Goal: Find specific page/section: Find specific page/section

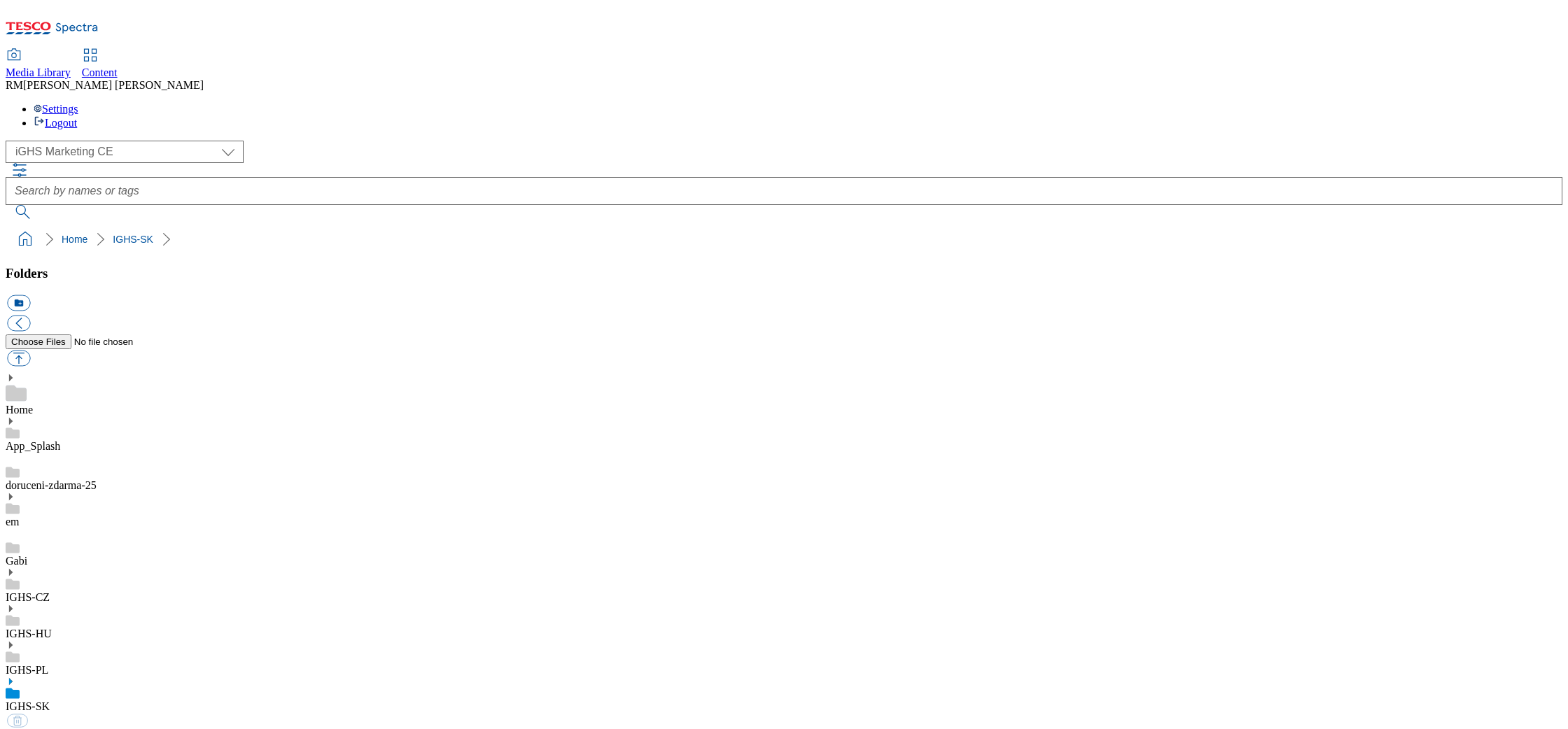
select select "flare-ighs-ce-mktg"
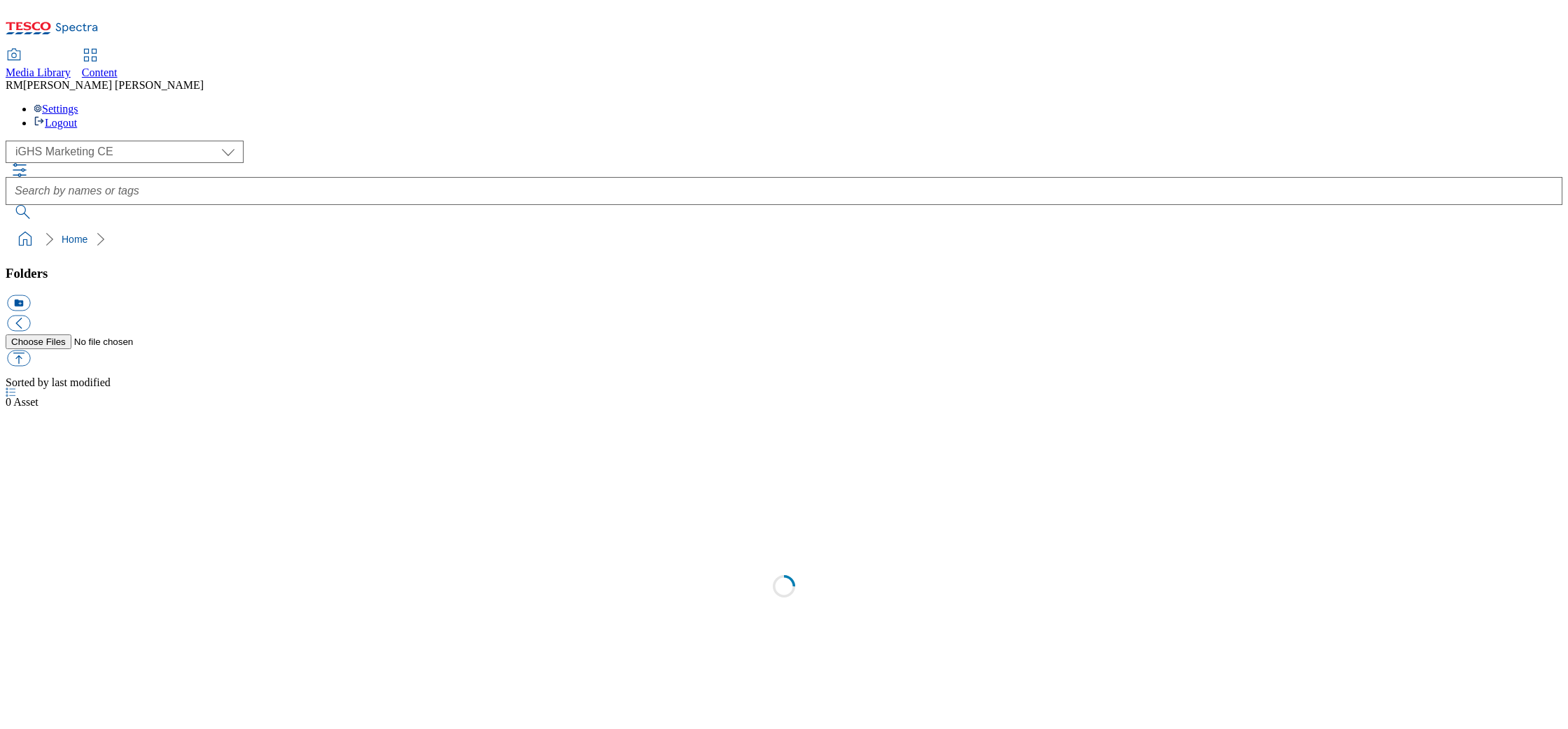
select select "flare-ighs-ce-mktg"
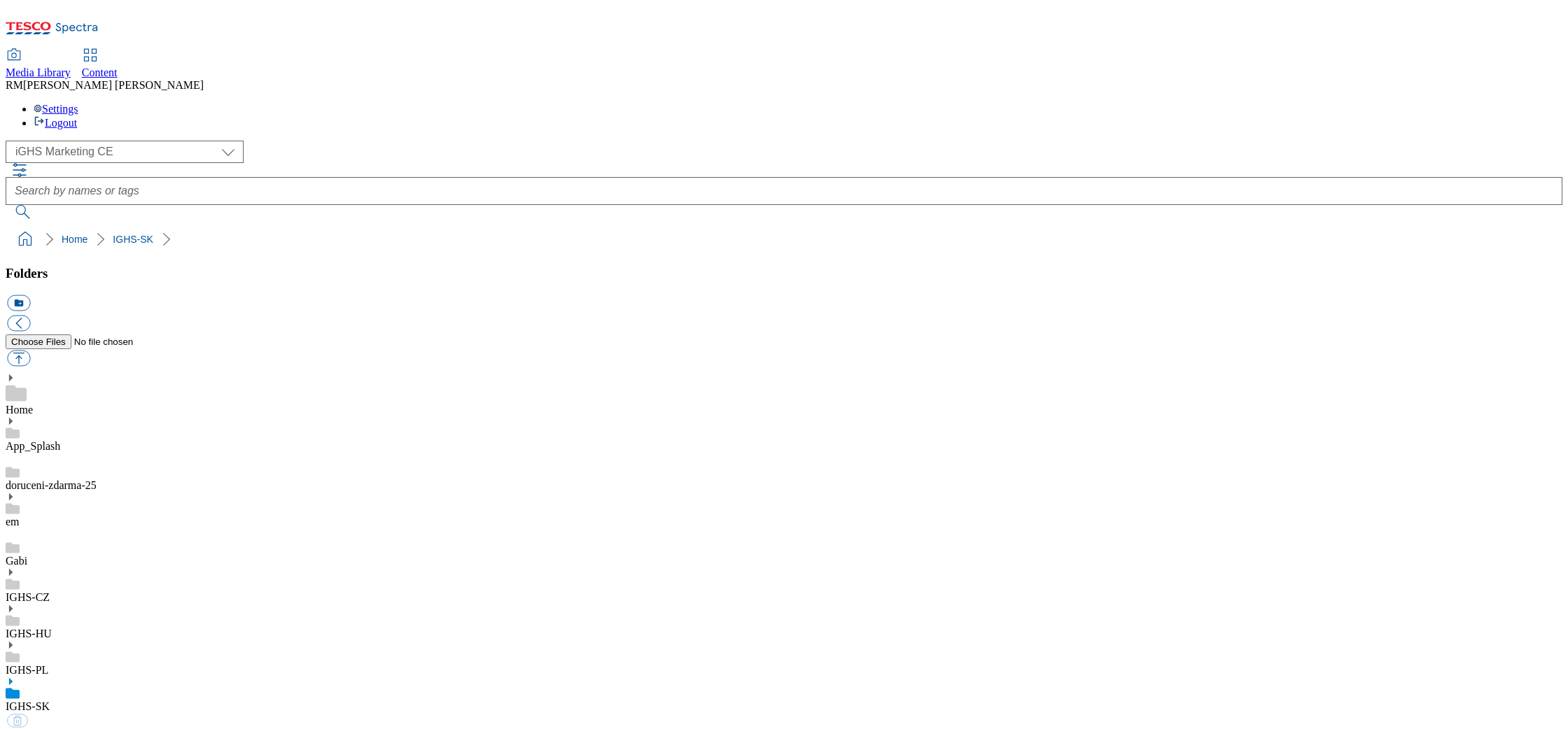
select select "flare-ighs-ce-mktg"
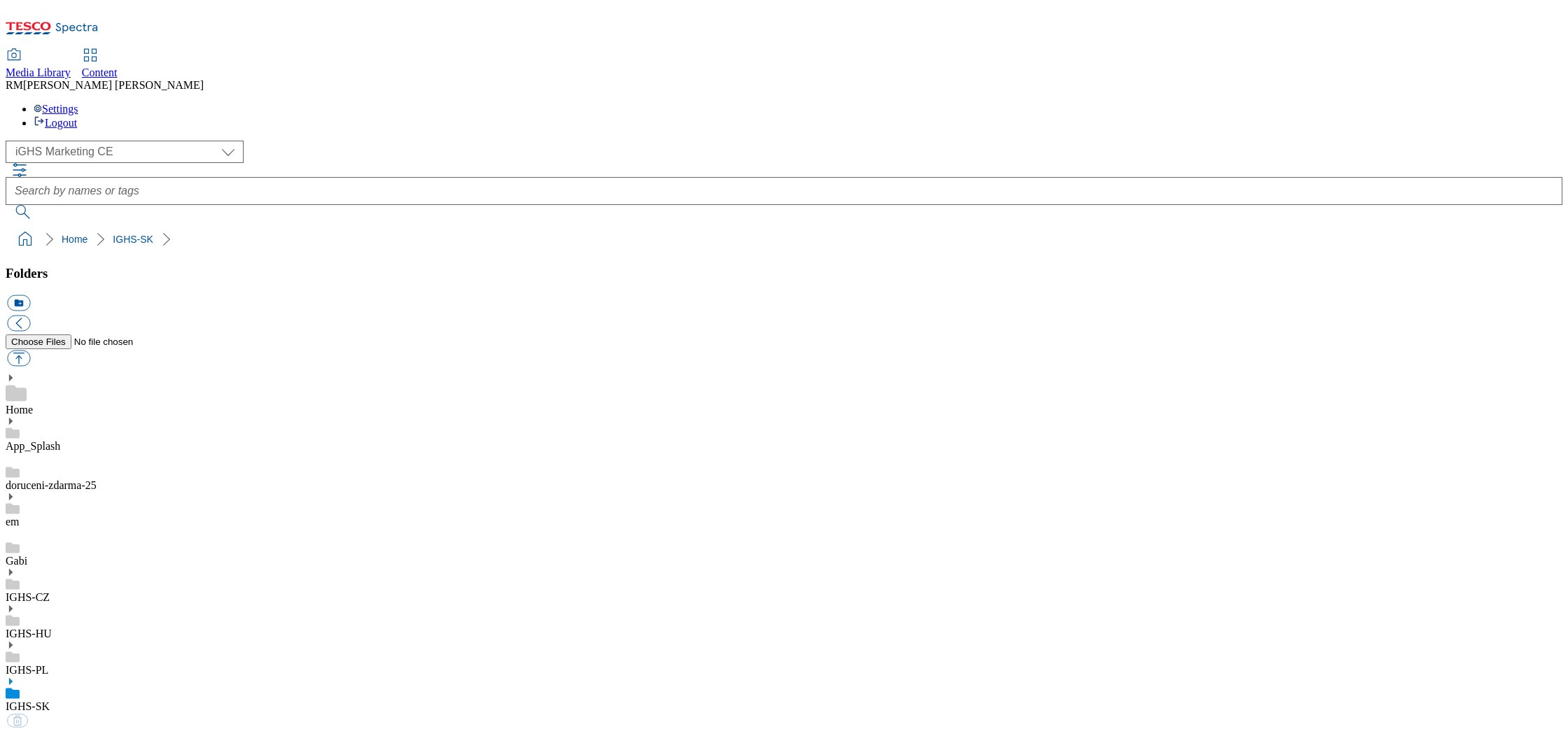
select select "flare-ighs-ce-mktg"
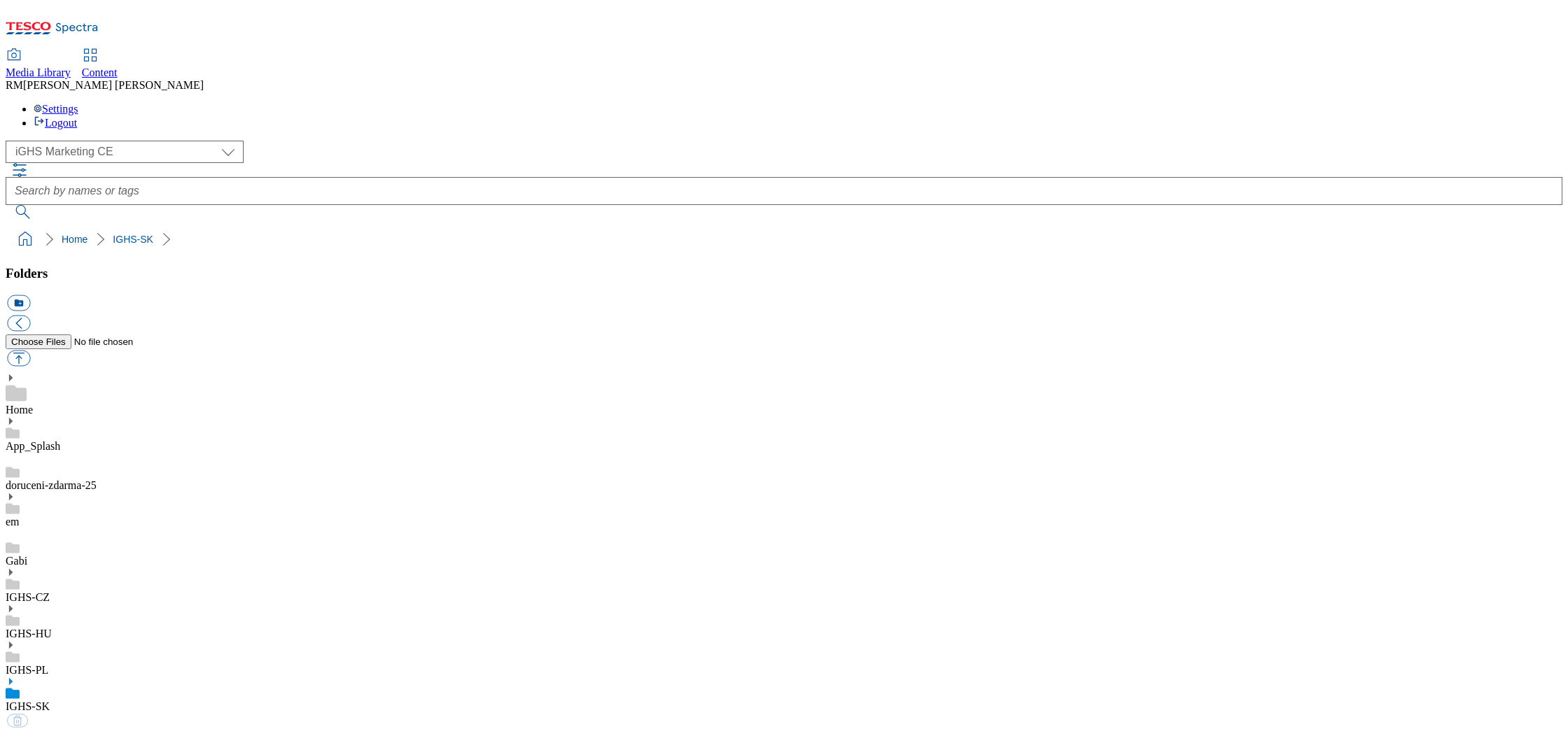
select select "flare-ighs-ce-mktg"
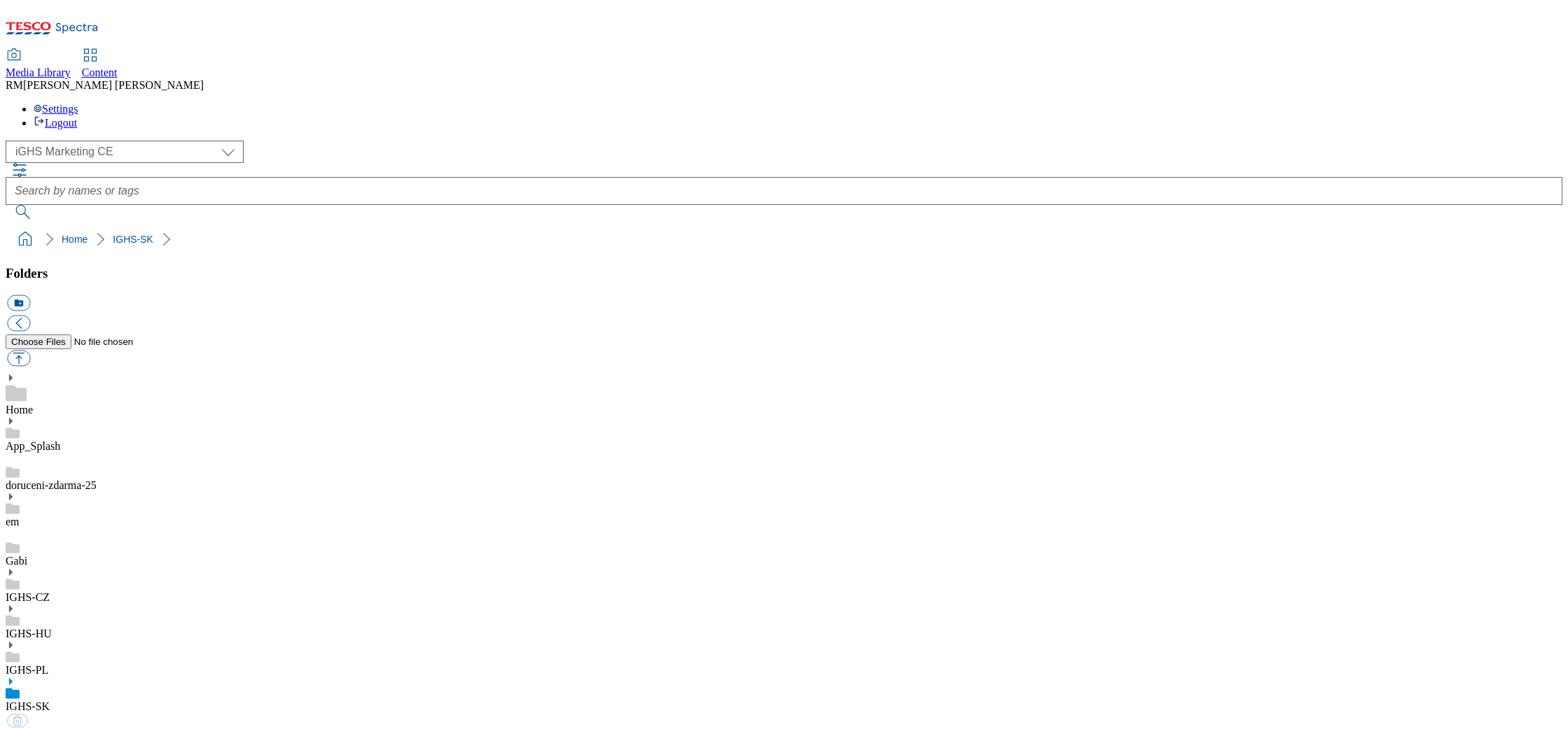
select select "flare-ighs-ce-mktg"
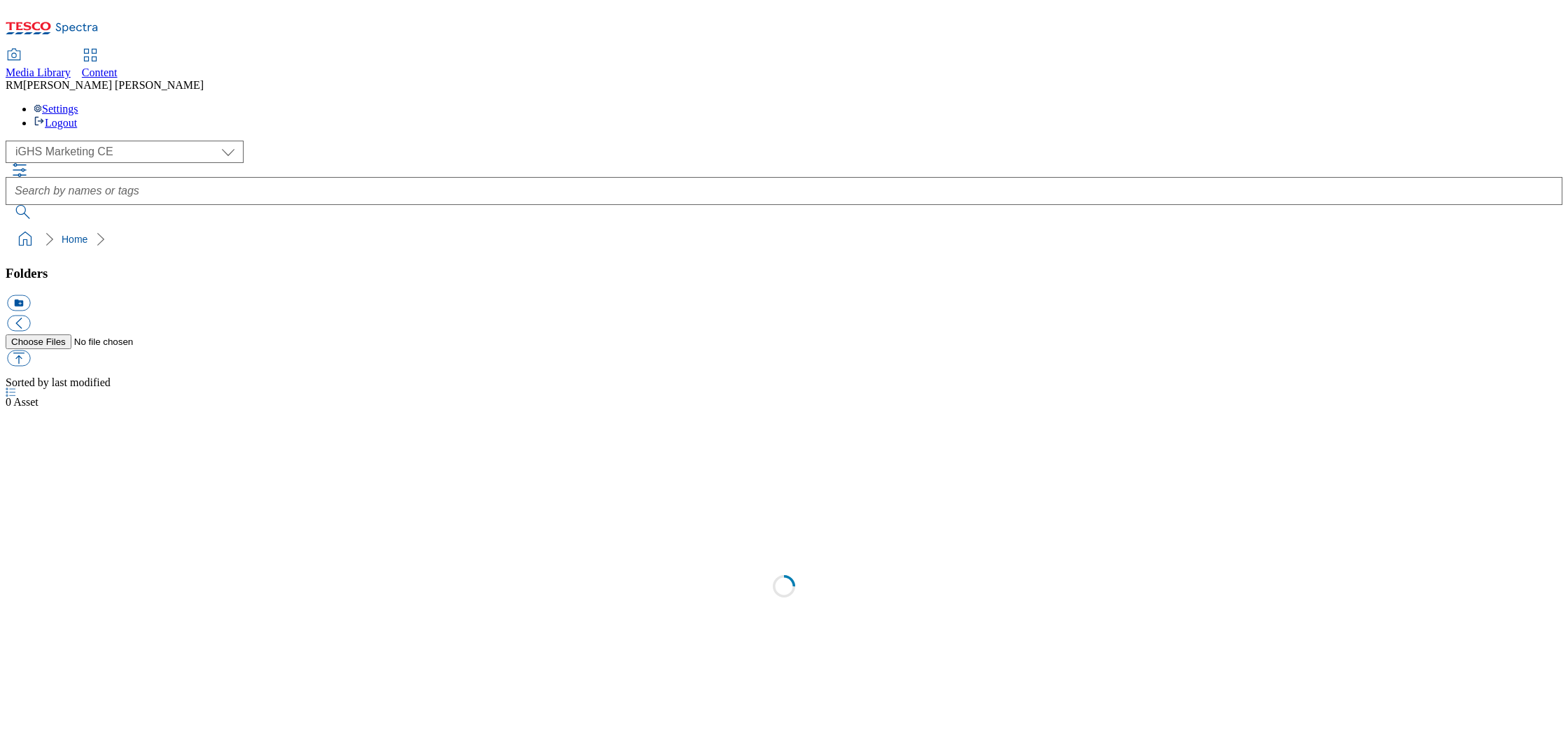
select select "flare-ighs-ce-mktg"
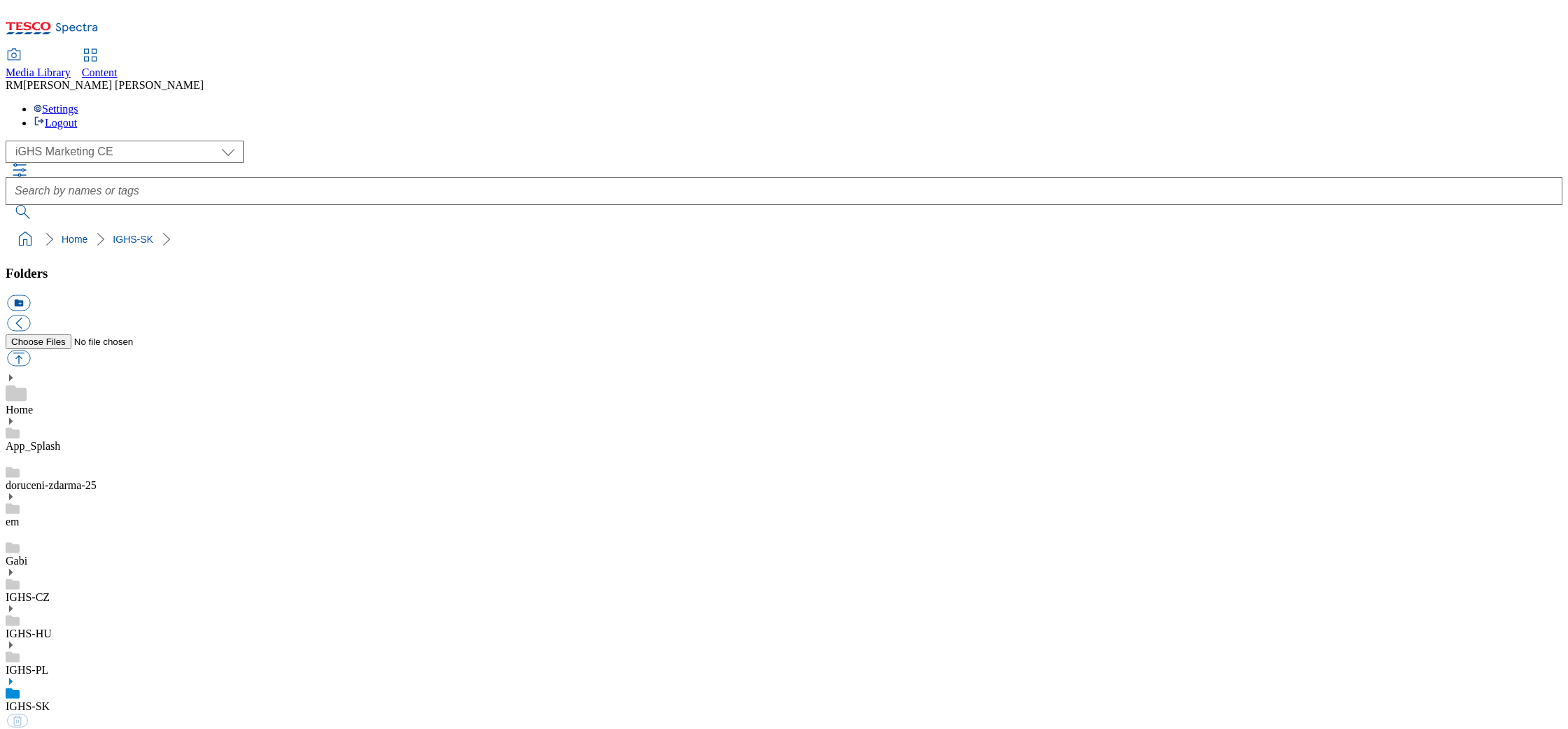
select select "flare-ighs-ce-mktg"
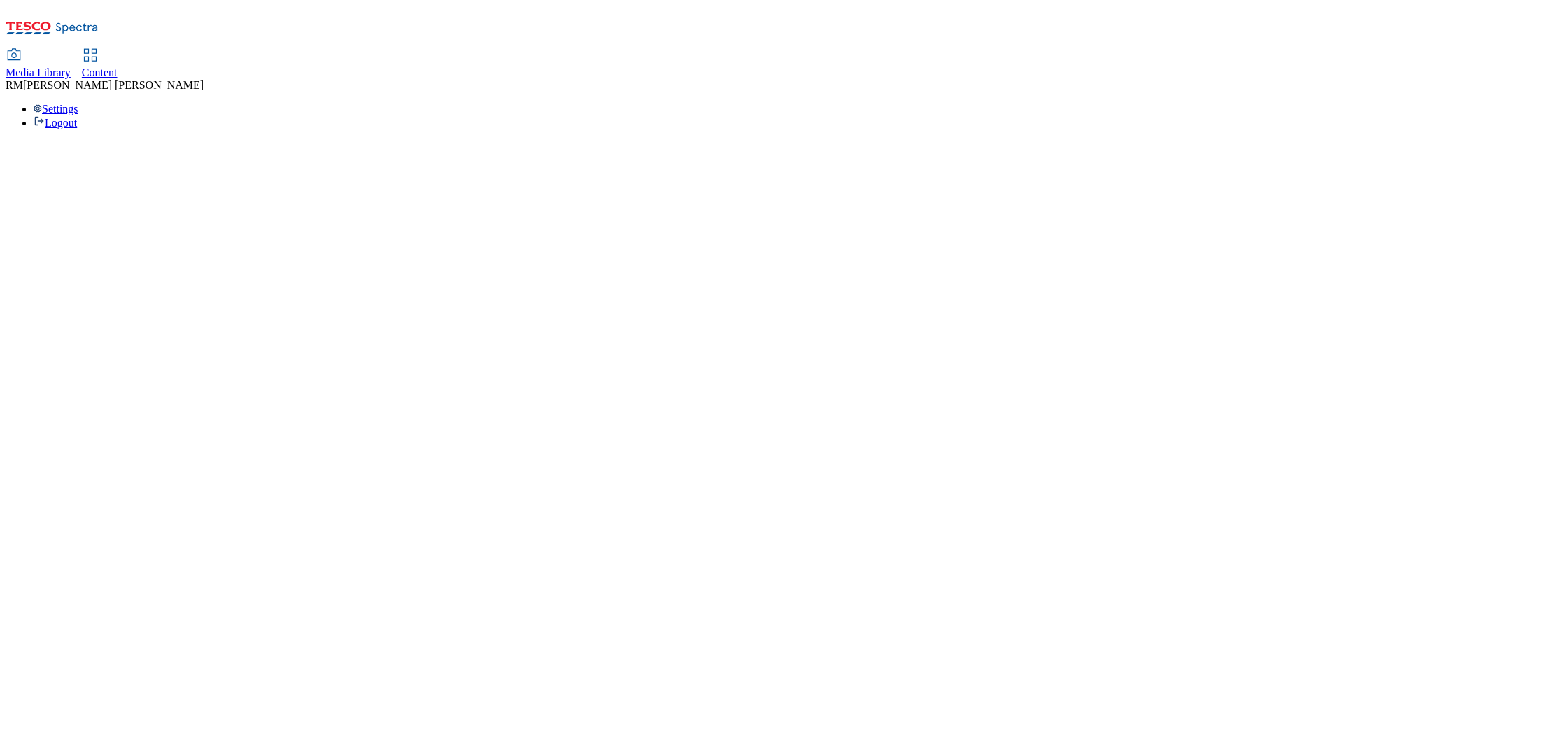
select select "flare-ighs-ce-mktg"
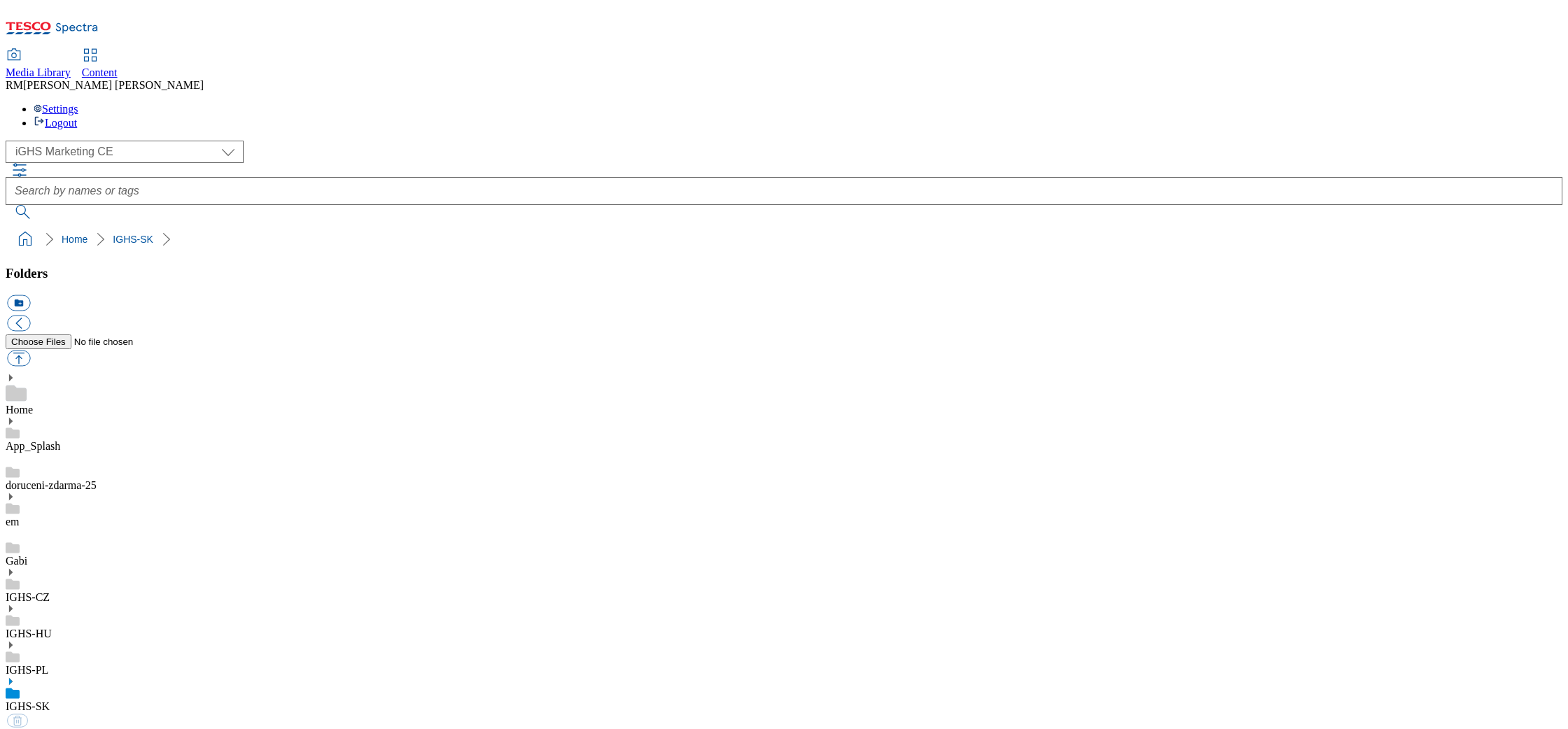
select select "flare-ighs-ce-mktg"
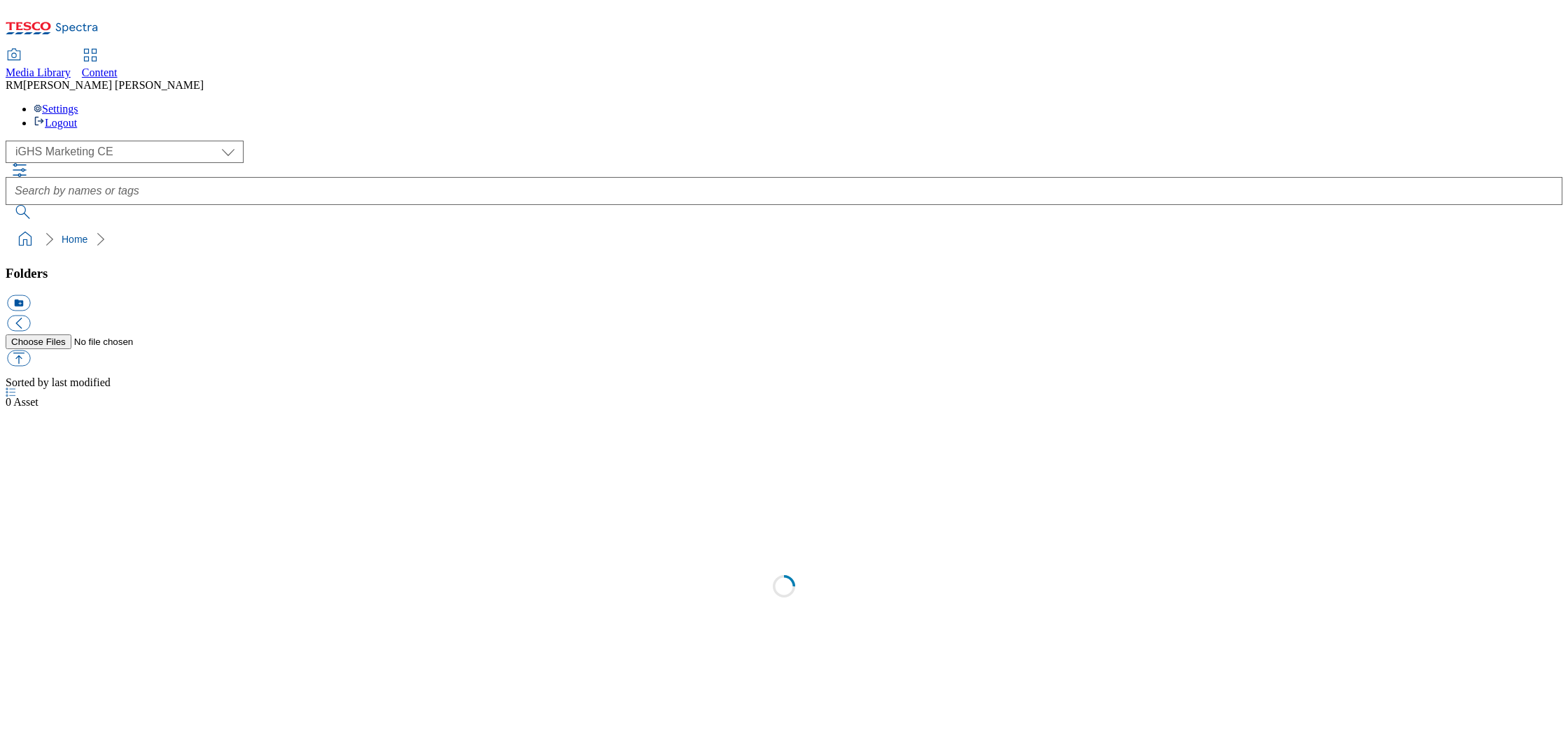
select select "flare-ighs-ce-mktg"
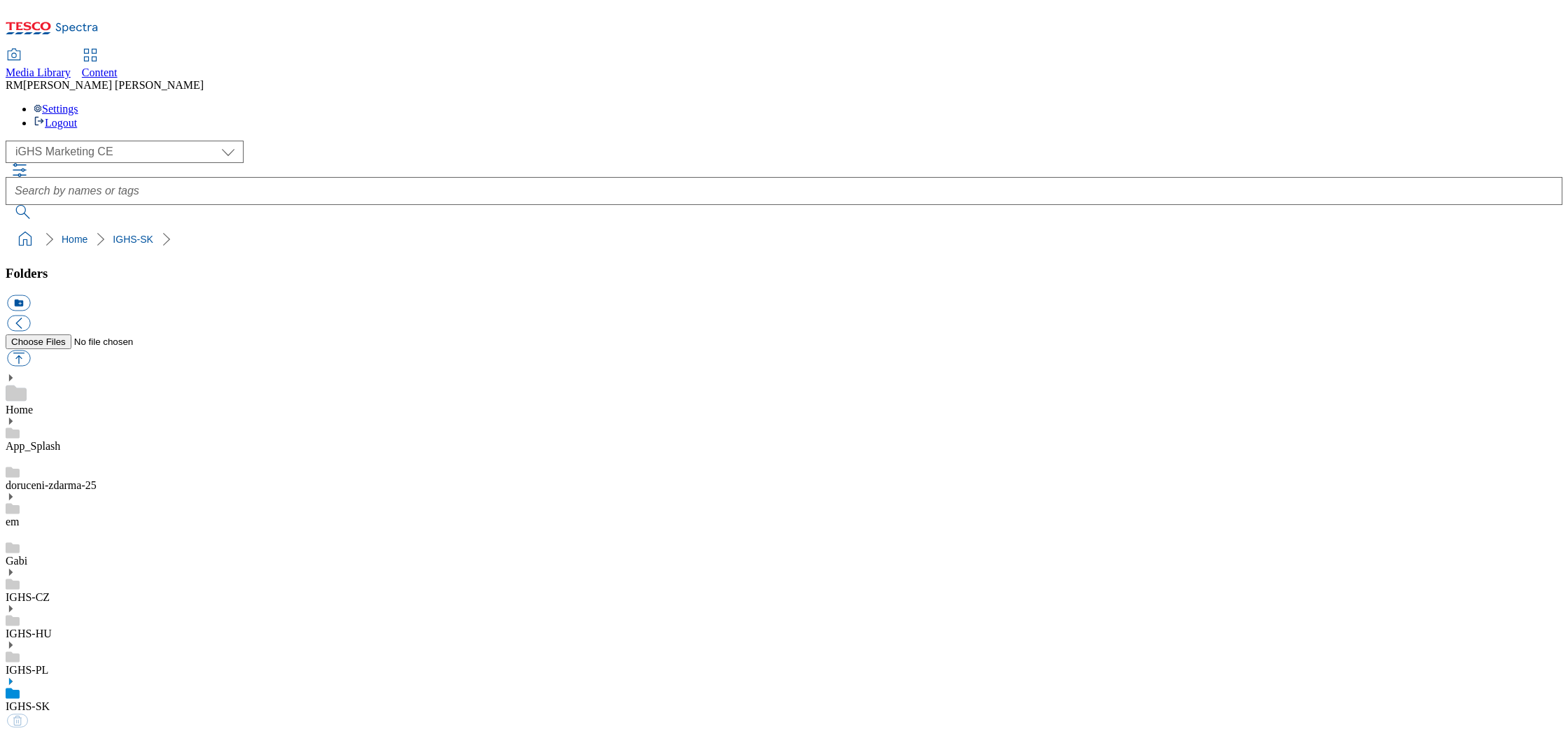
select select "flare-ighs-ce-mktg"
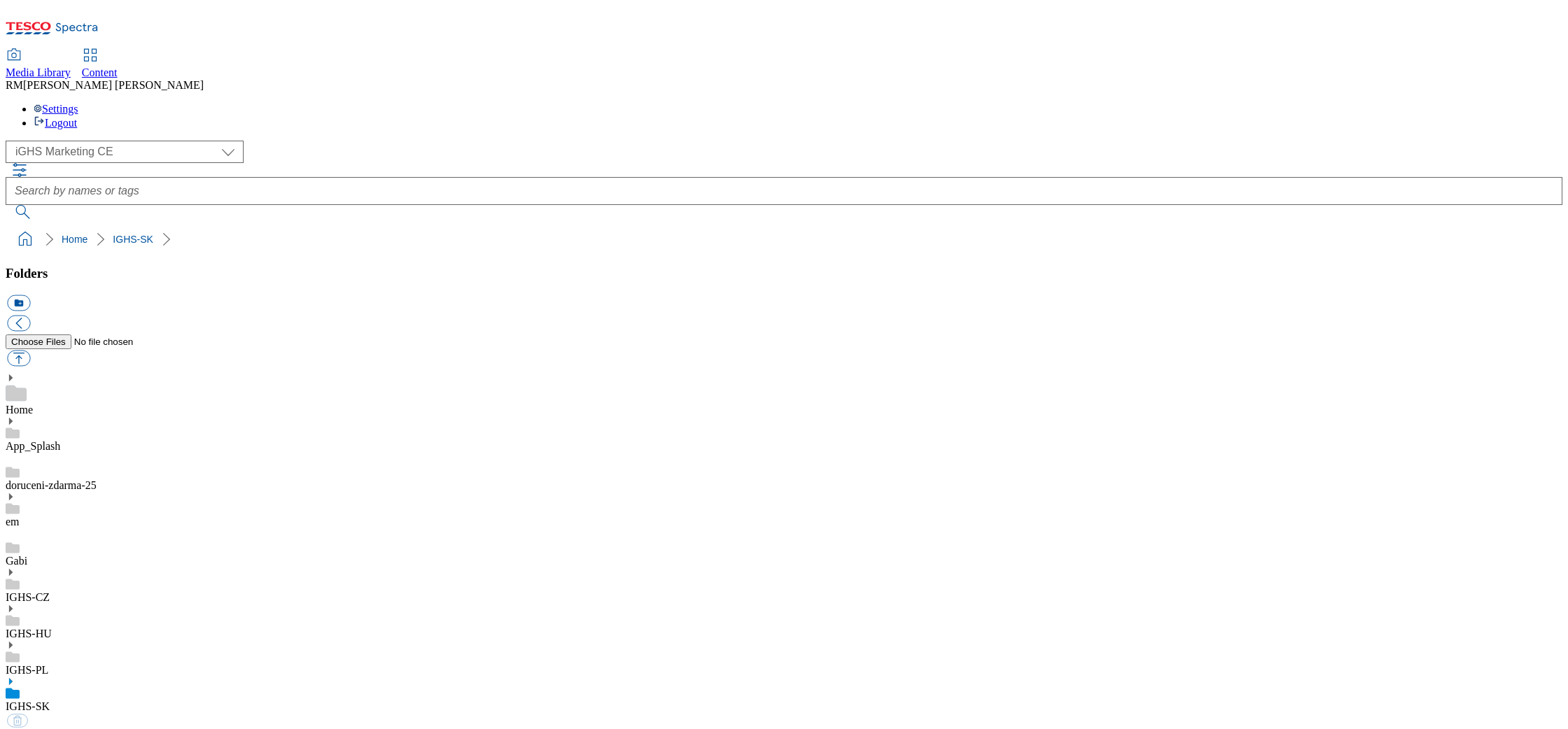
select select "flare-ighs-ce-mktg"
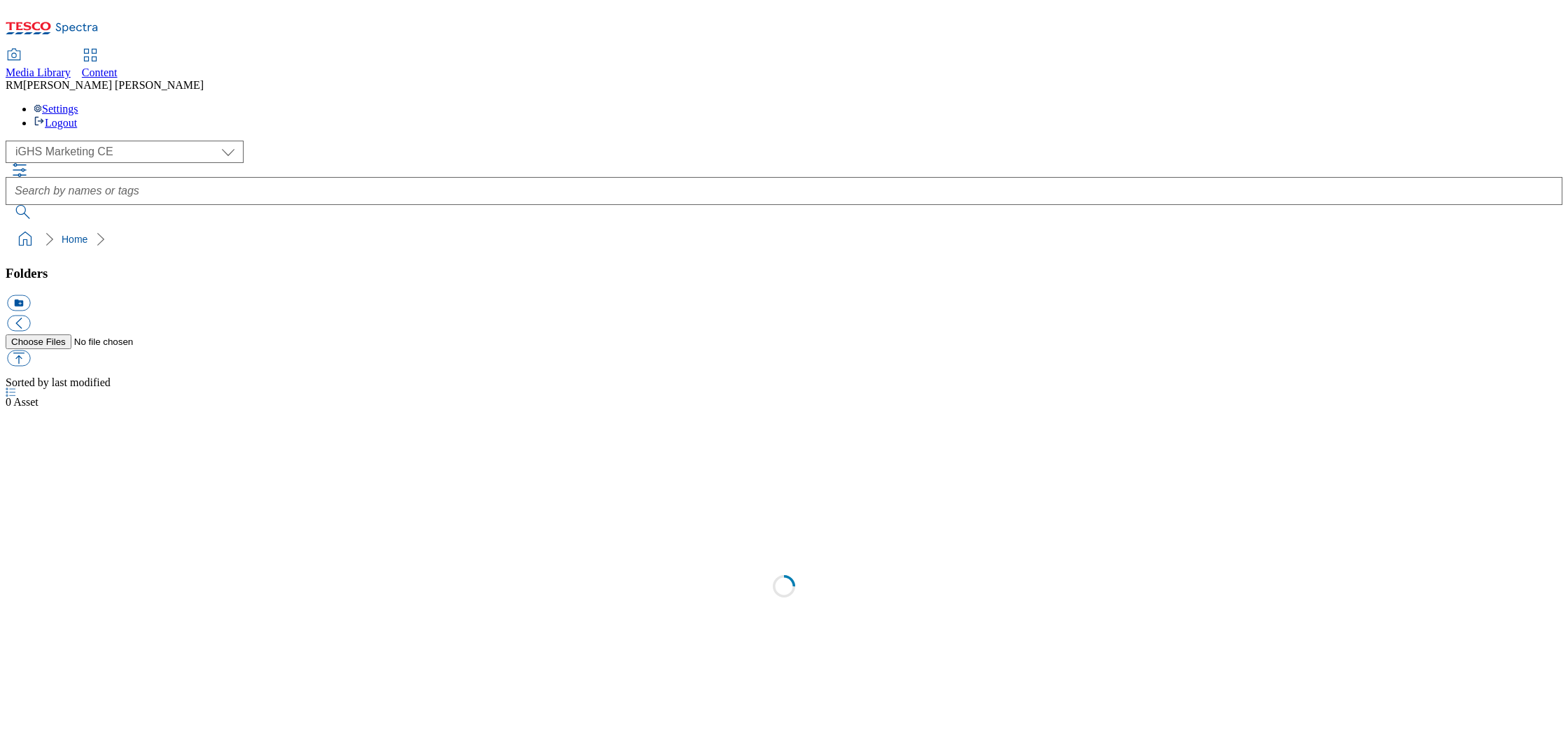
select select "flare-ighs-ce-mktg"
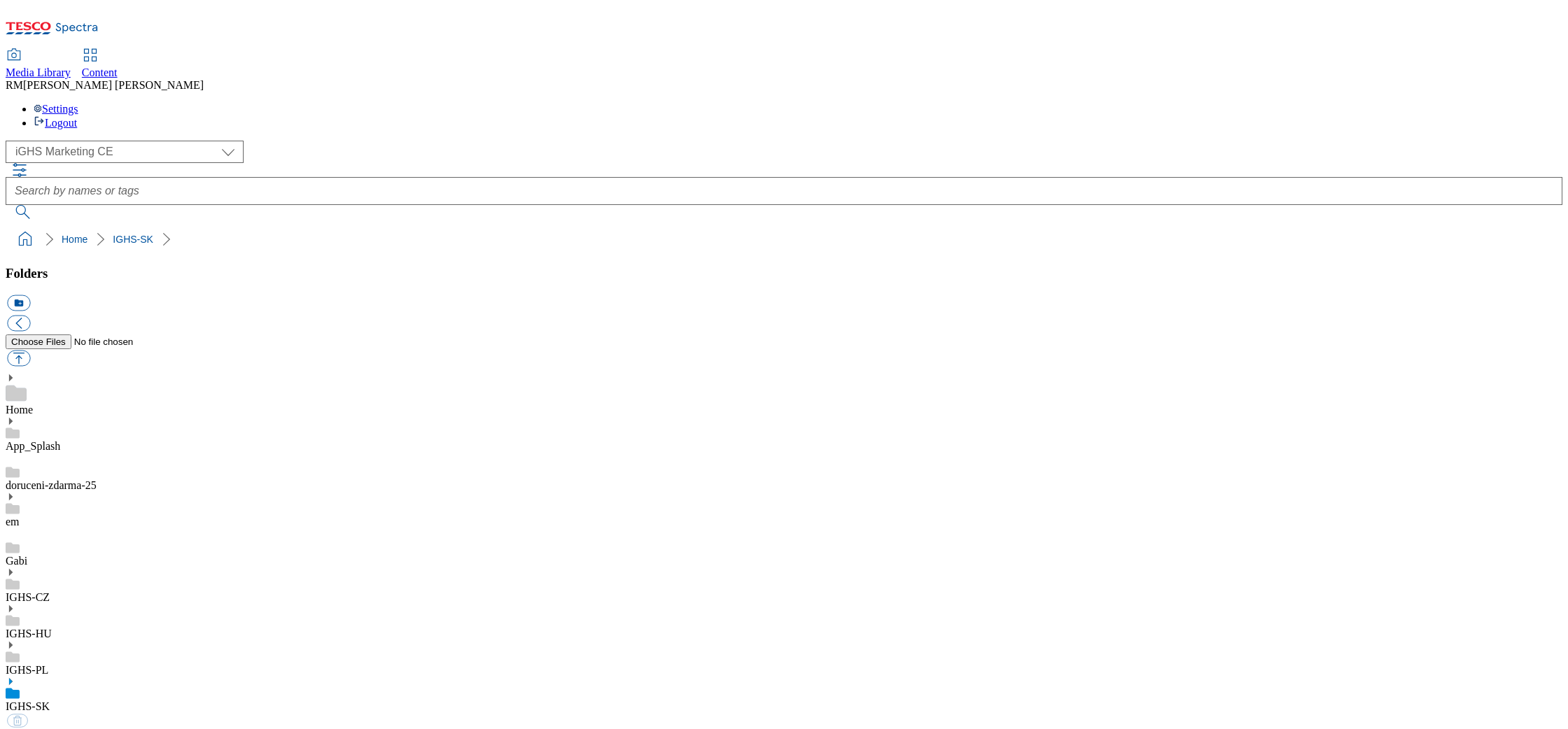
select select "flare-ighs-ce-mktg"
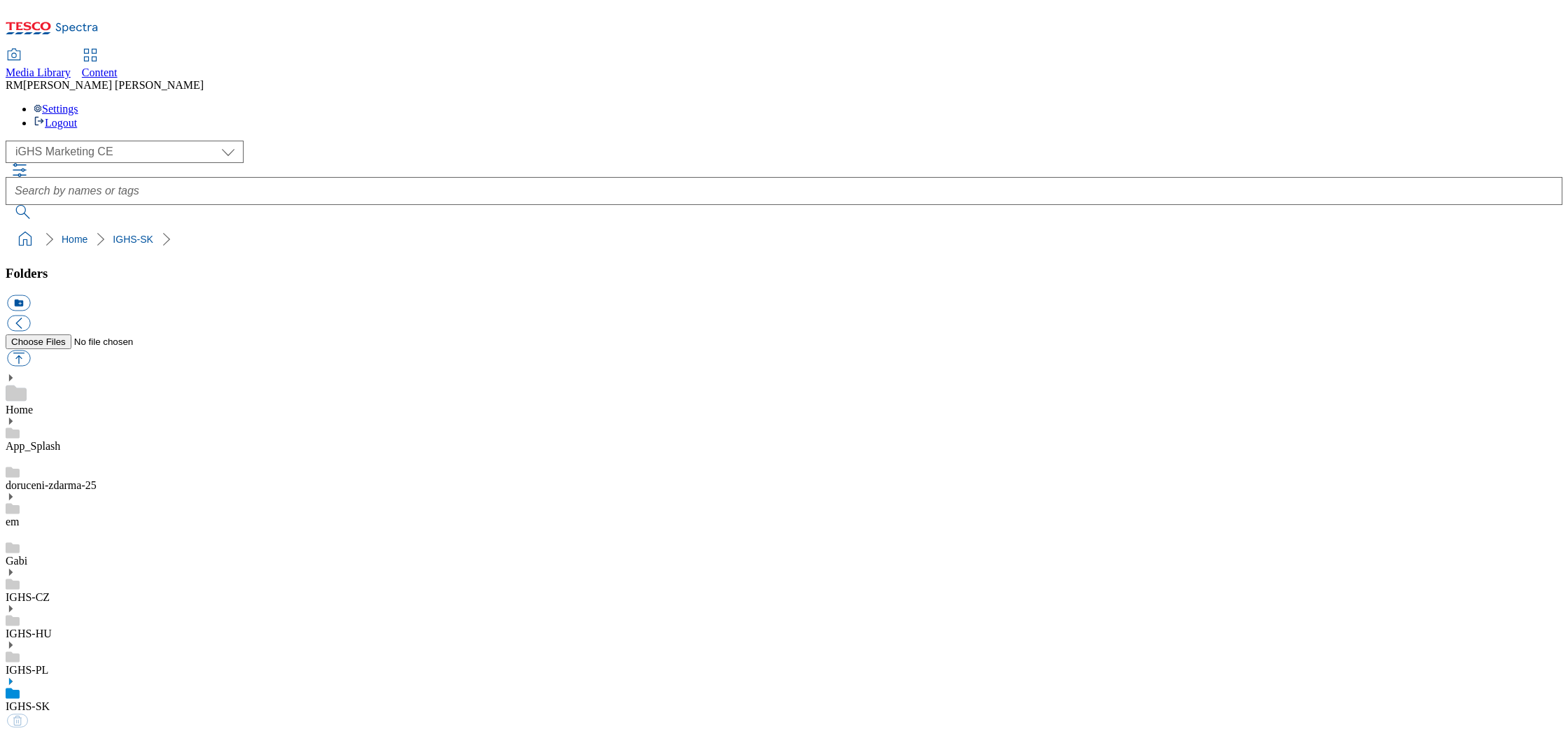
select select "flare-ighs-ce-mktg"
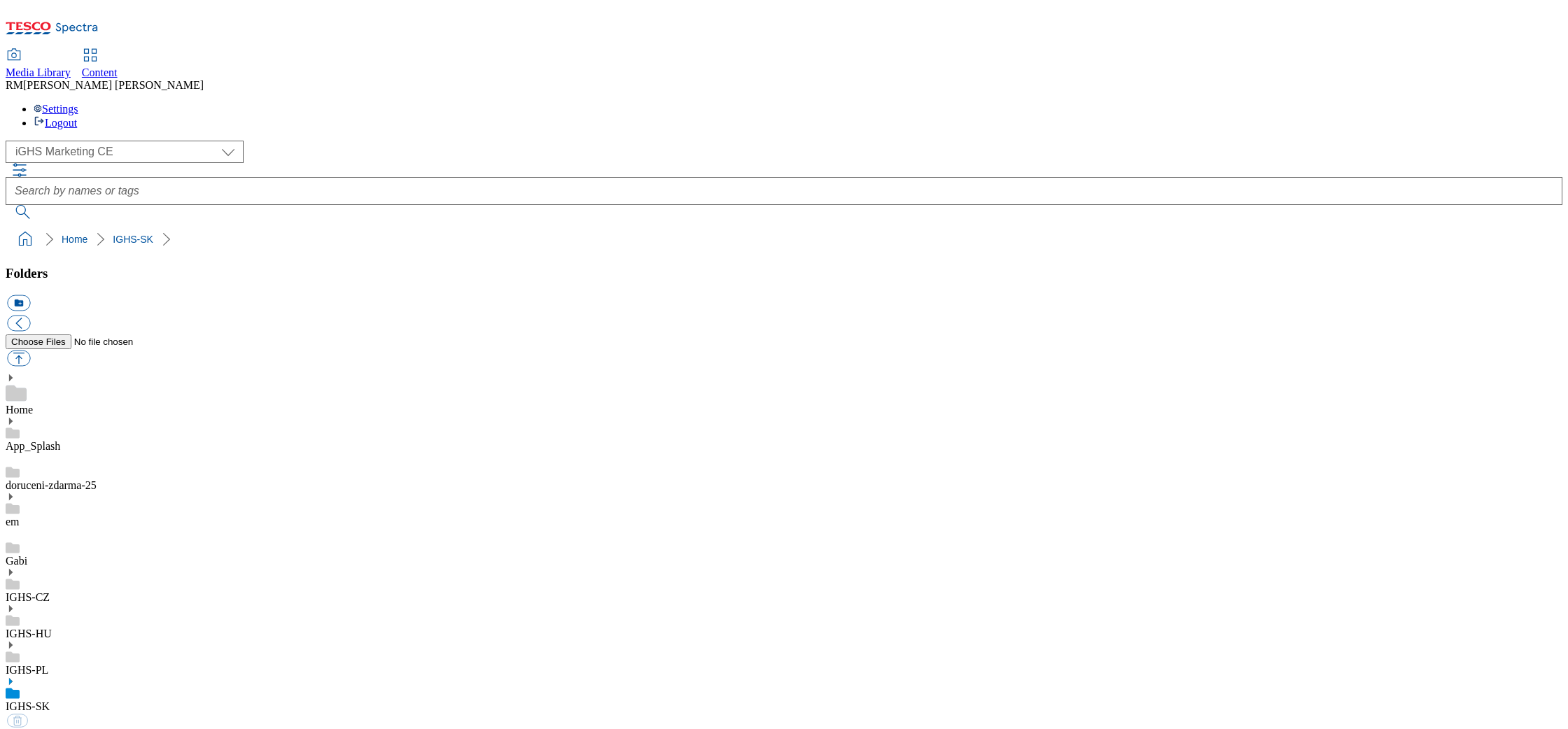
select select "flare-ighs-ce-mktg"
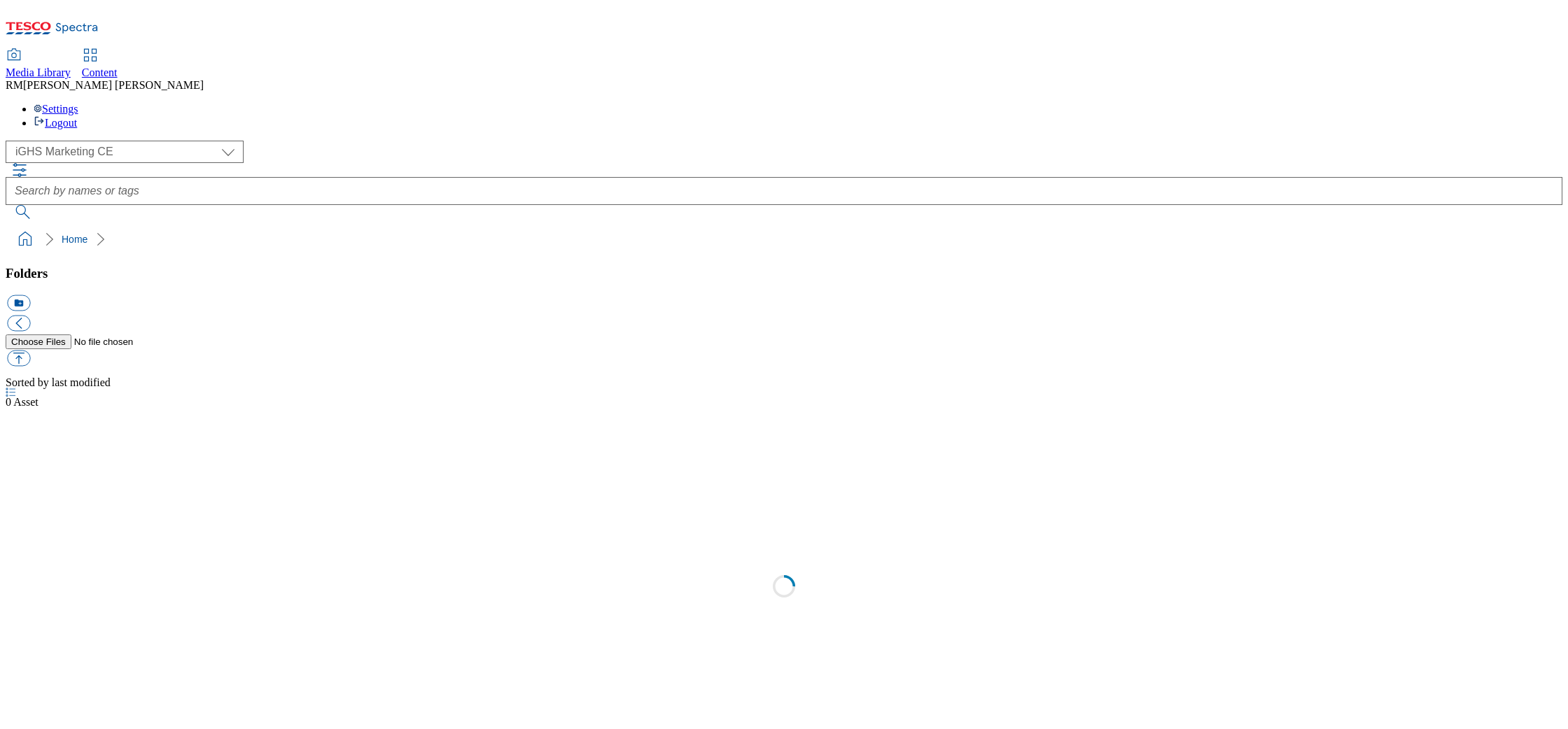
select select "flare-ighs-ce-mktg"
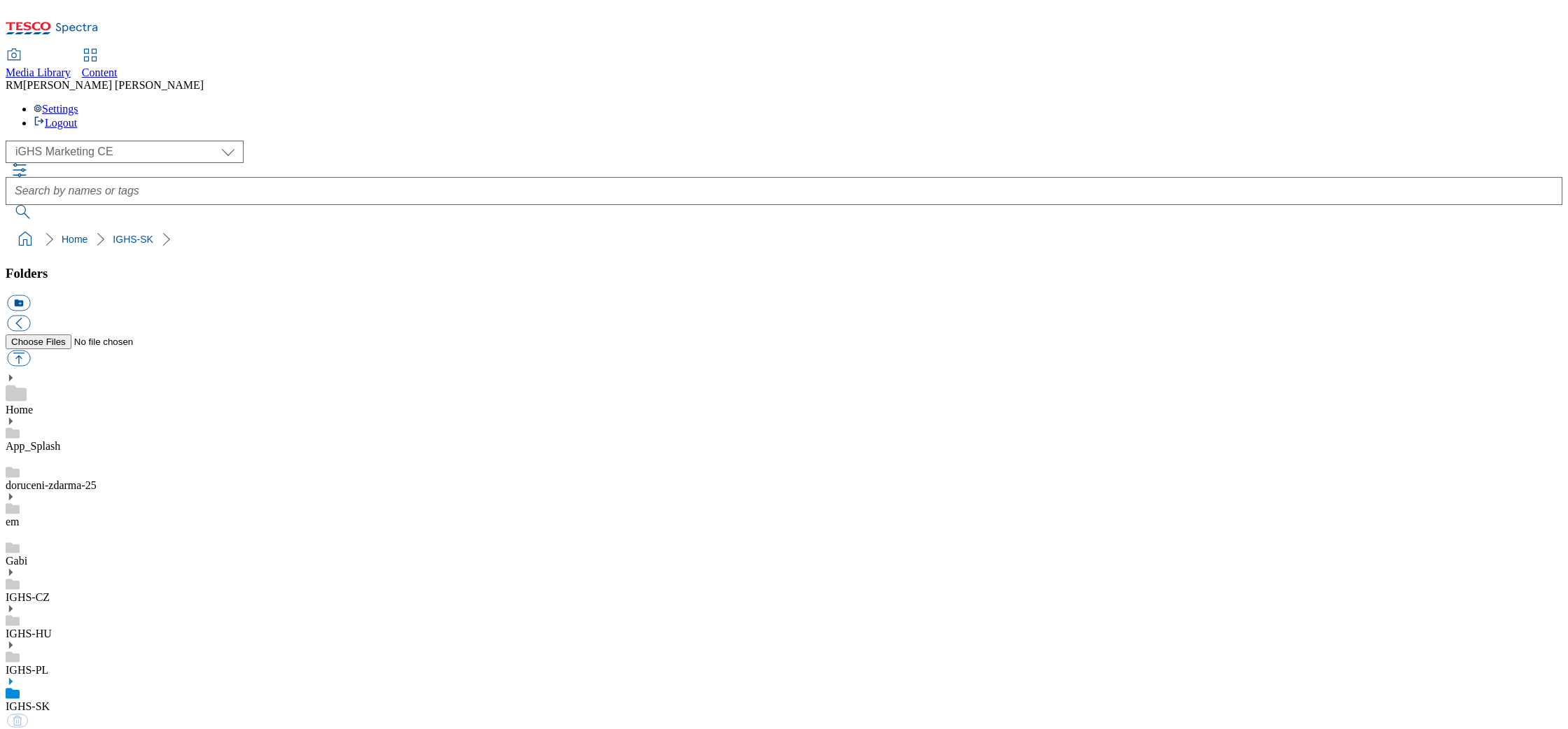
select select "flare-ighs-ce-mktg"
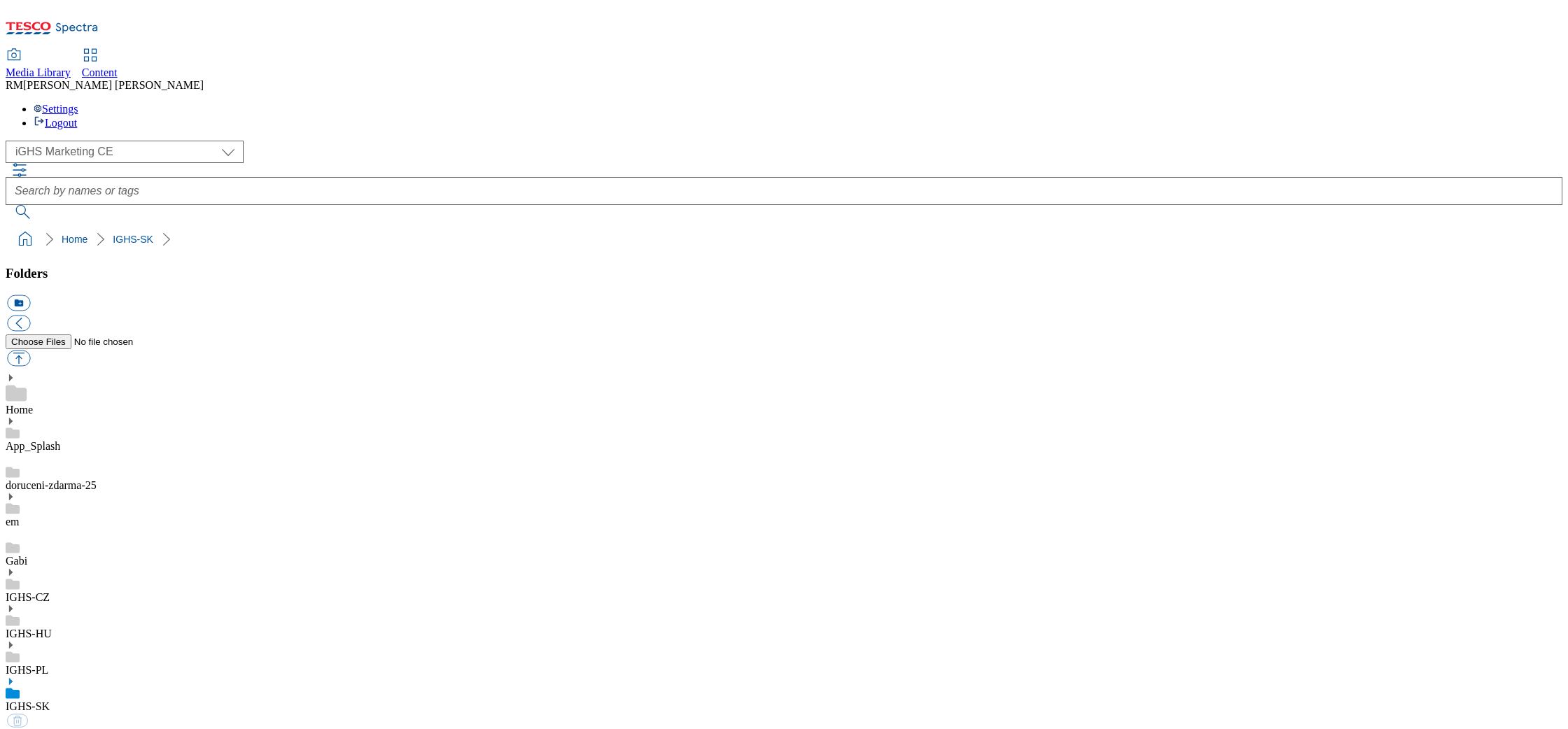
select select "flare-ighs-ce-mktg"
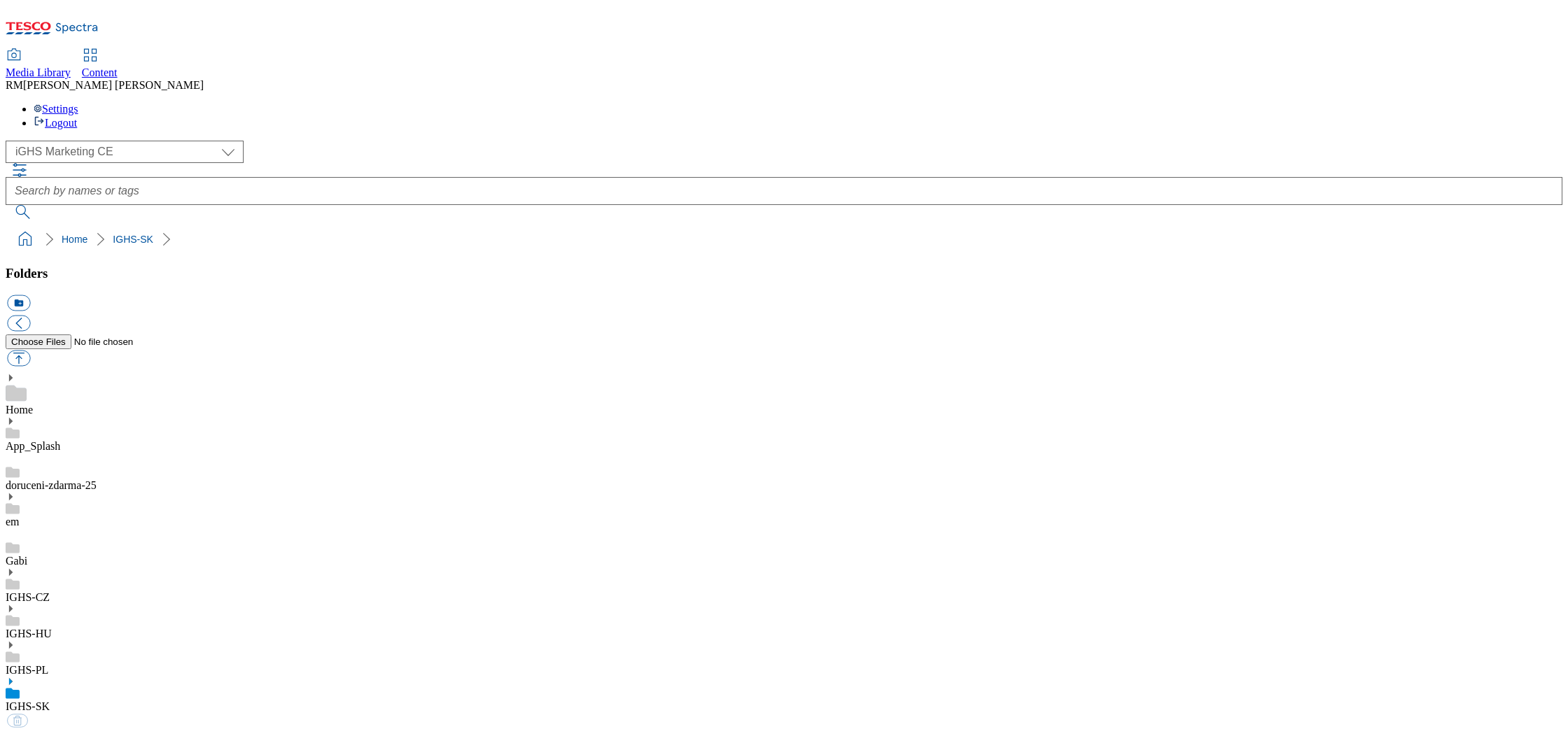
select select "flare-ighs-ce-mktg"
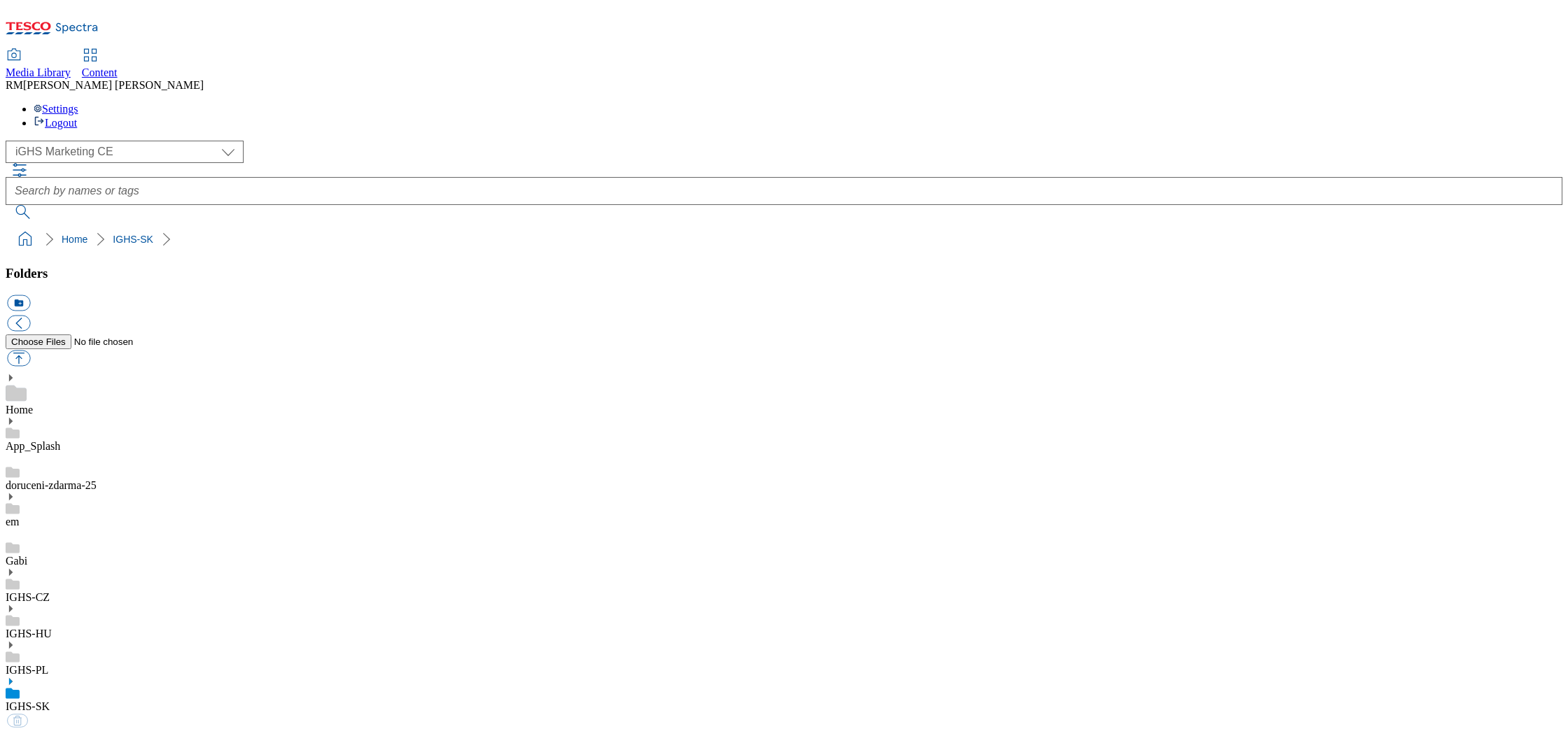
select select "flare-ighs-ce-mktg"
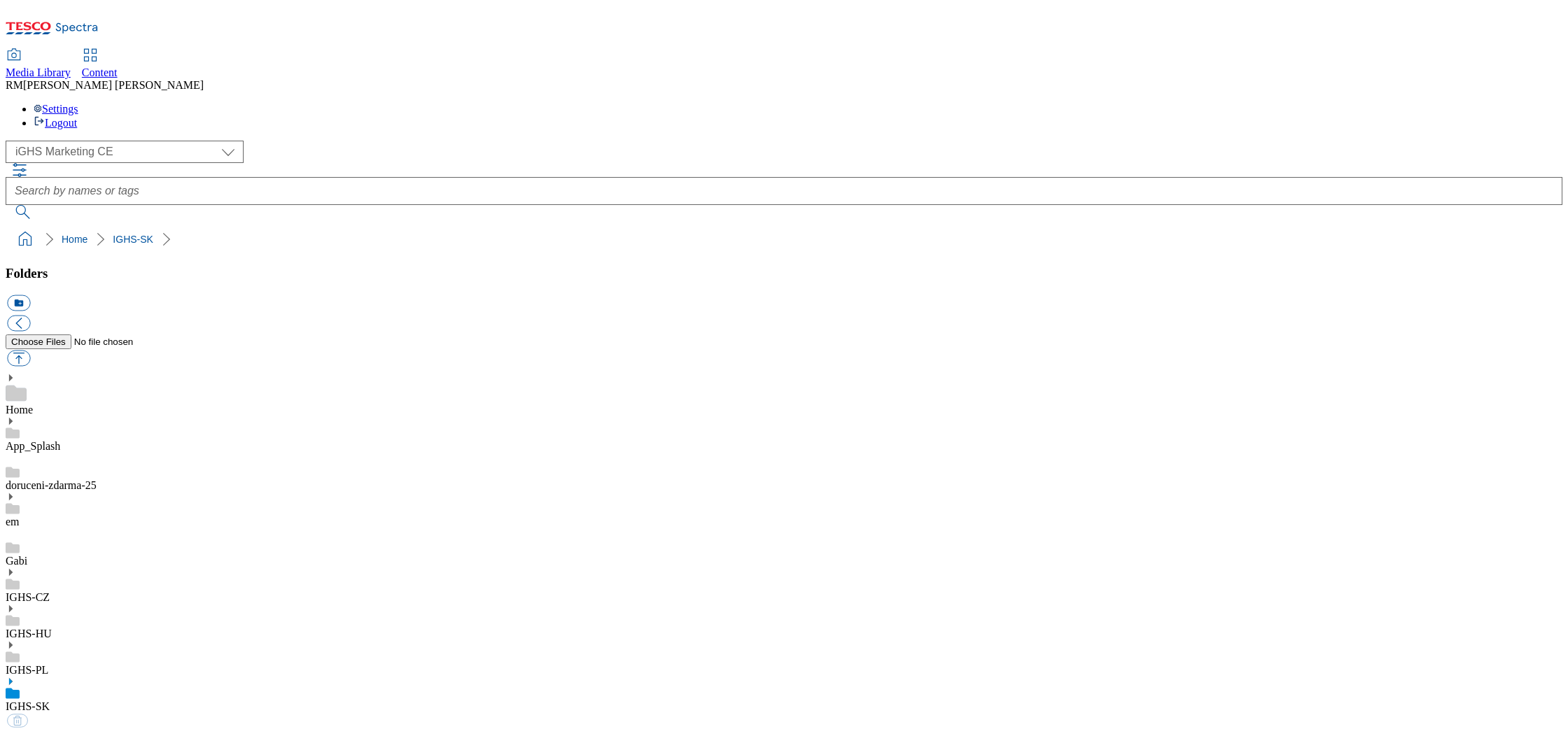
select select "flare-ighs-ce-mktg"
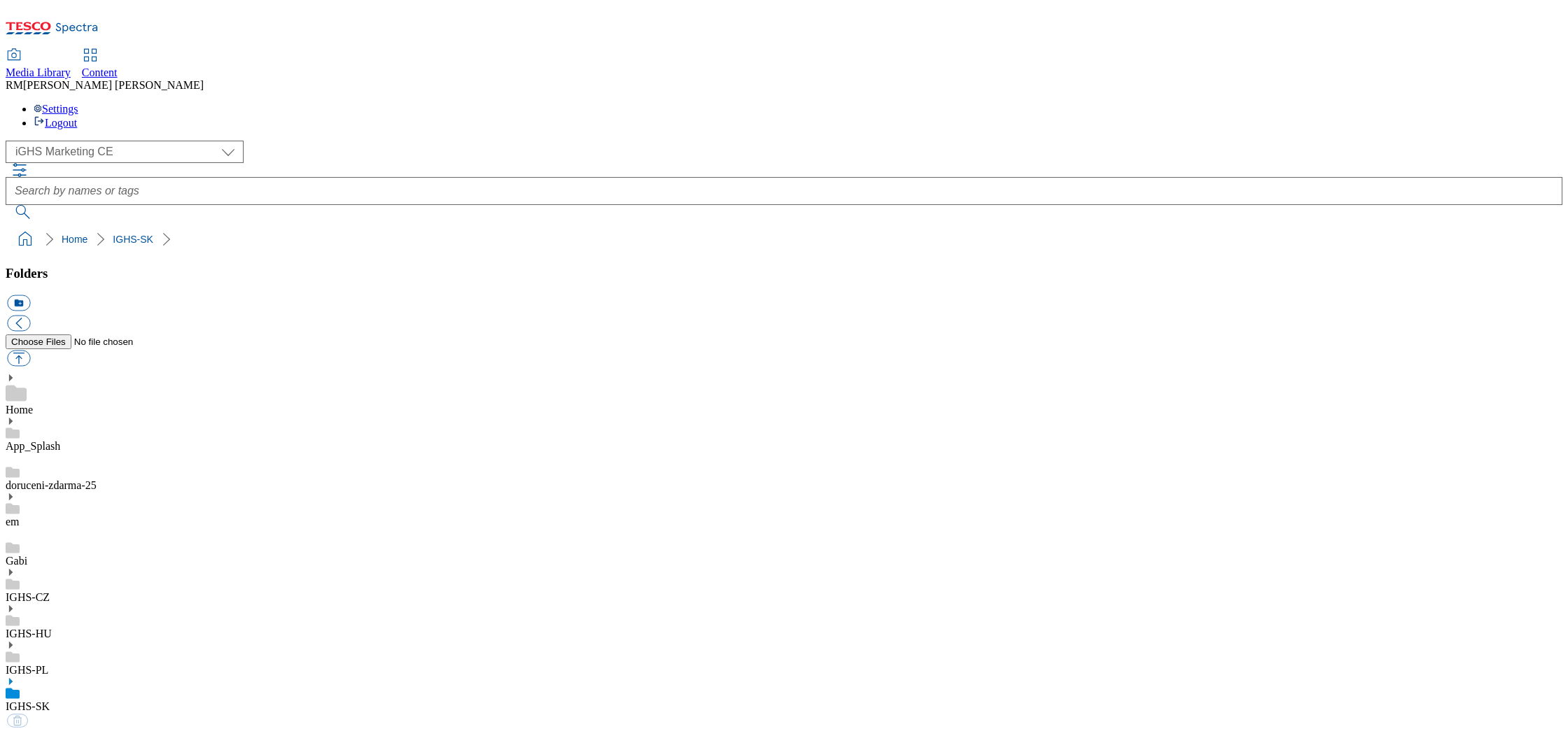
select select "flare-ighs-ce-mktg"
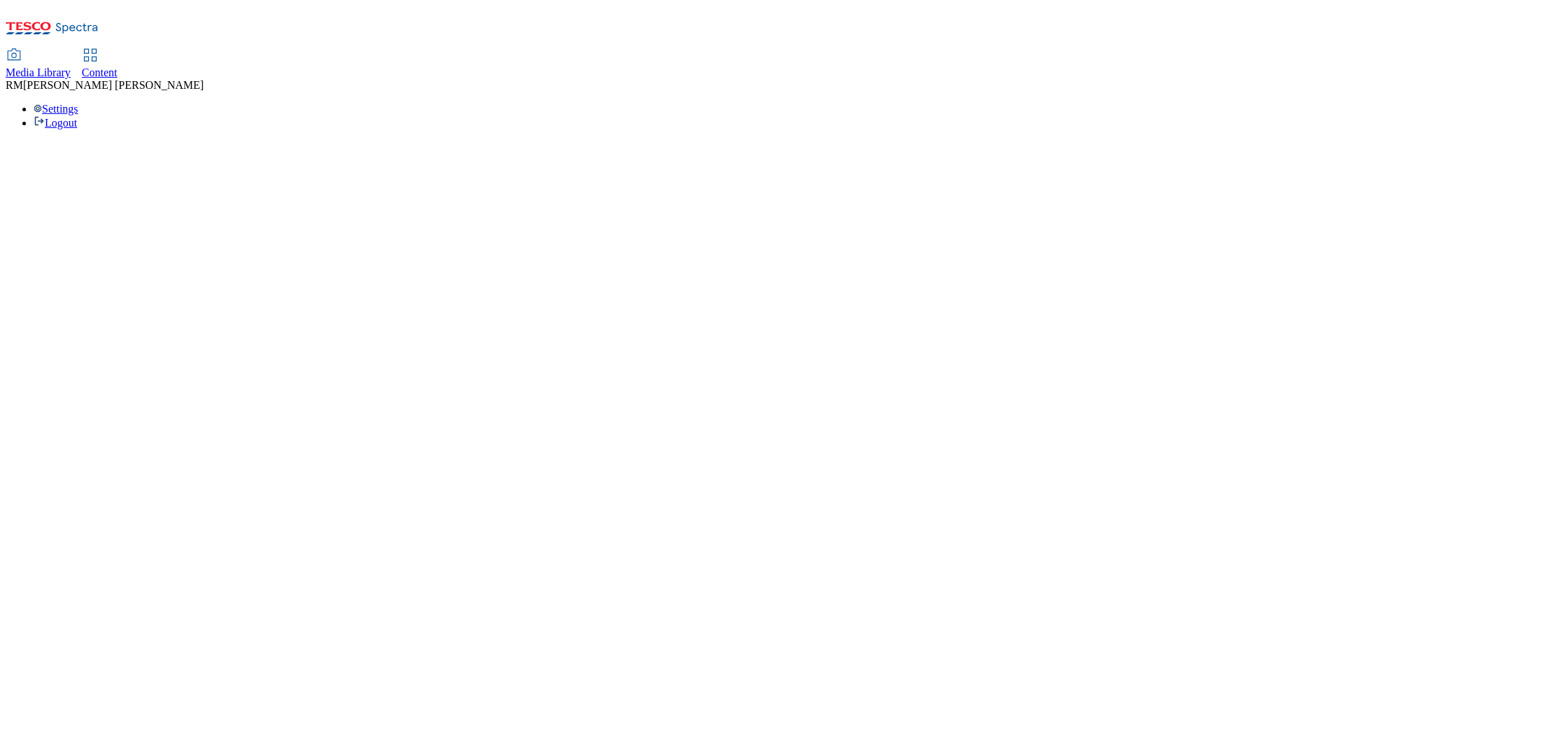
select select "flare-ighs-ce-mktg"
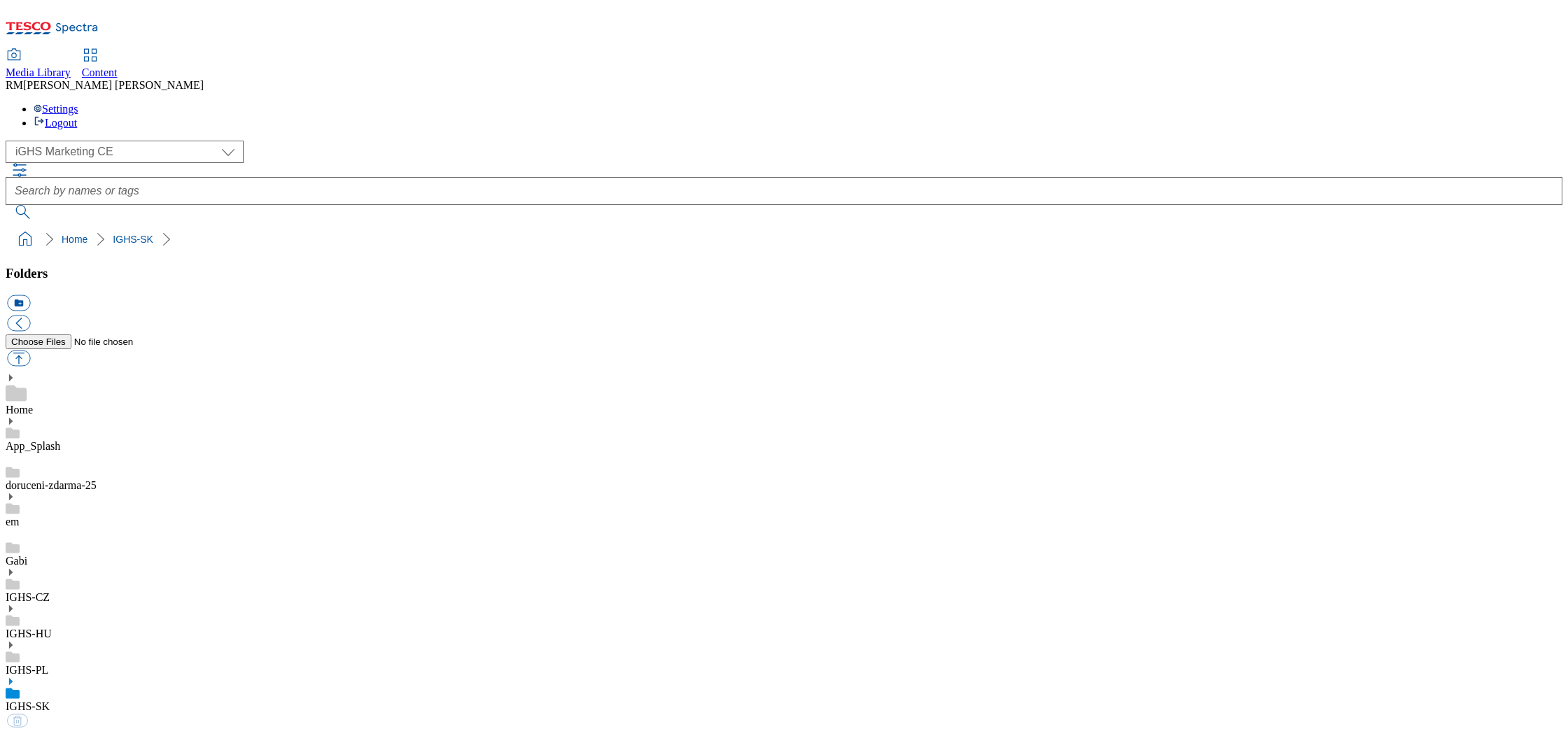
select select "flare-ighs-ce-mktg"
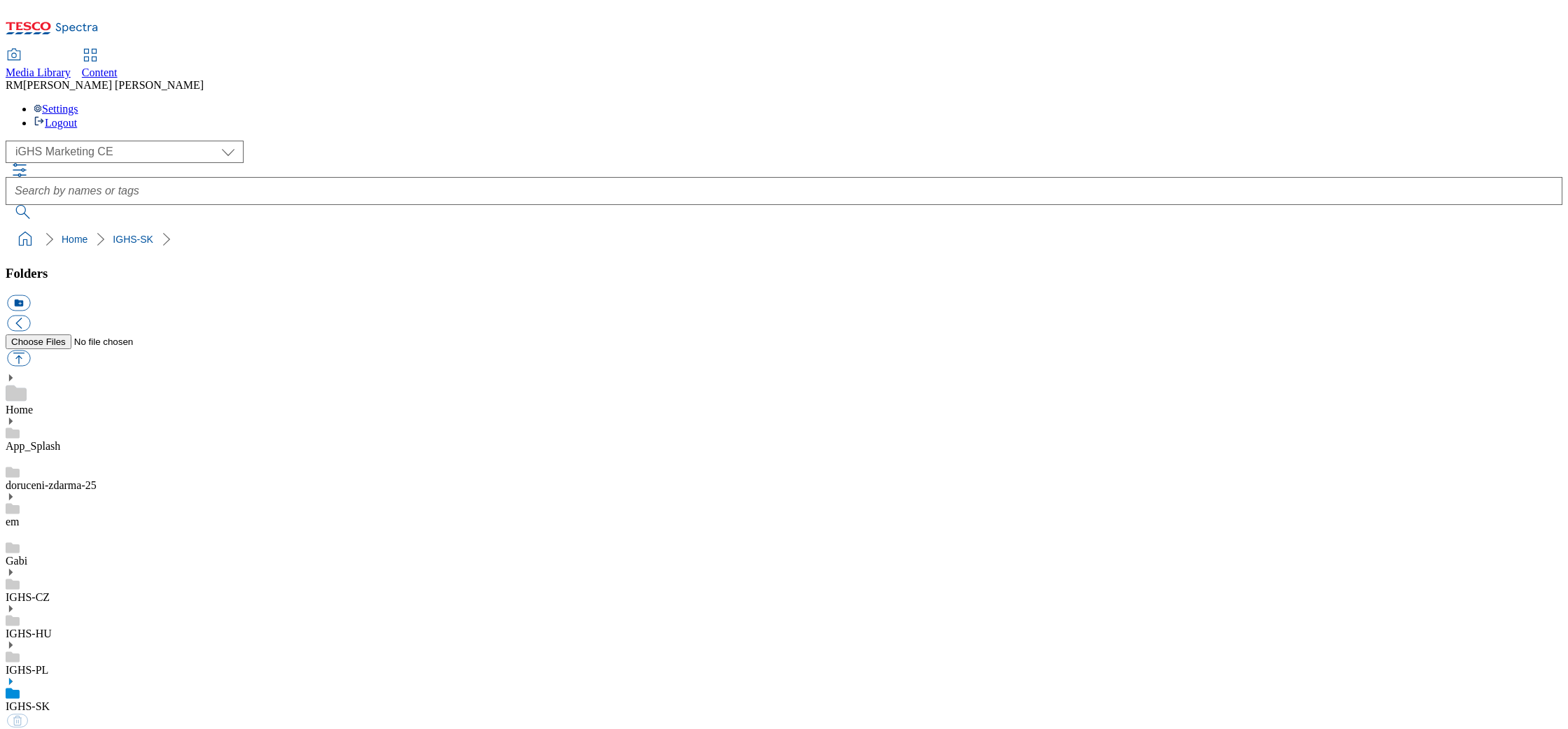
select select "flare-ighs-ce-mktg"
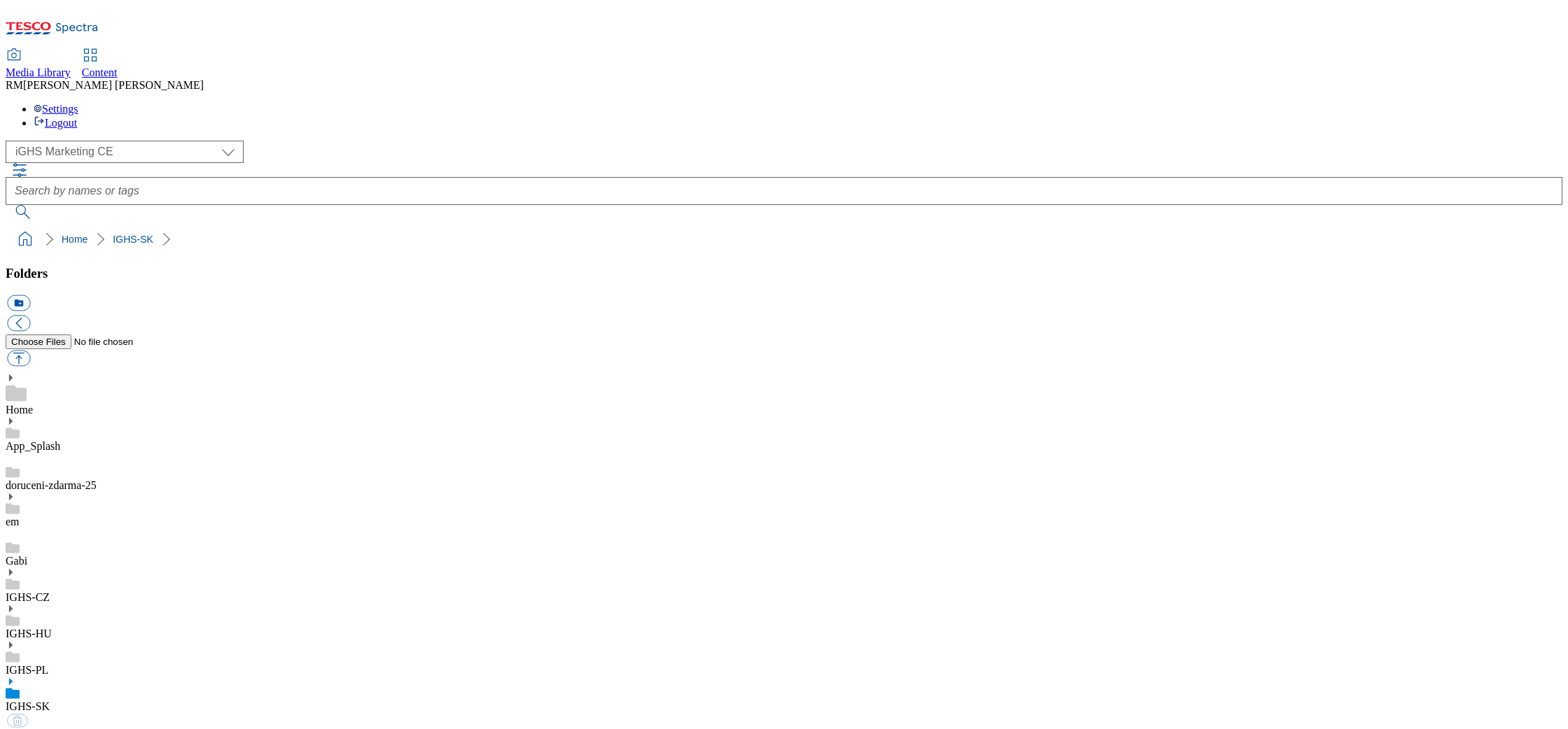
select select "flare-ighs-ce-mktg"
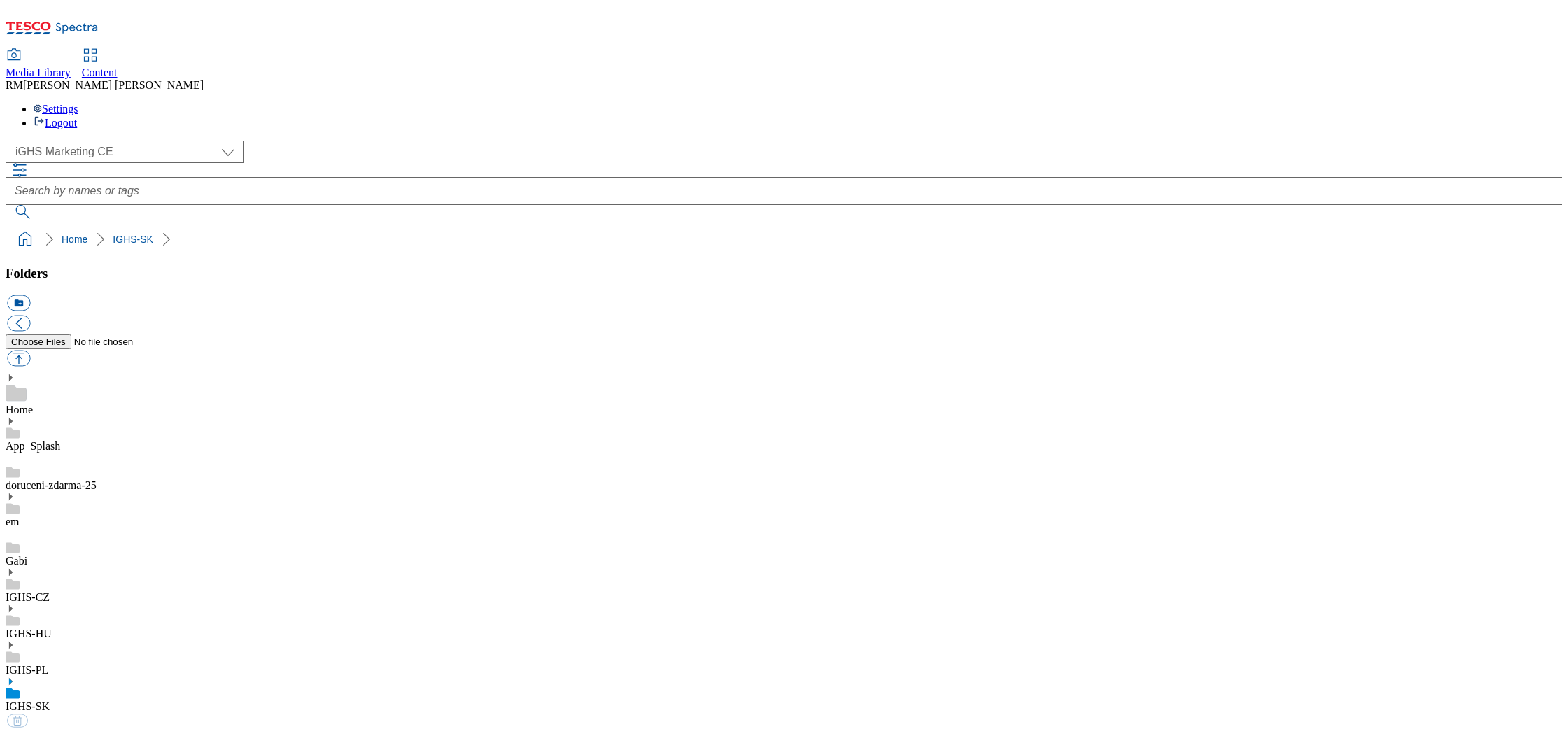
select select "flare-ighs-ce-mktg"
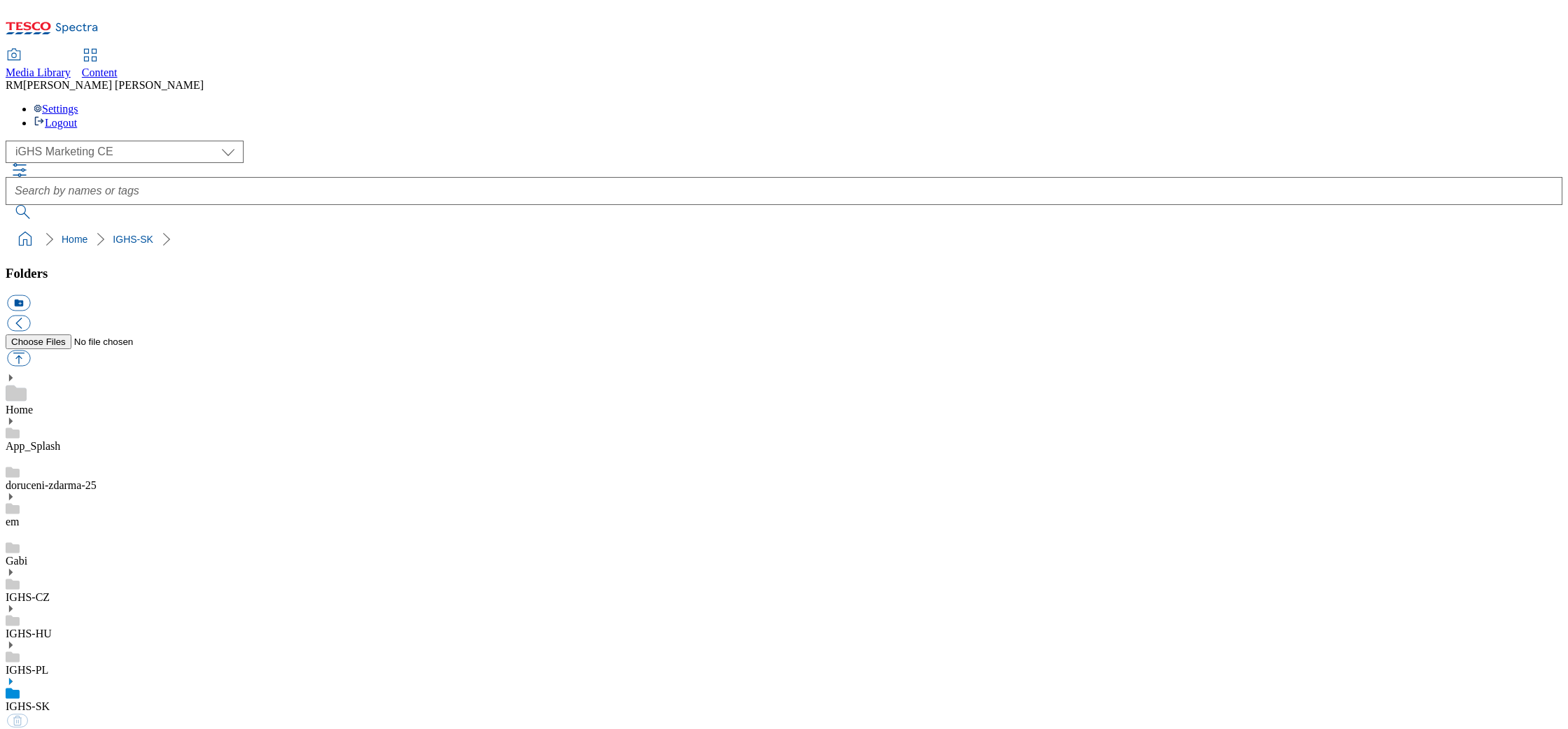
select select "flare-ighs-ce-mktg"
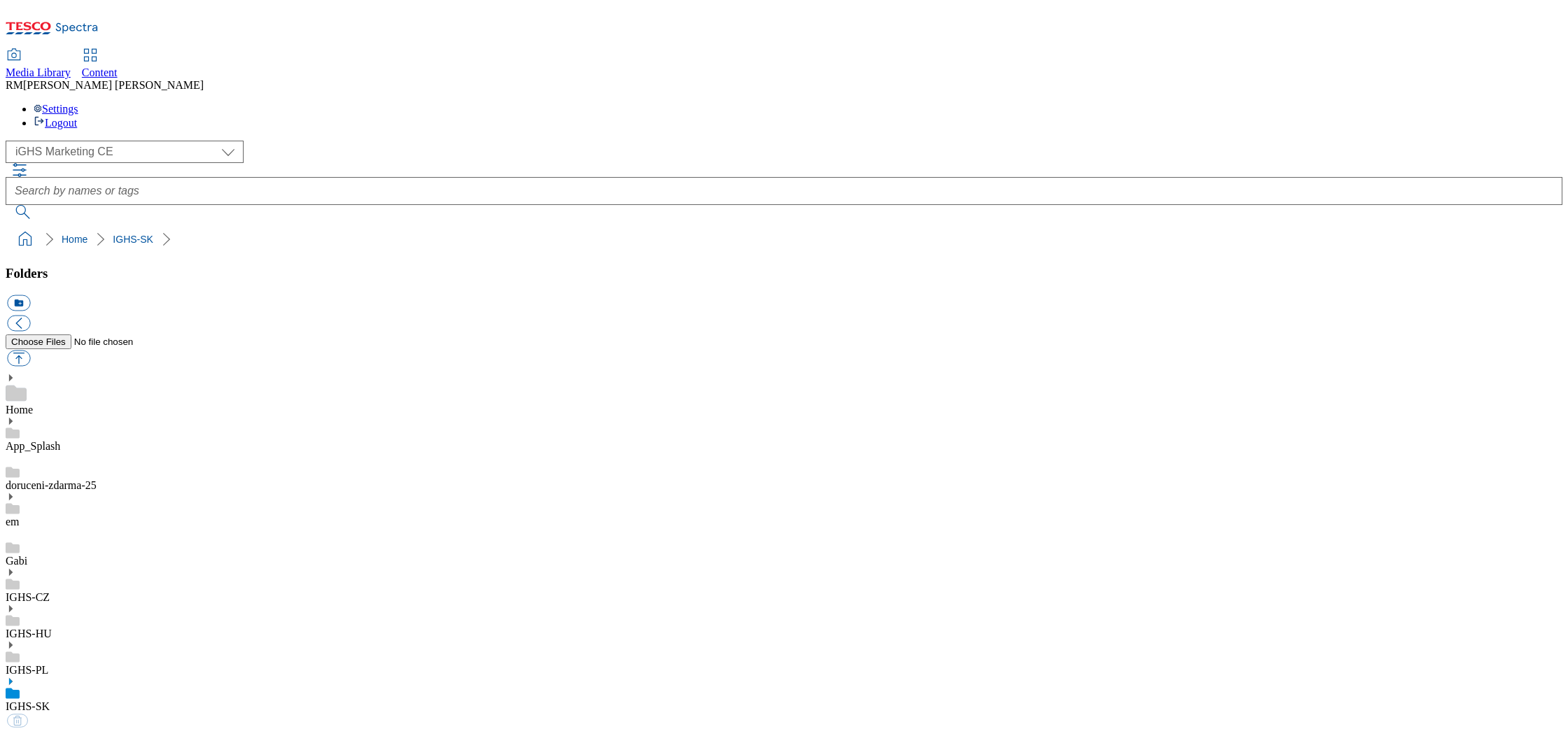
select select "flare-ighs-ce-mktg"
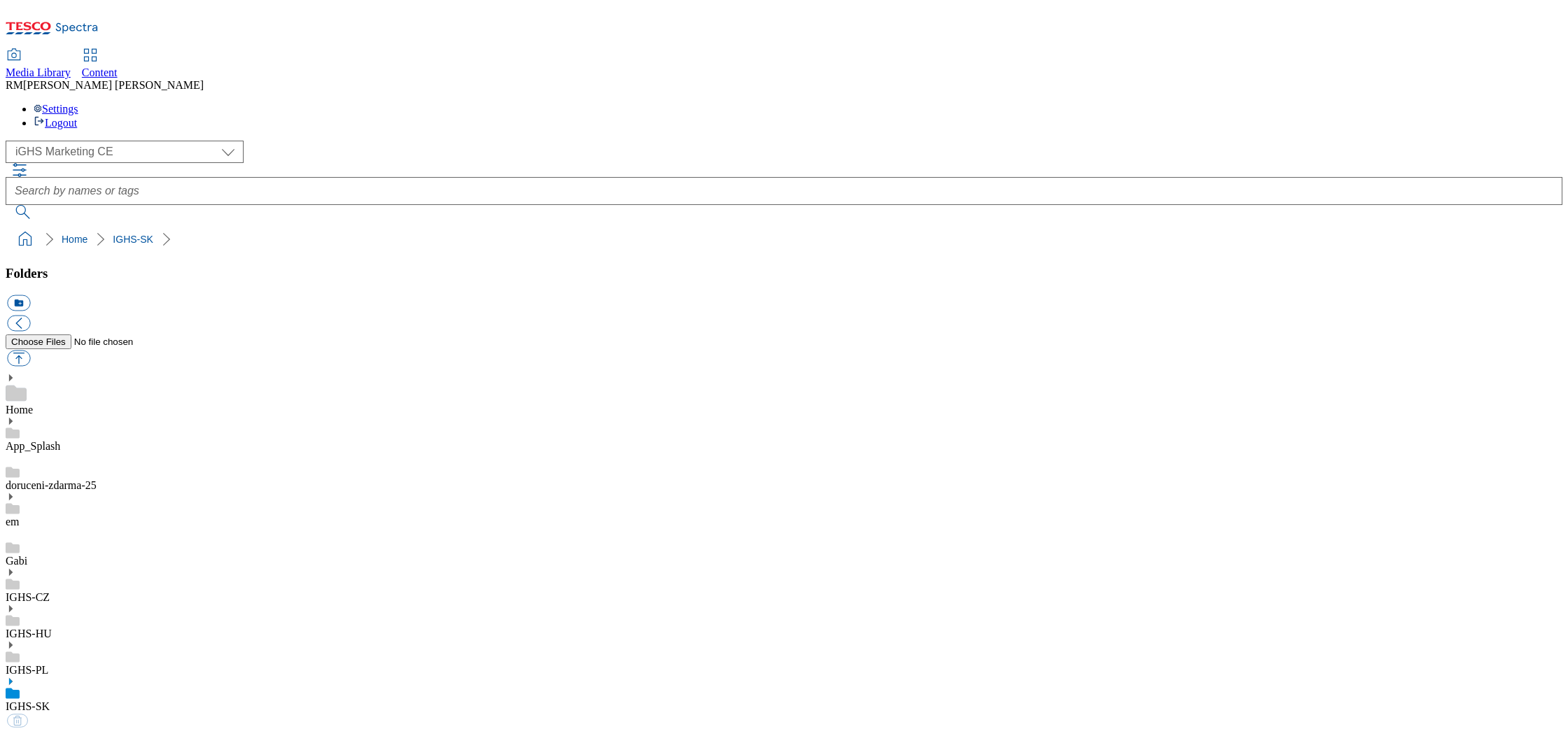
select select "flare-ighs-ce-mktg"
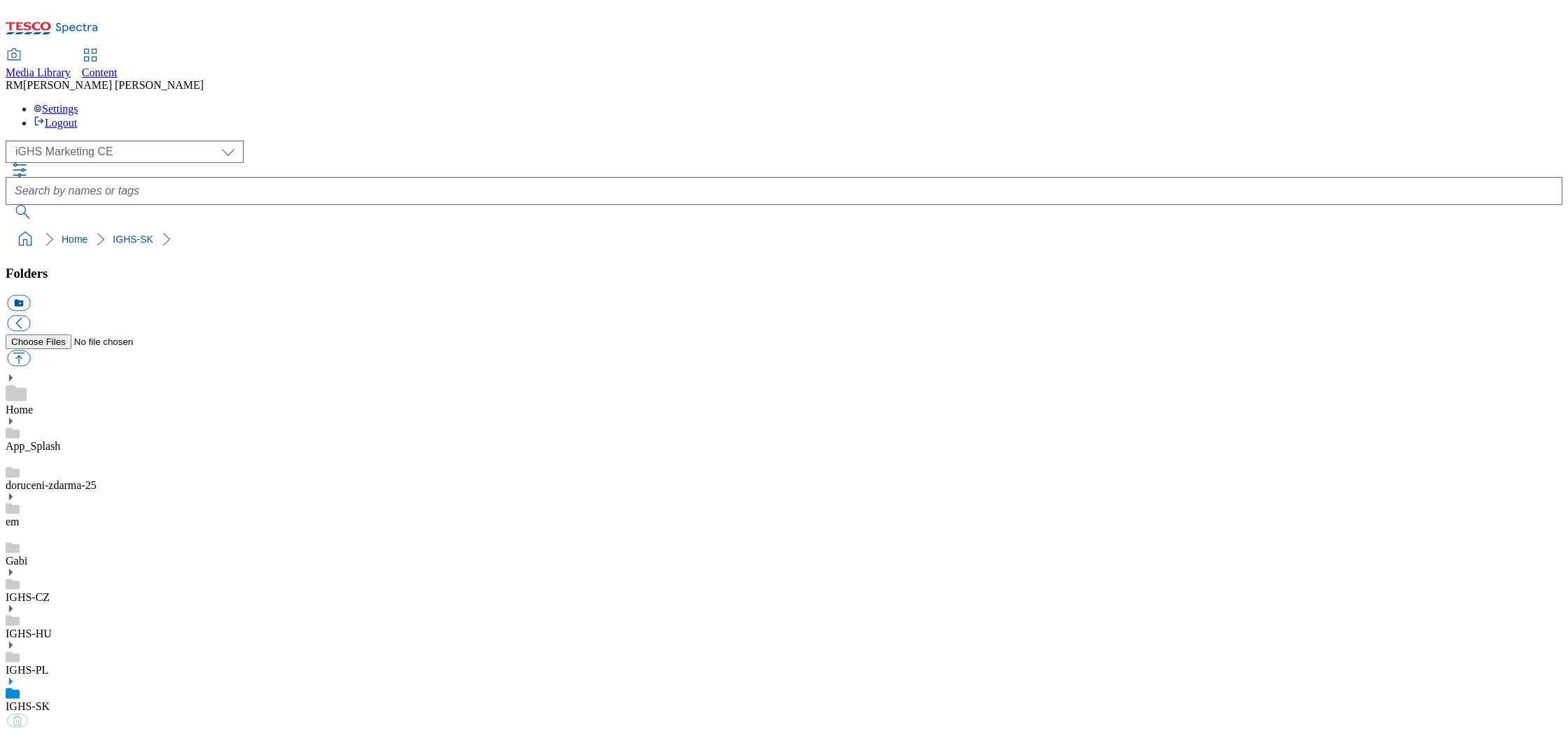
select select "flare-ighs-ce-mktg"
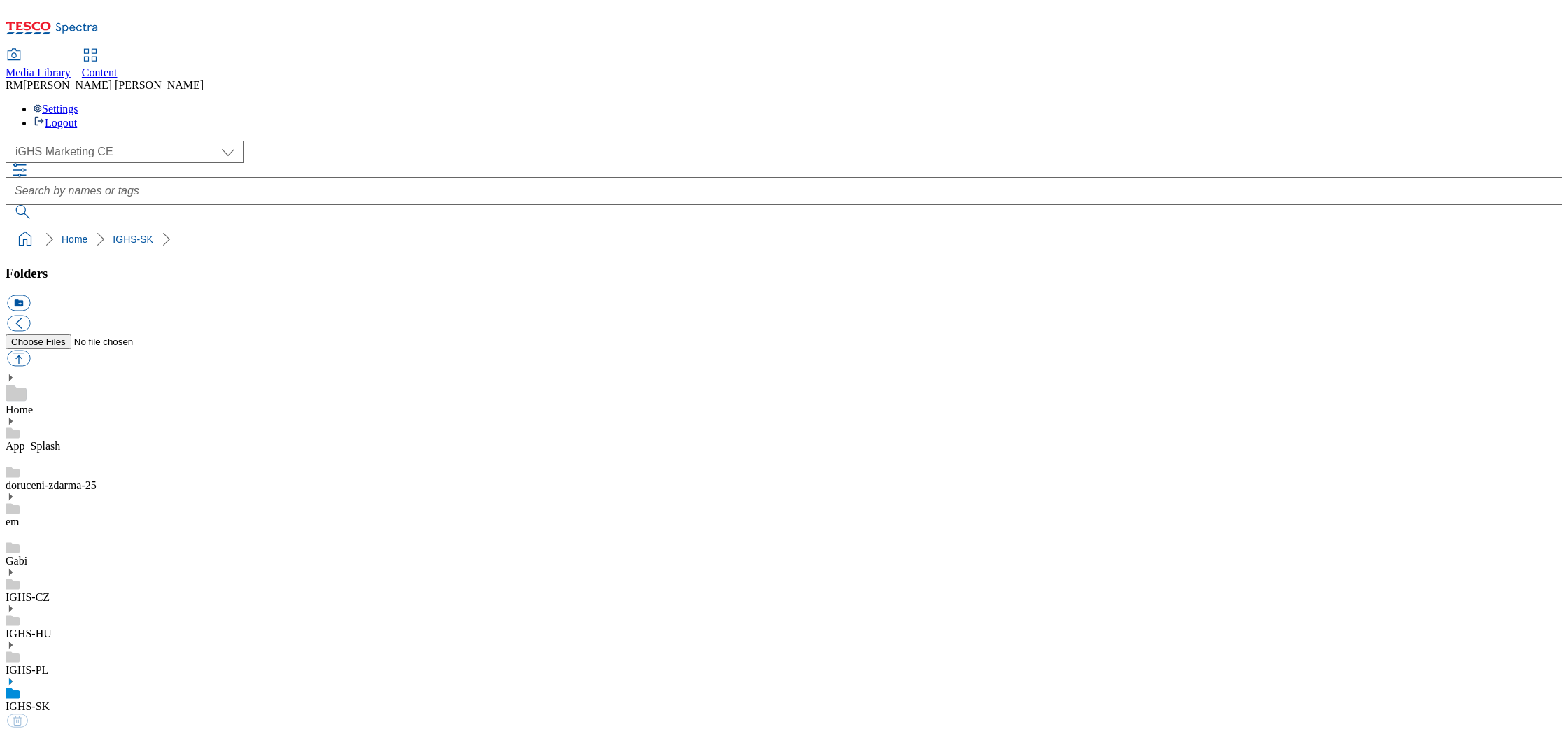
select select "flare-ighs-ce-mktg"
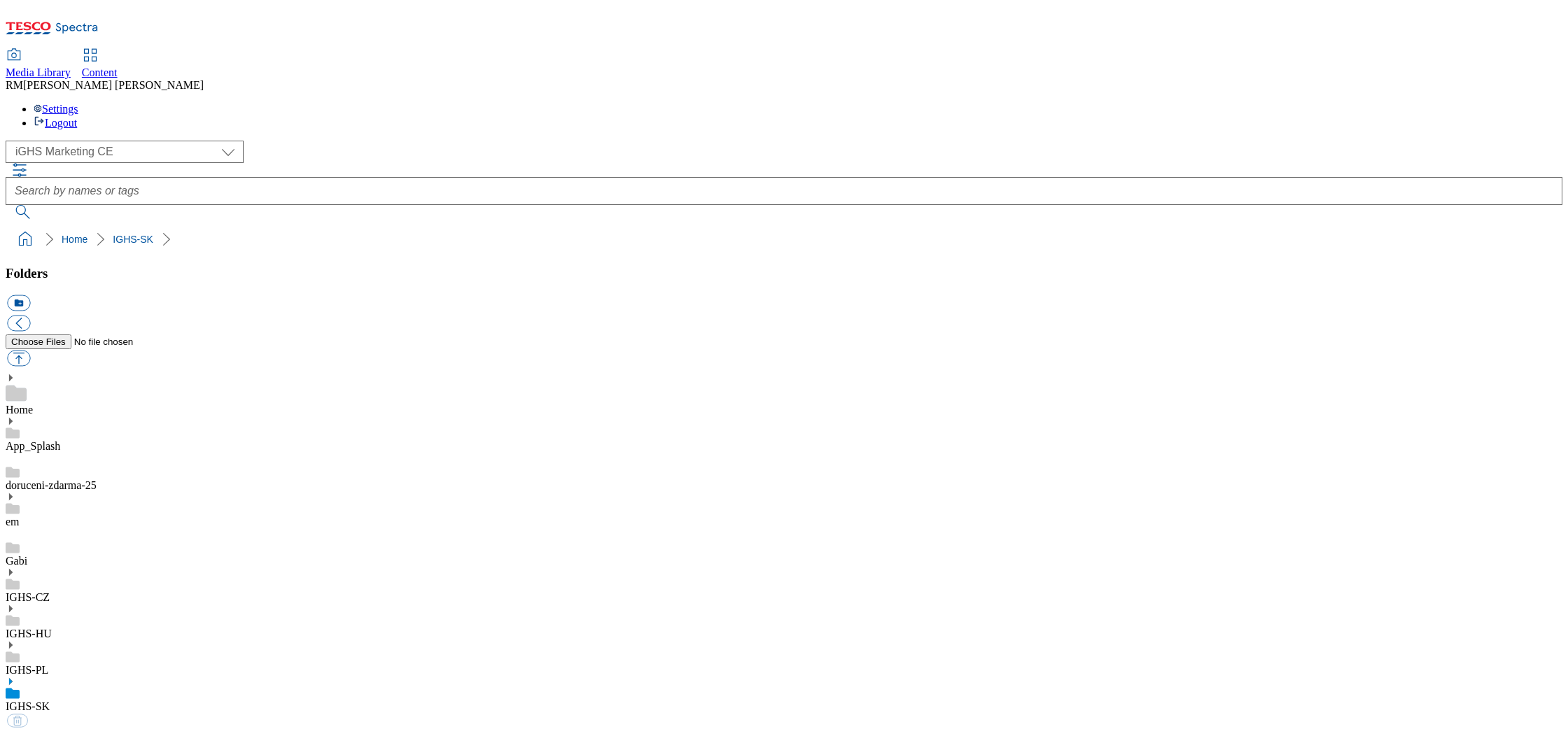
select select "flare-ighs-ce-mktg"
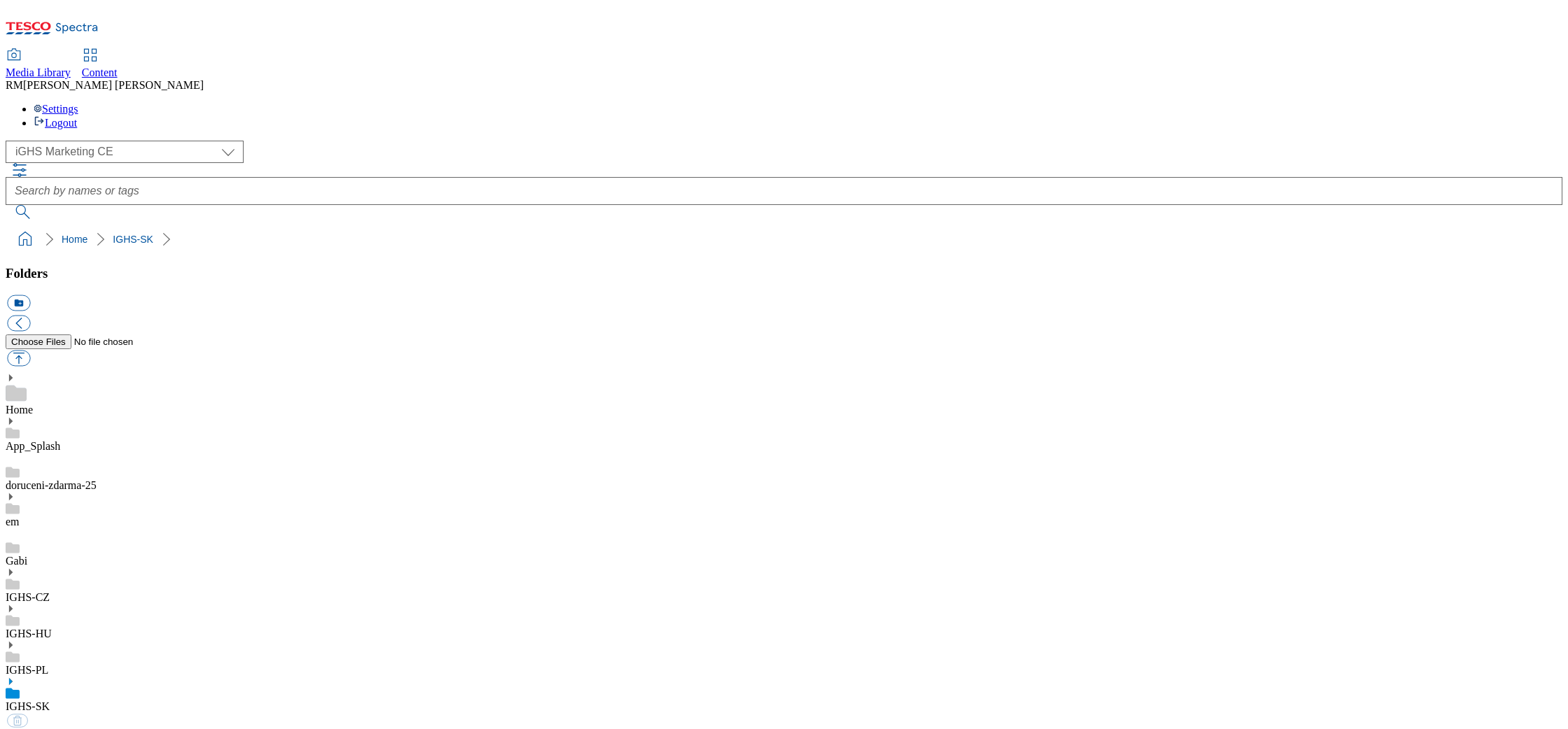
select select "flare-ighs-ce-mktg"
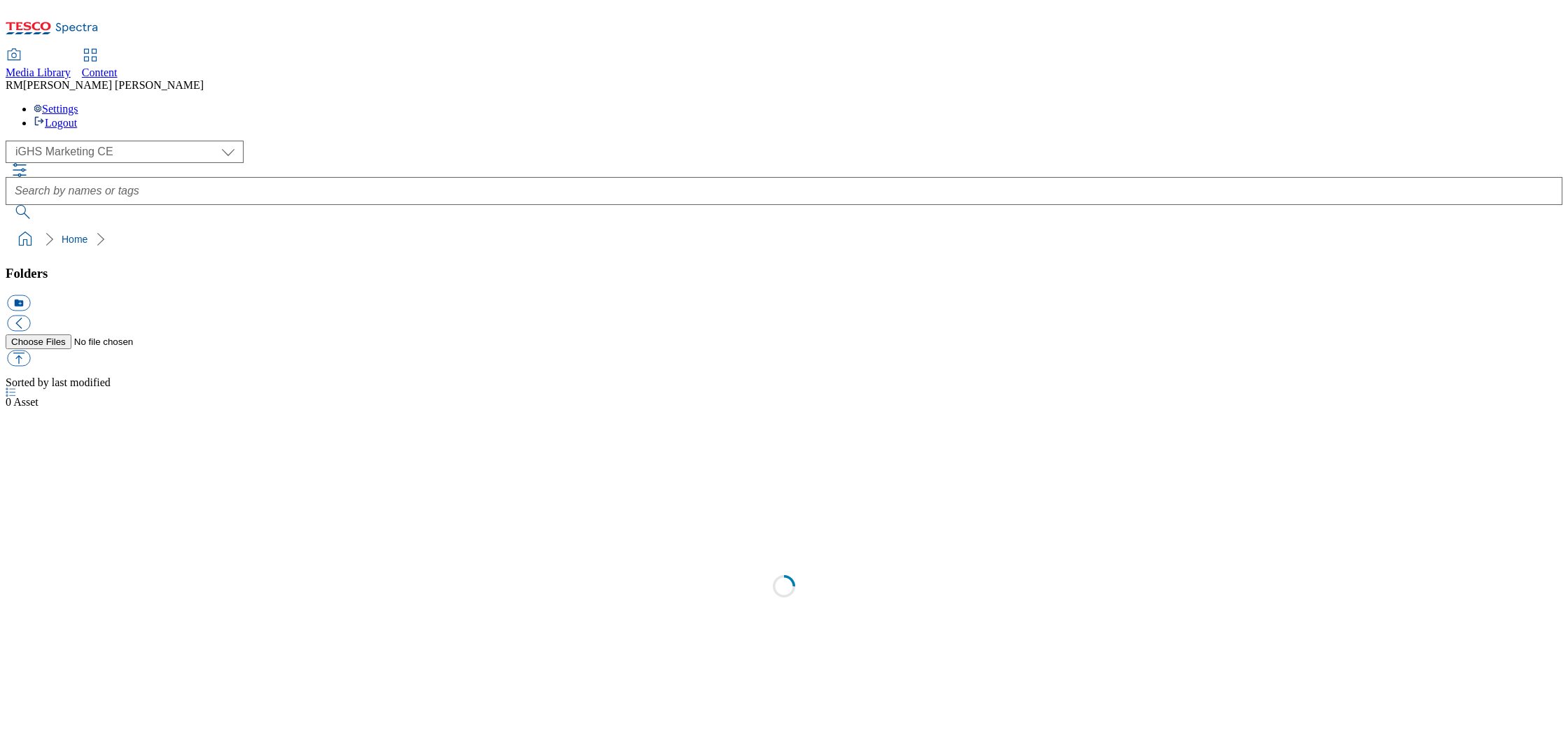
select select "flare-ighs-ce-mktg"
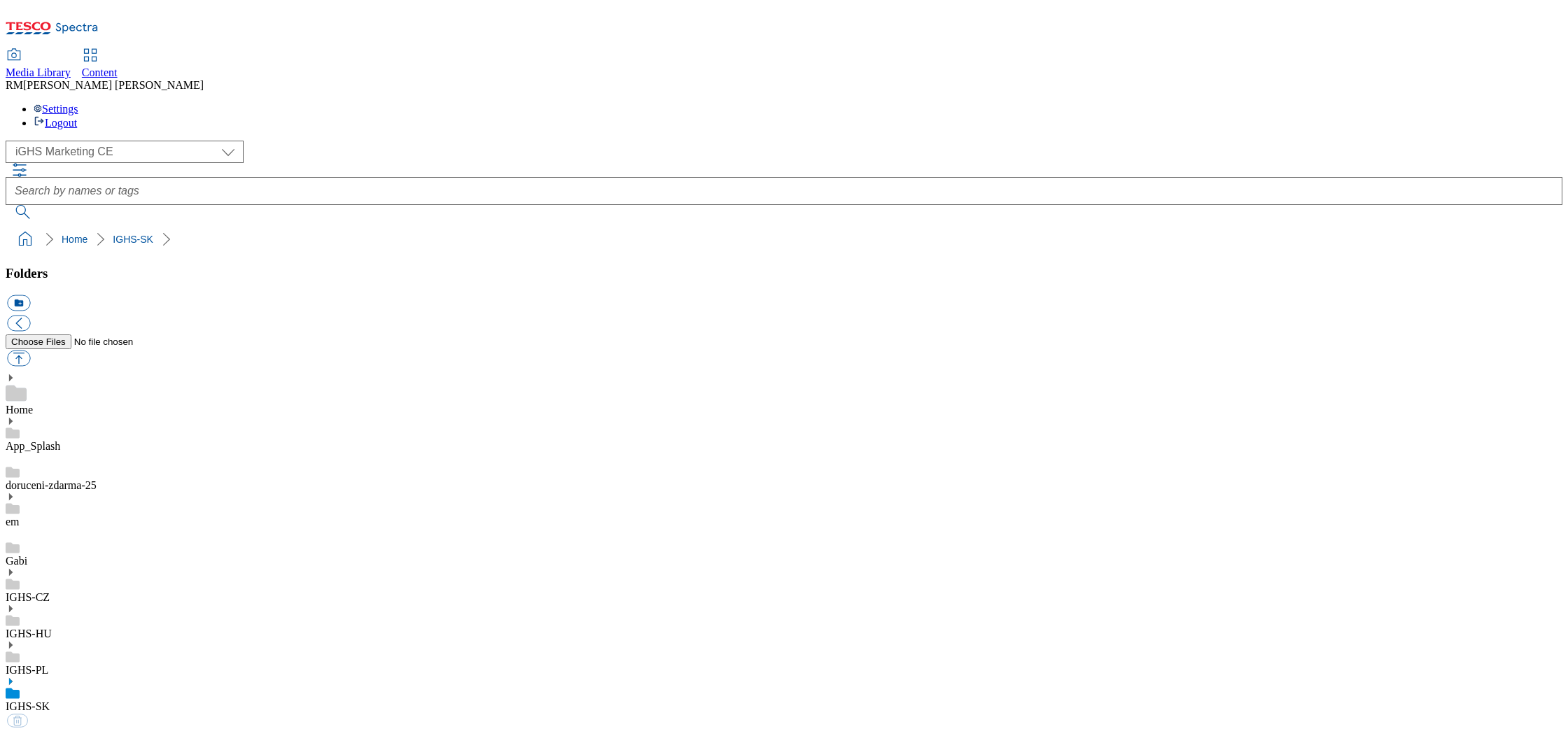
select select "flare-ighs-ce-mktg"
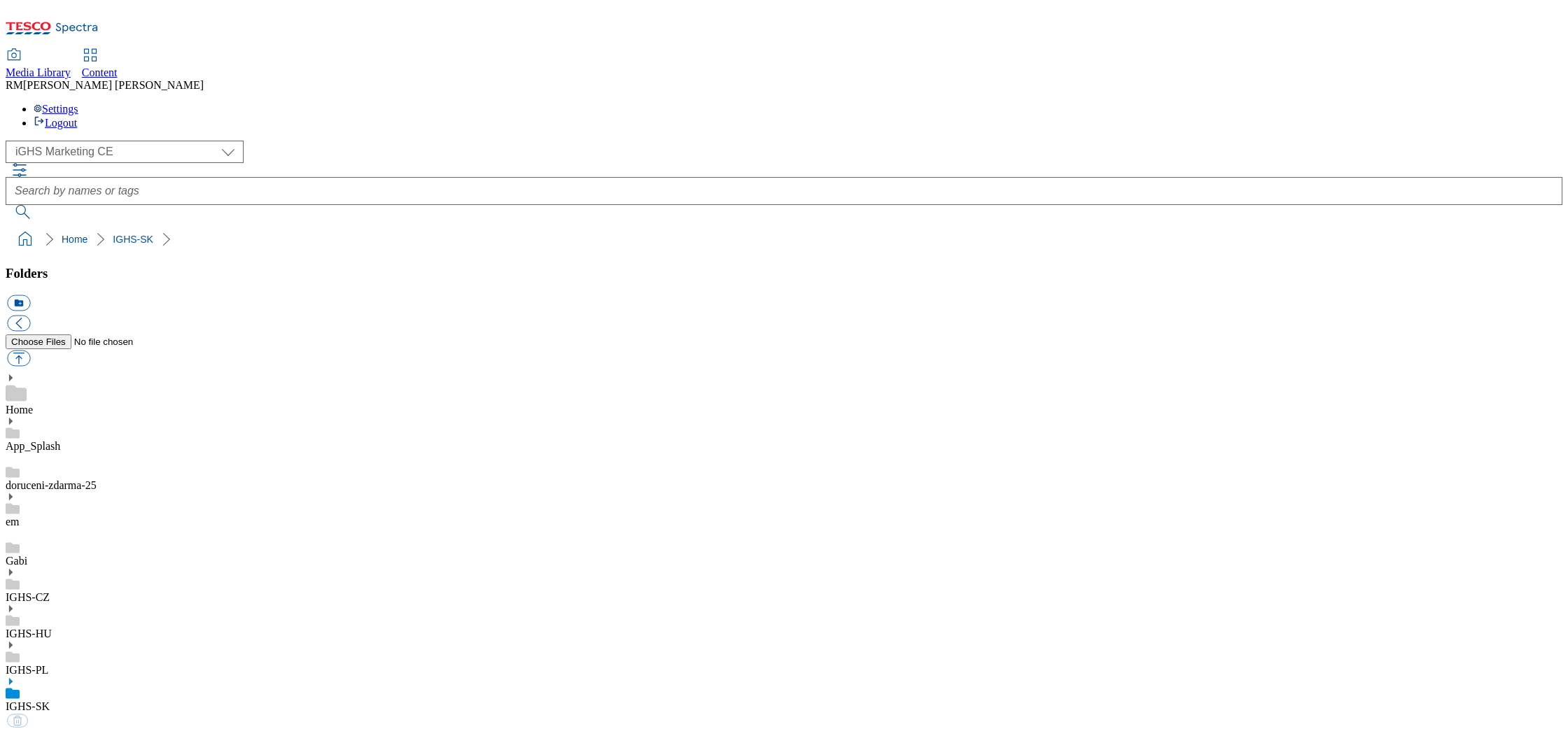
select select "flare-ighs-ce-mktg"
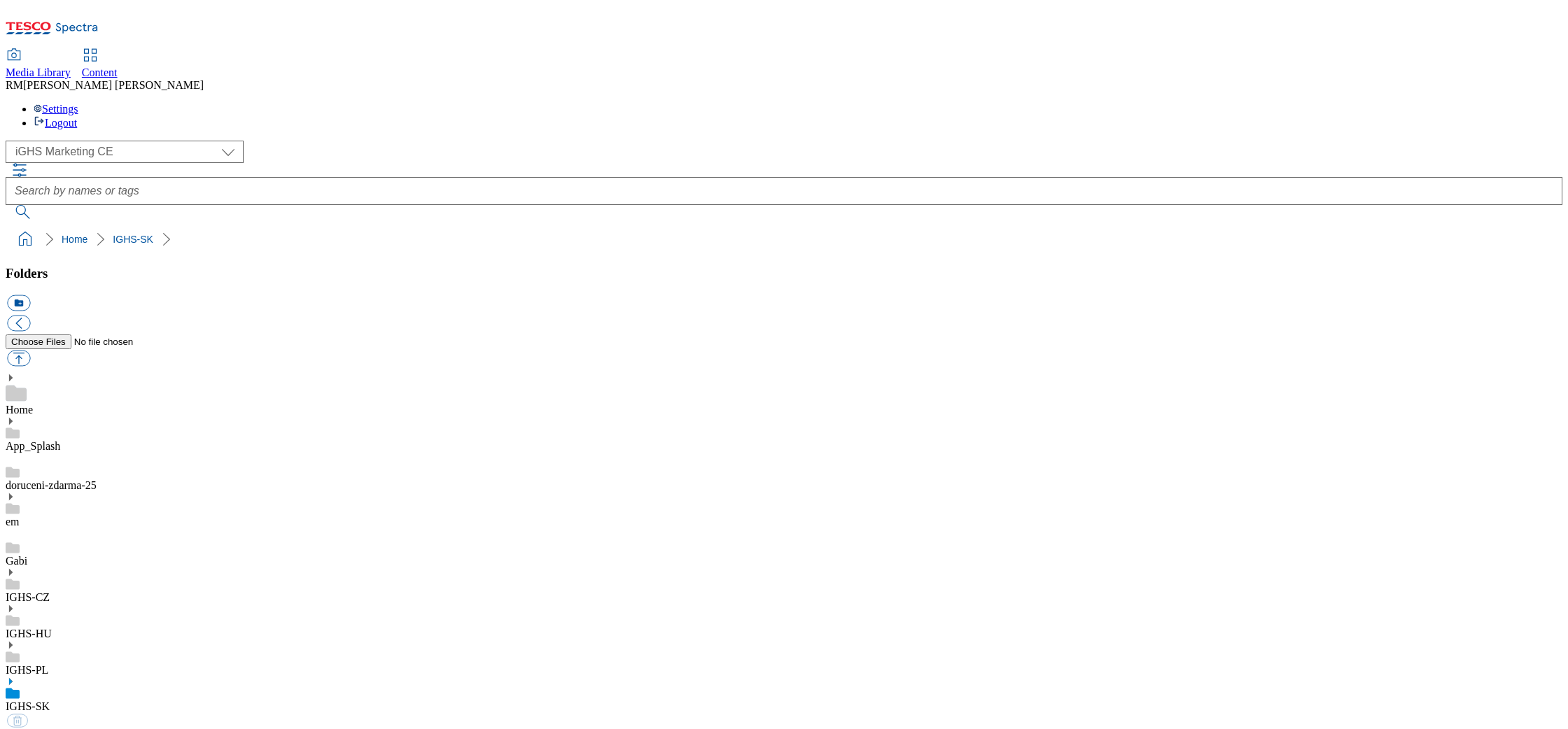
select select "flare-ighs-ce-mktg"
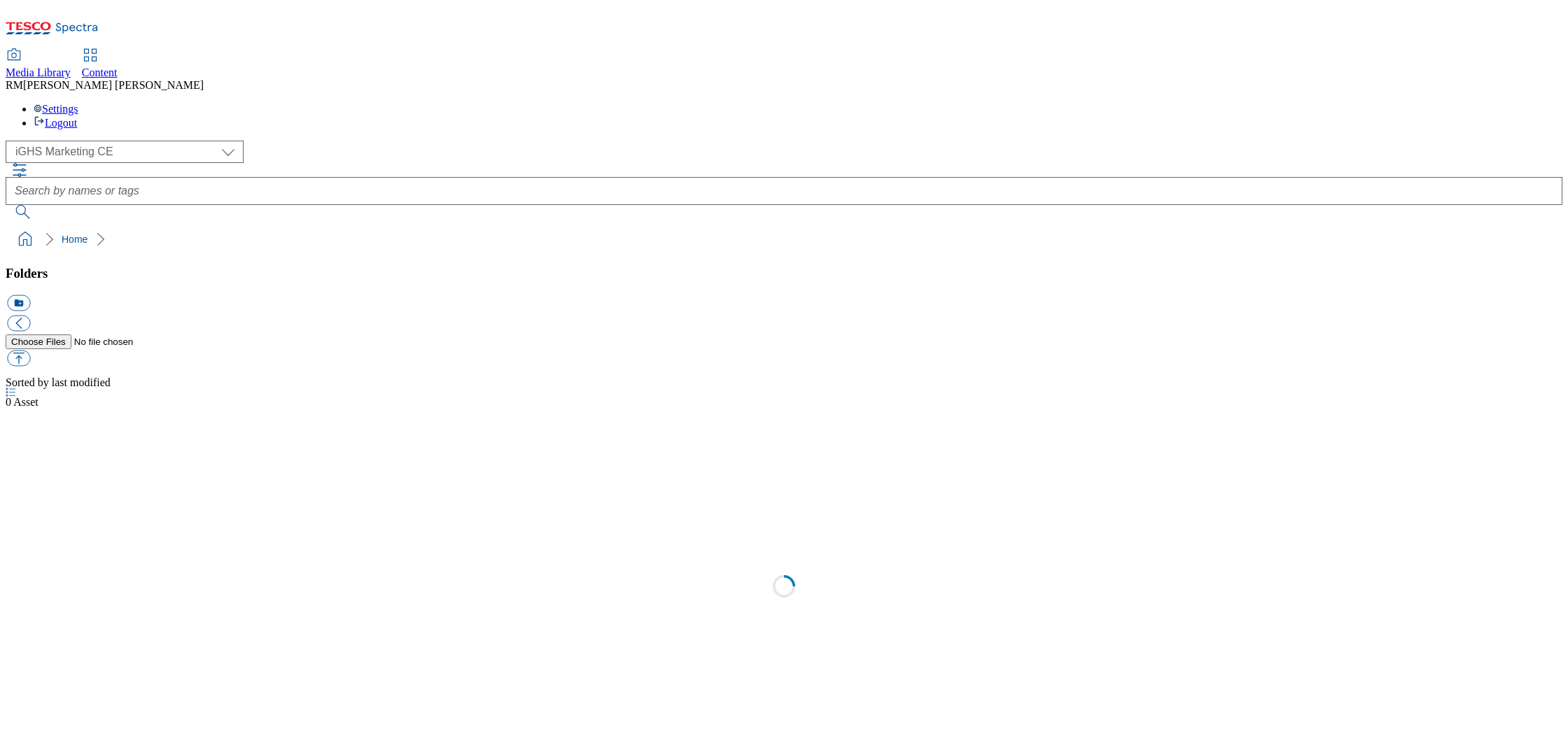
select select "flare-ighs-ce-mktg"
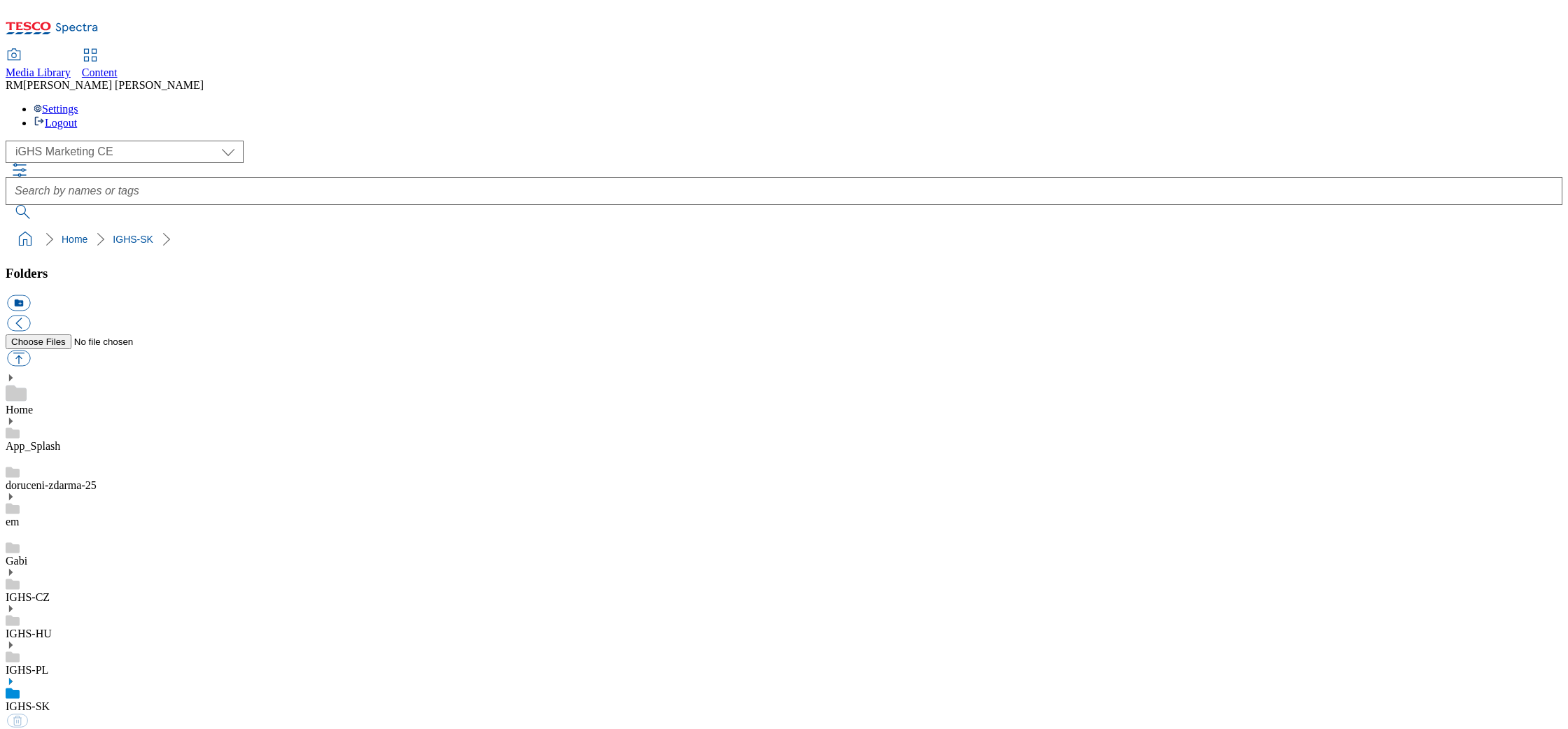
select select "flare-ighs-ce-mktg"
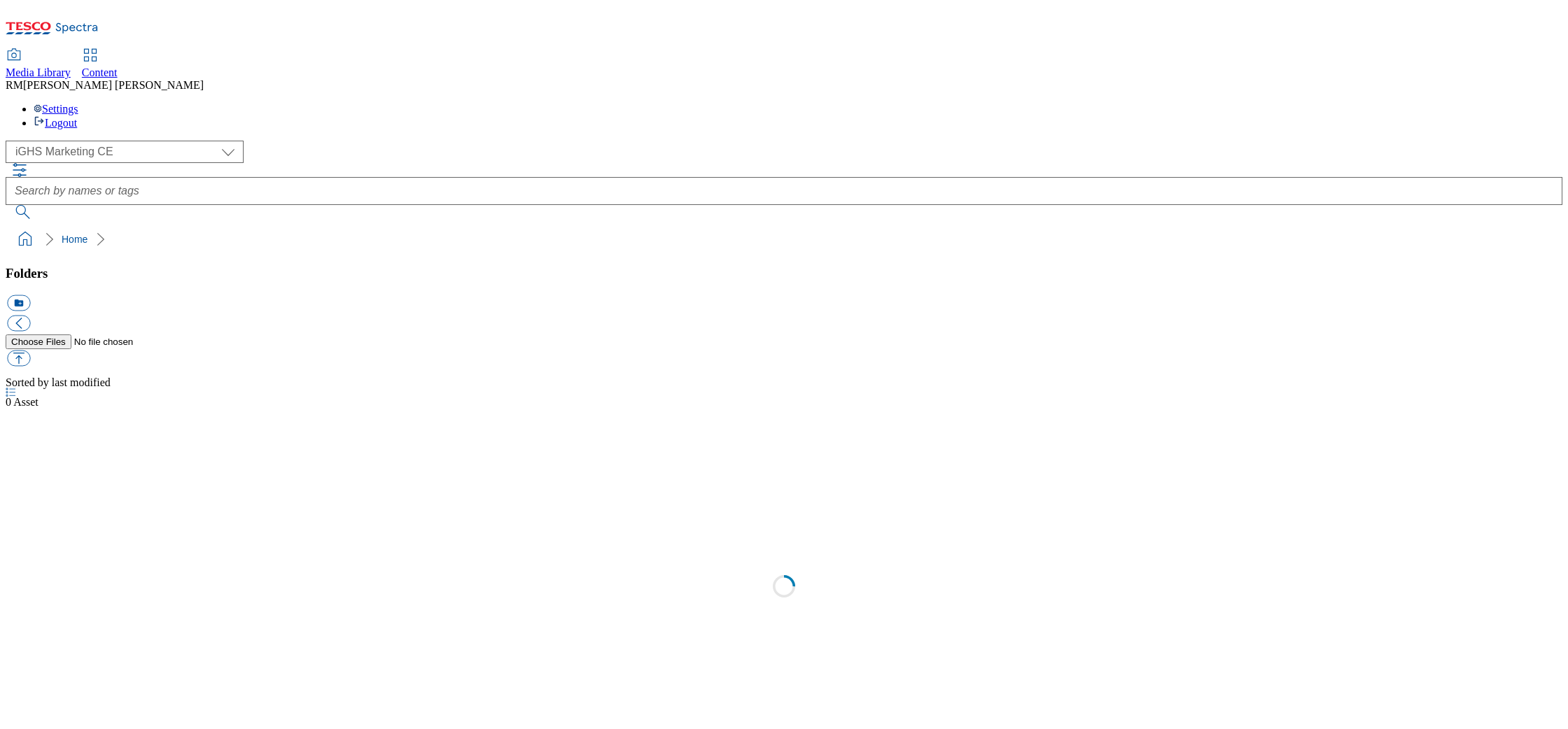
select select "flare-ighs-ce-mktg"
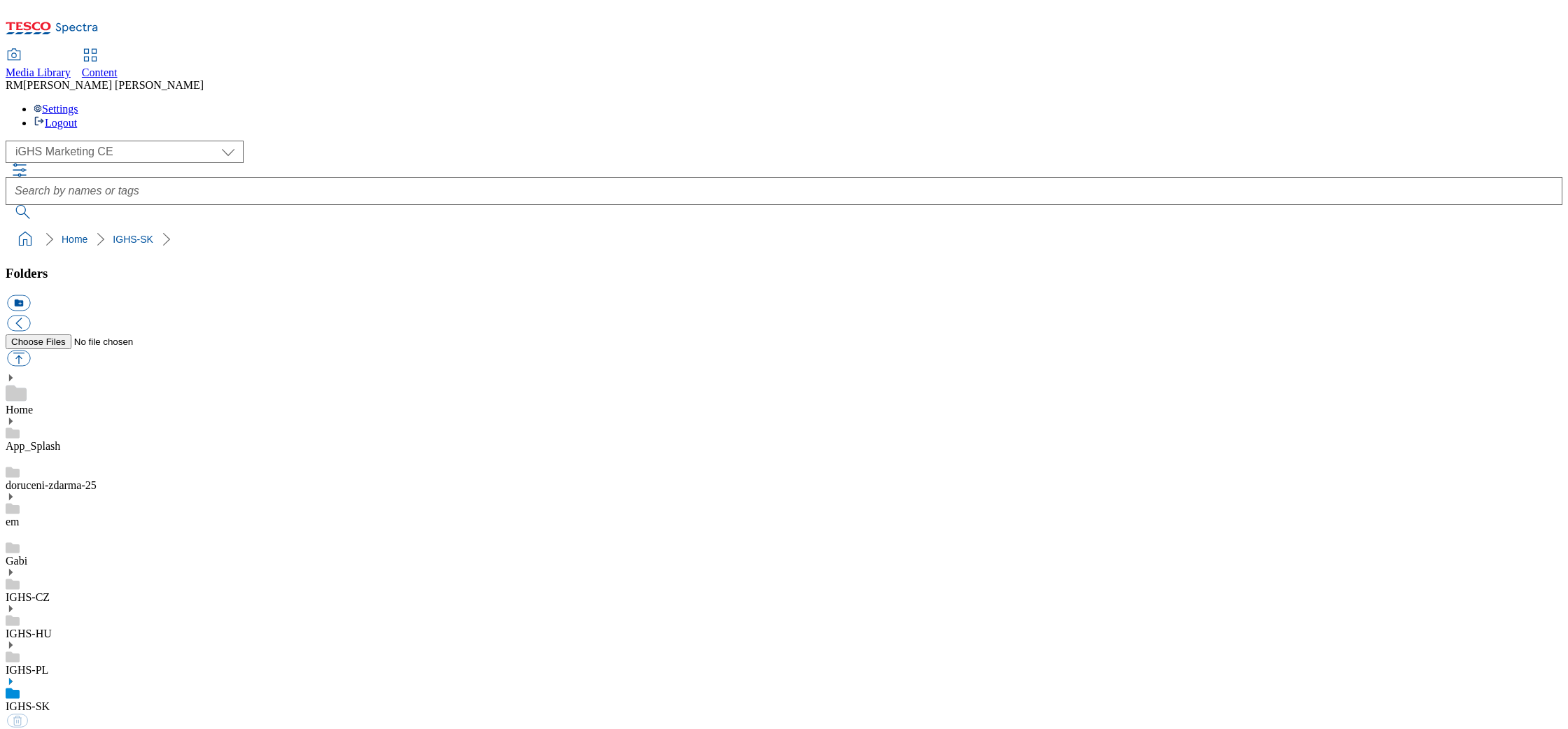
select select "flare-ighs-ce-mktg"
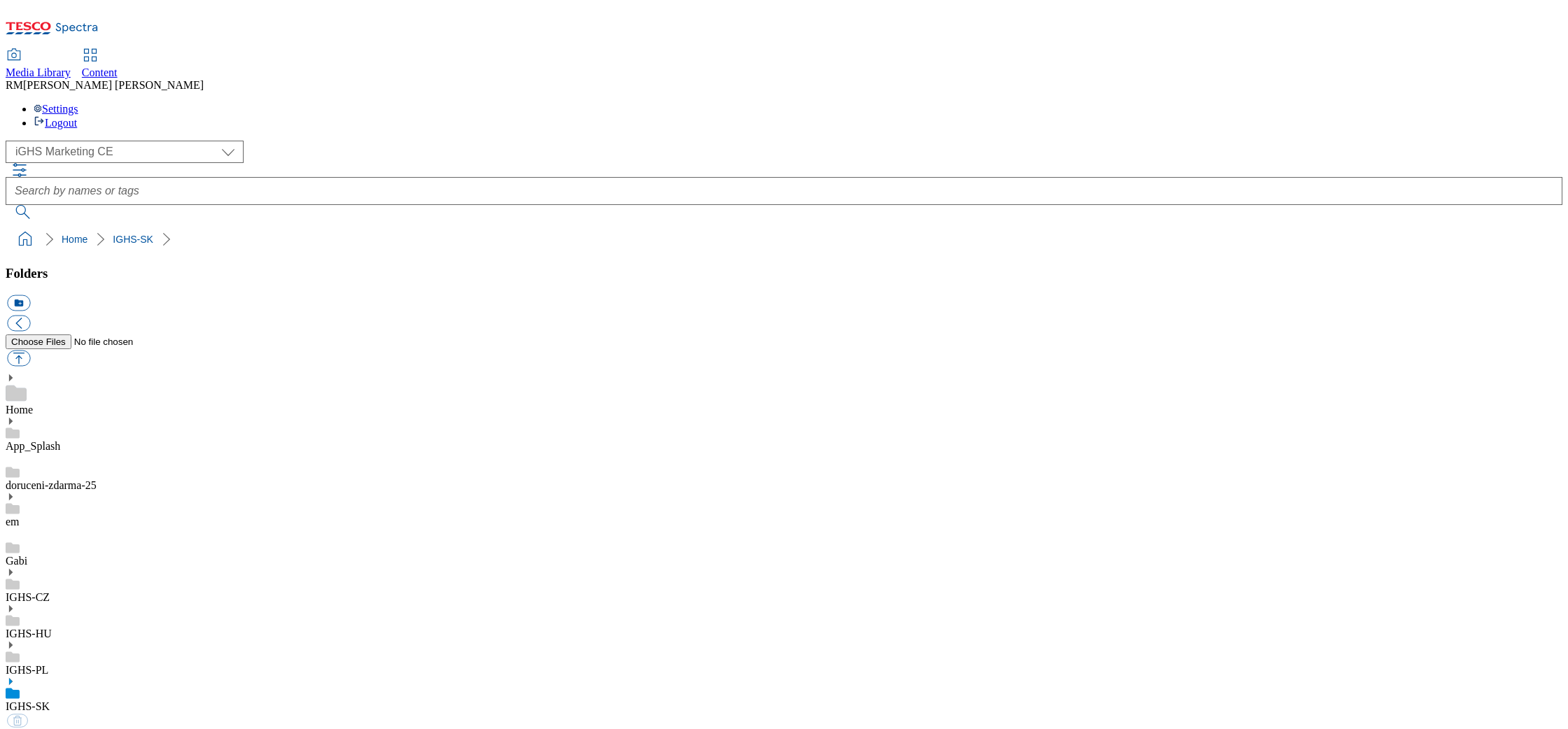
select select "flare-ighs-ce-mktg"
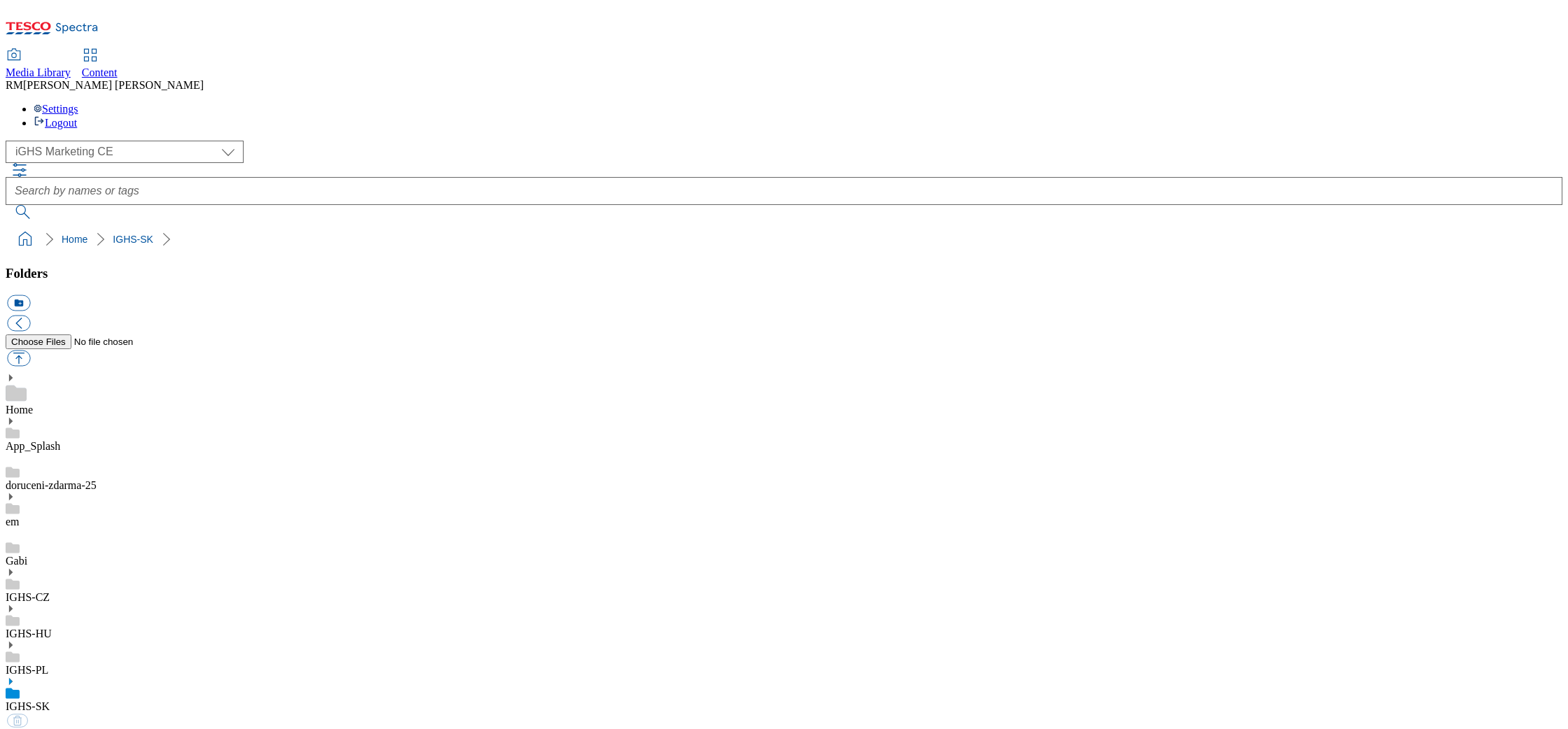
select select "flare-ighs-ce-mktg"
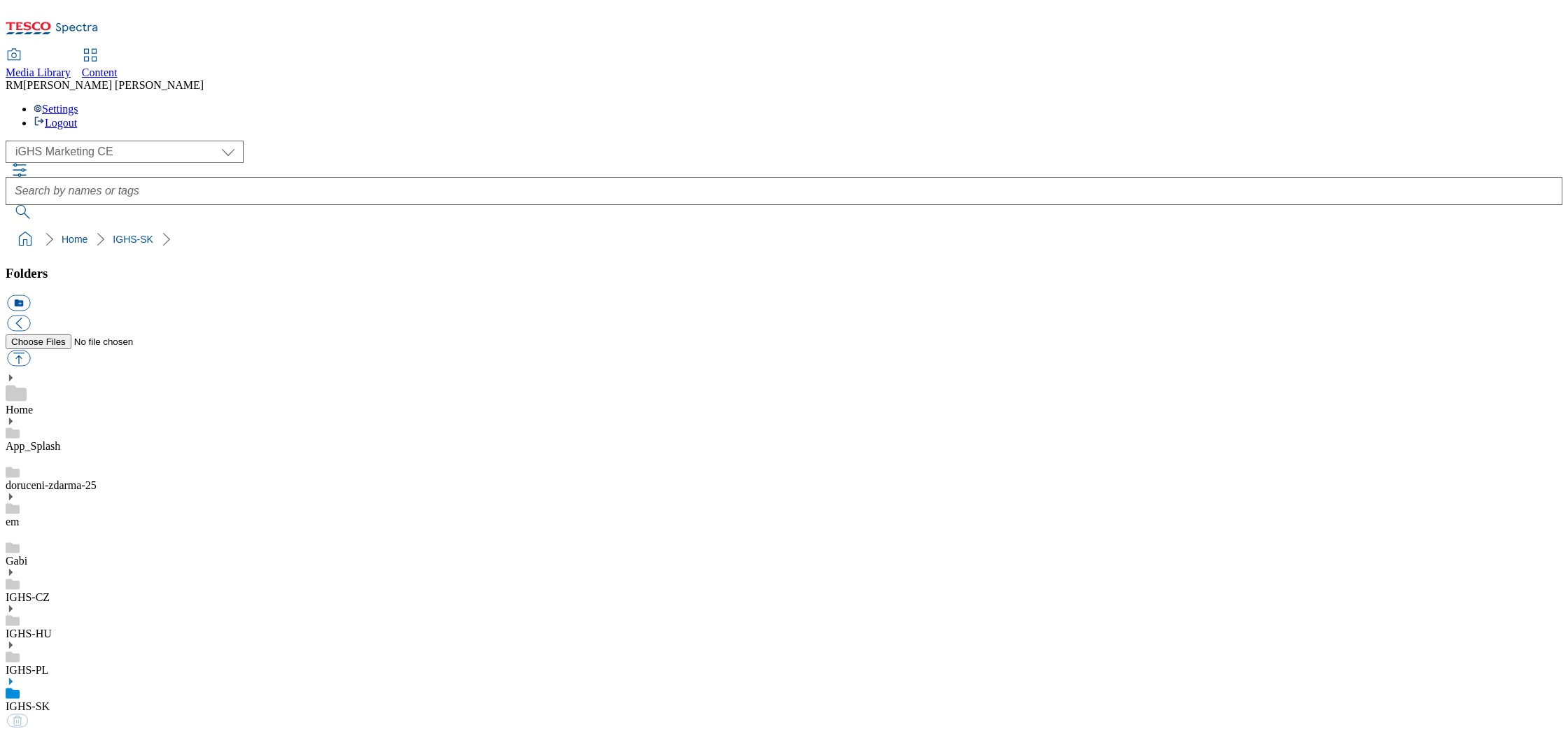
select select "flare-ighs-ce-mktg"
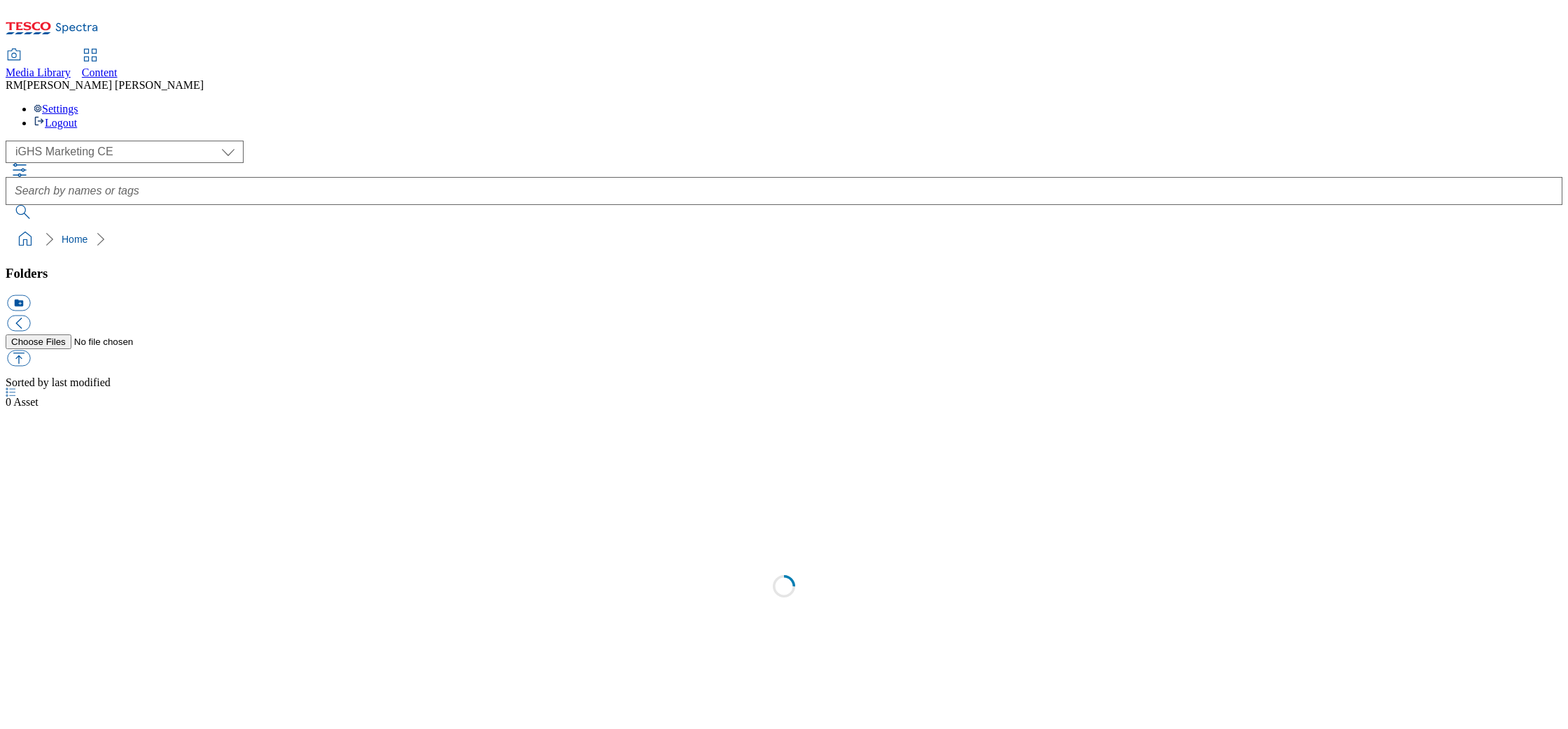
select select "flare-ighs-ce-mktg"
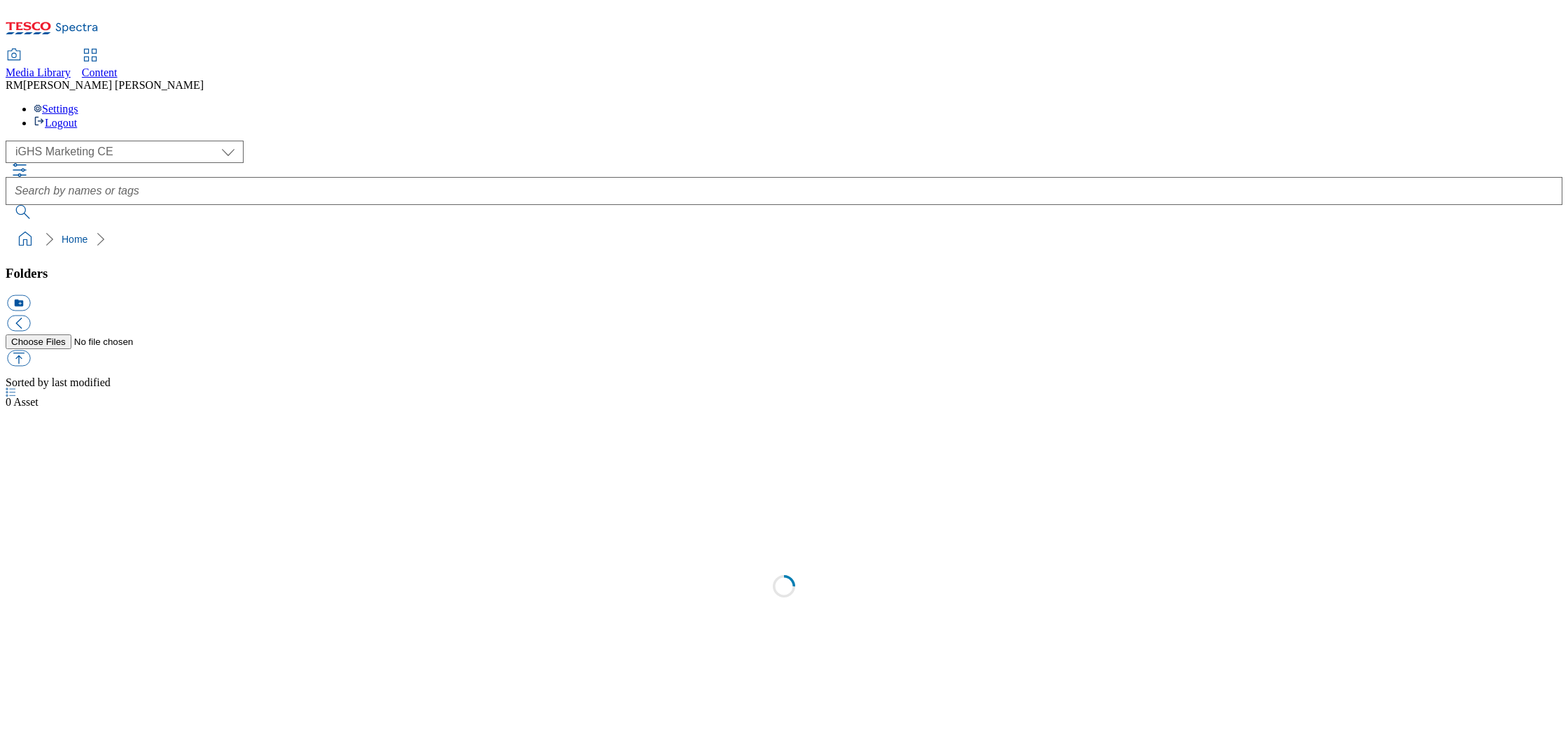
select select "flare-ighs-ce-mktg"
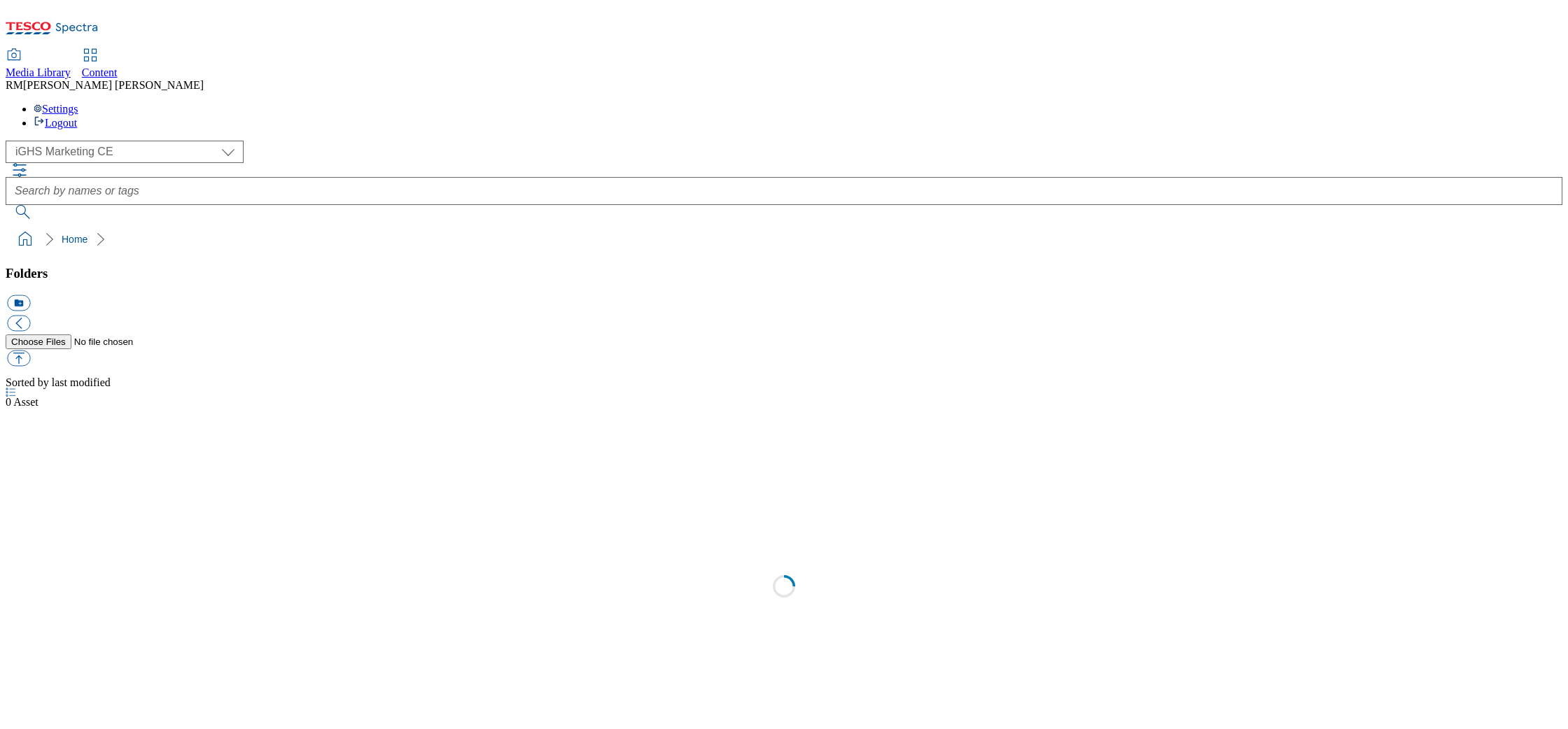
select select "flare-ighs-ce-mktg"
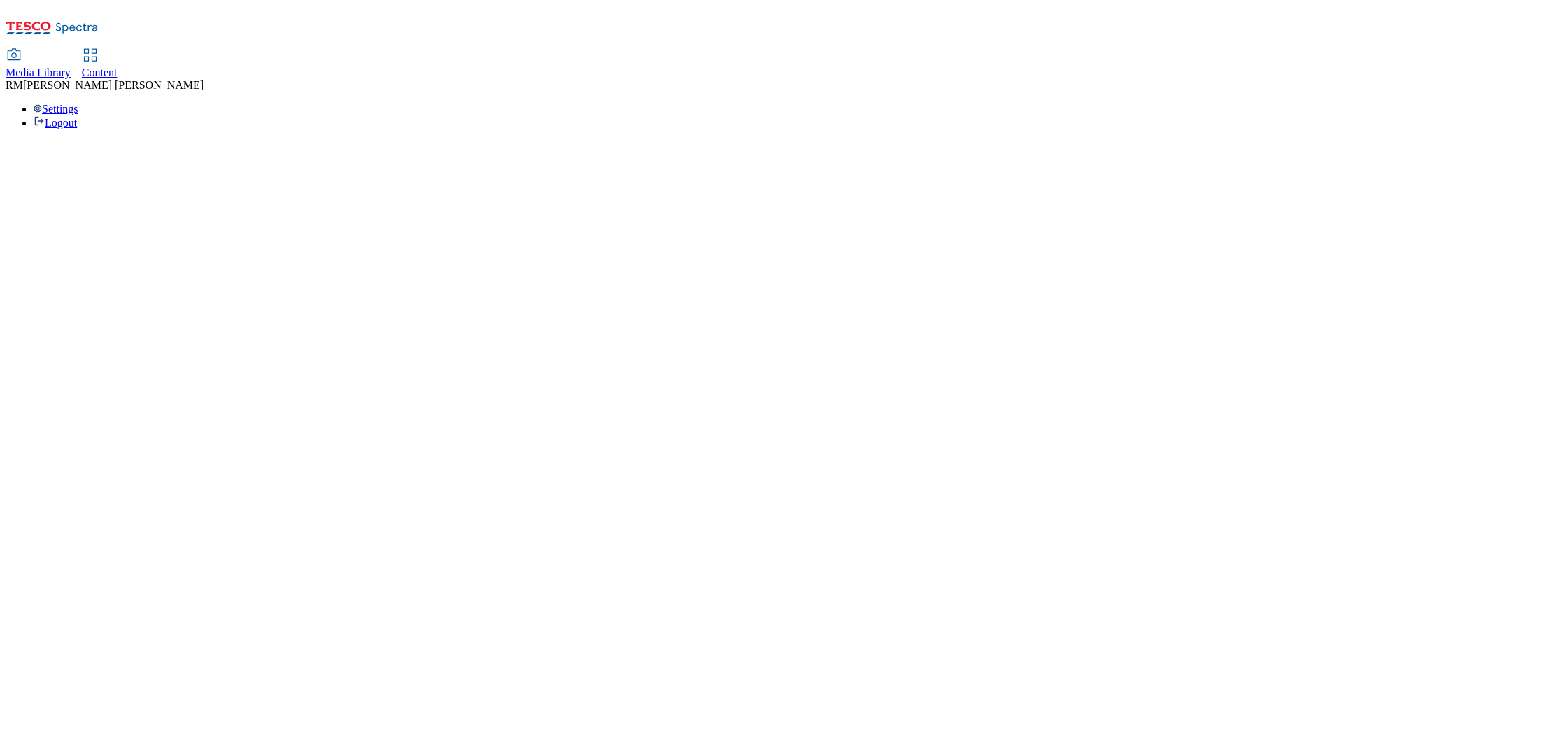
select select "flare-ighs-ce-mktg"
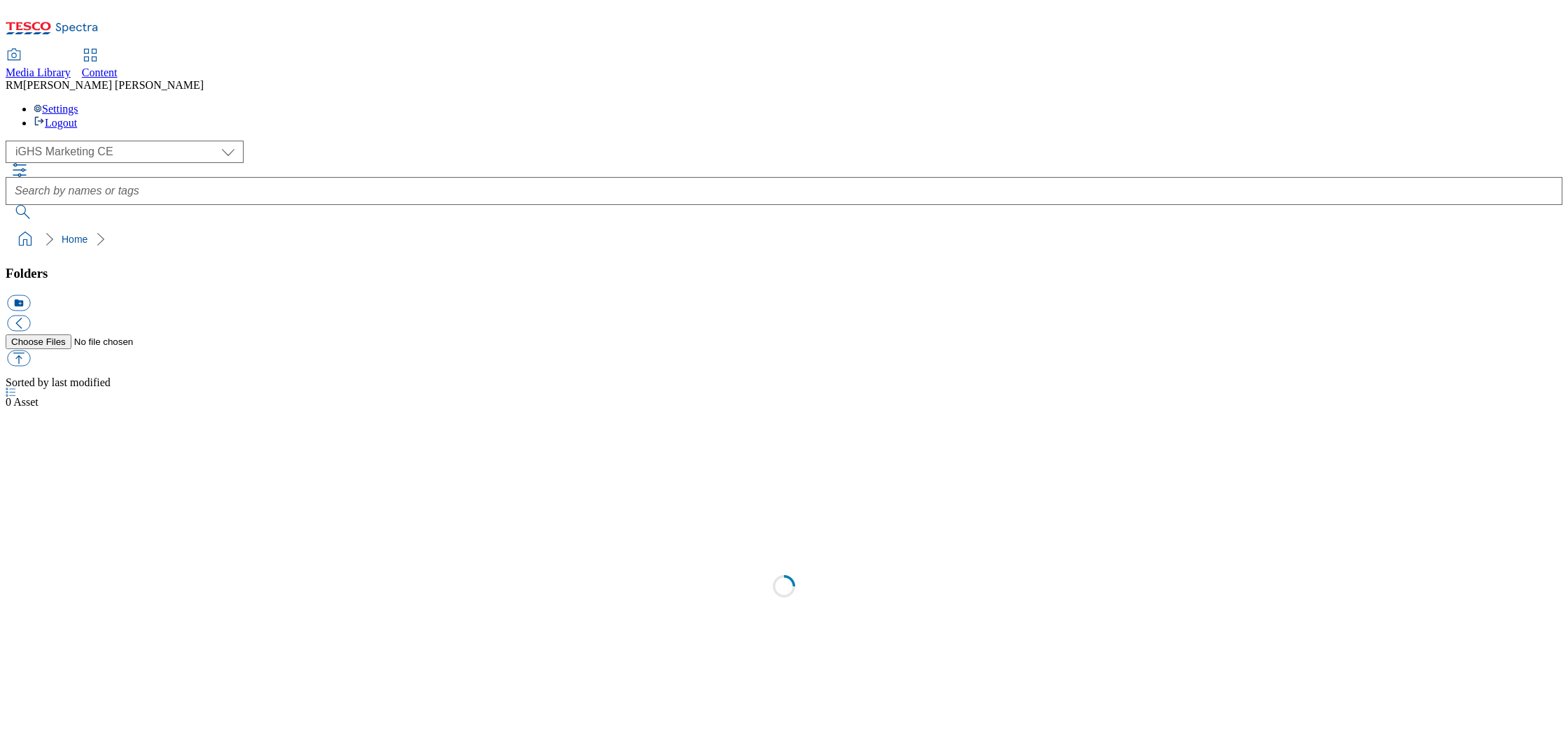
select select "flare-ighs-ce-mktg"
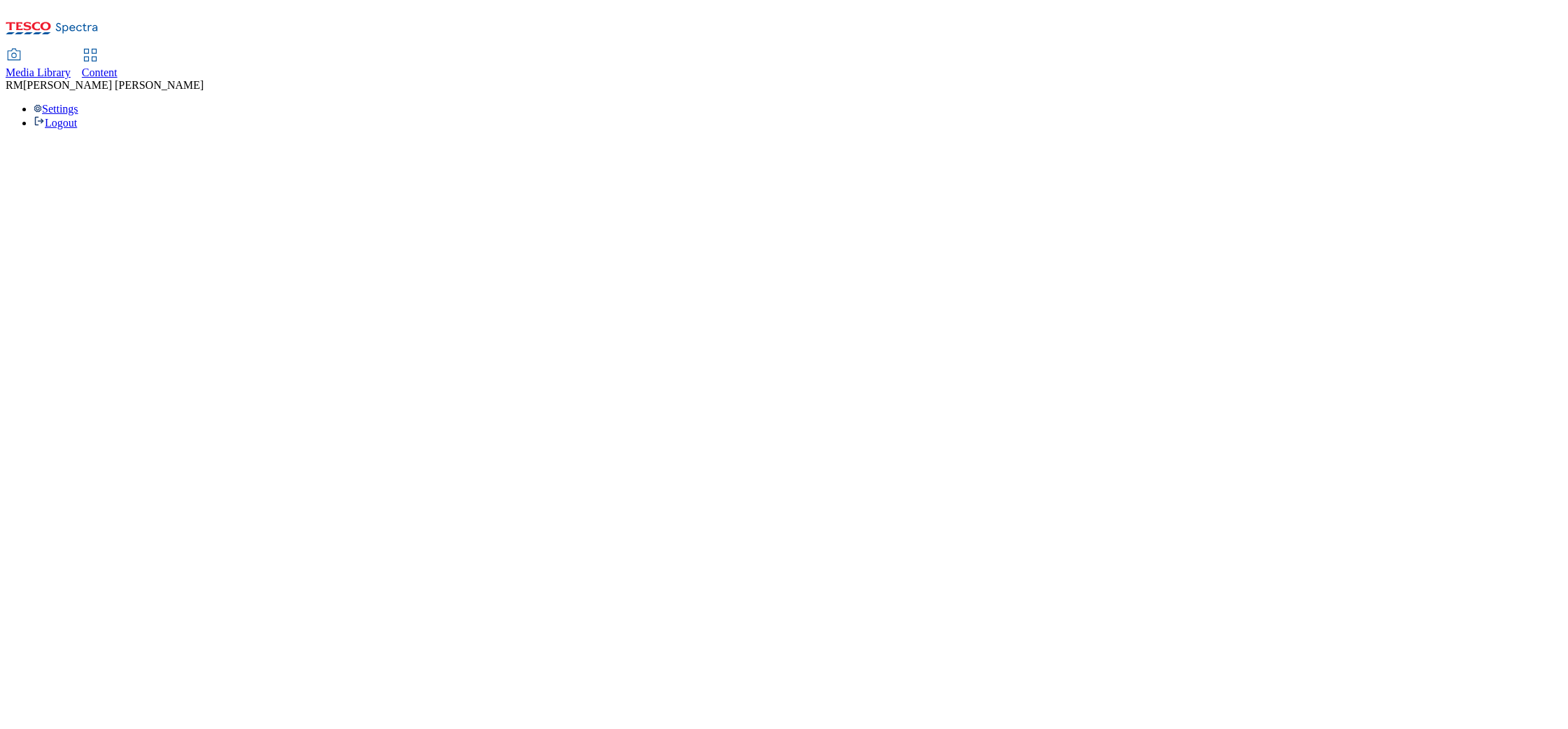
select select "flare-ighs-ce-mktg"
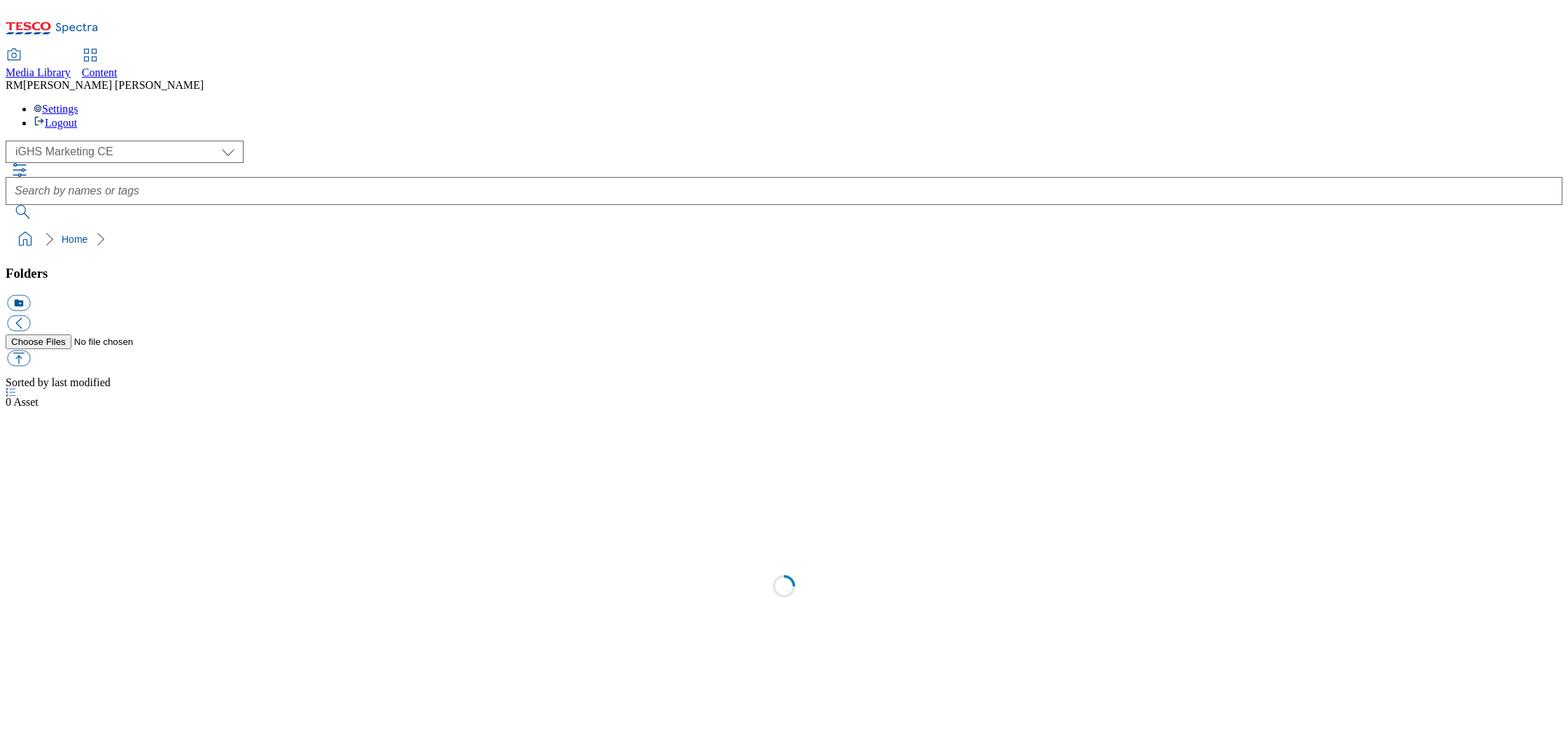
select select "flare-ighs-ce-mktg"
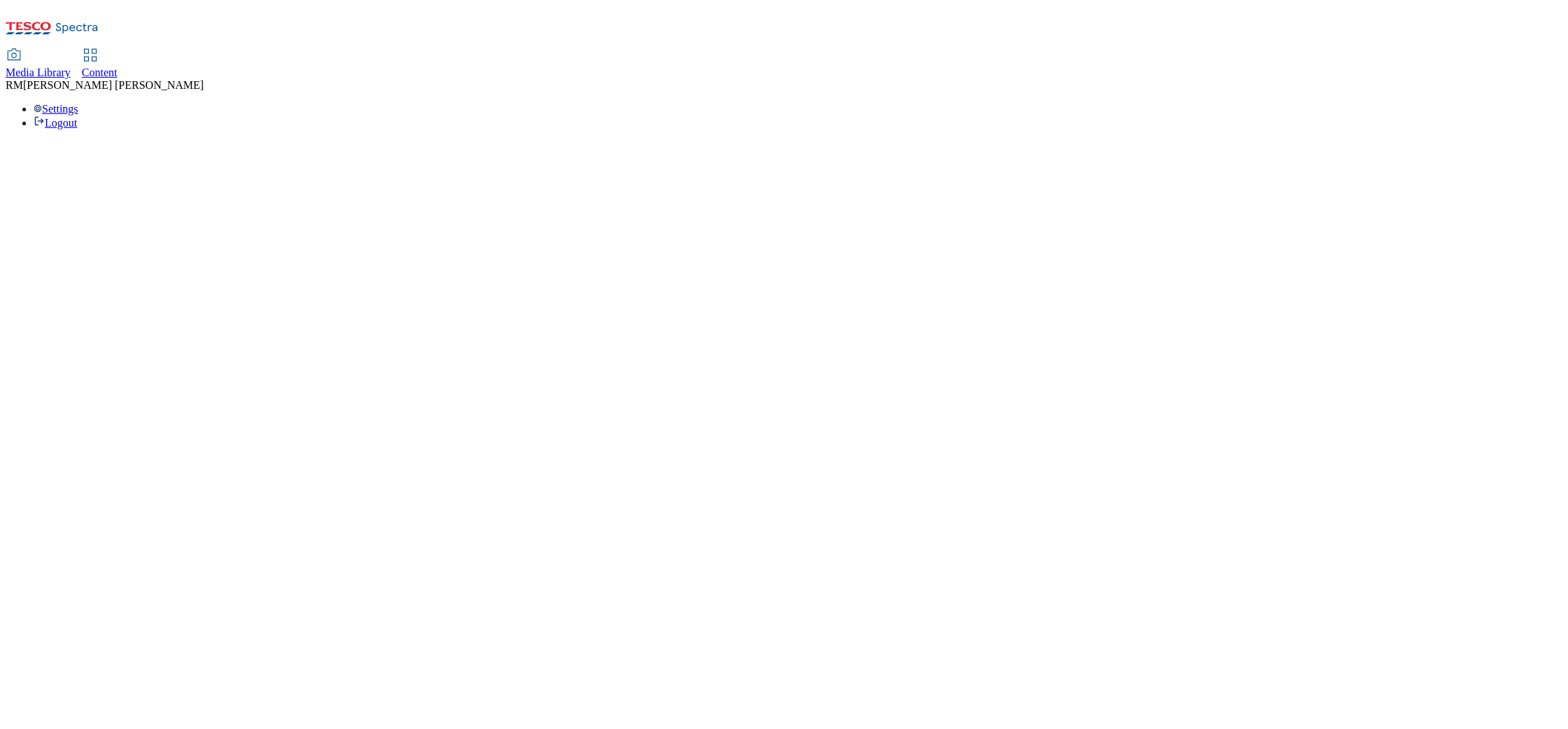
select select "flare-ighs-ce-mktg"
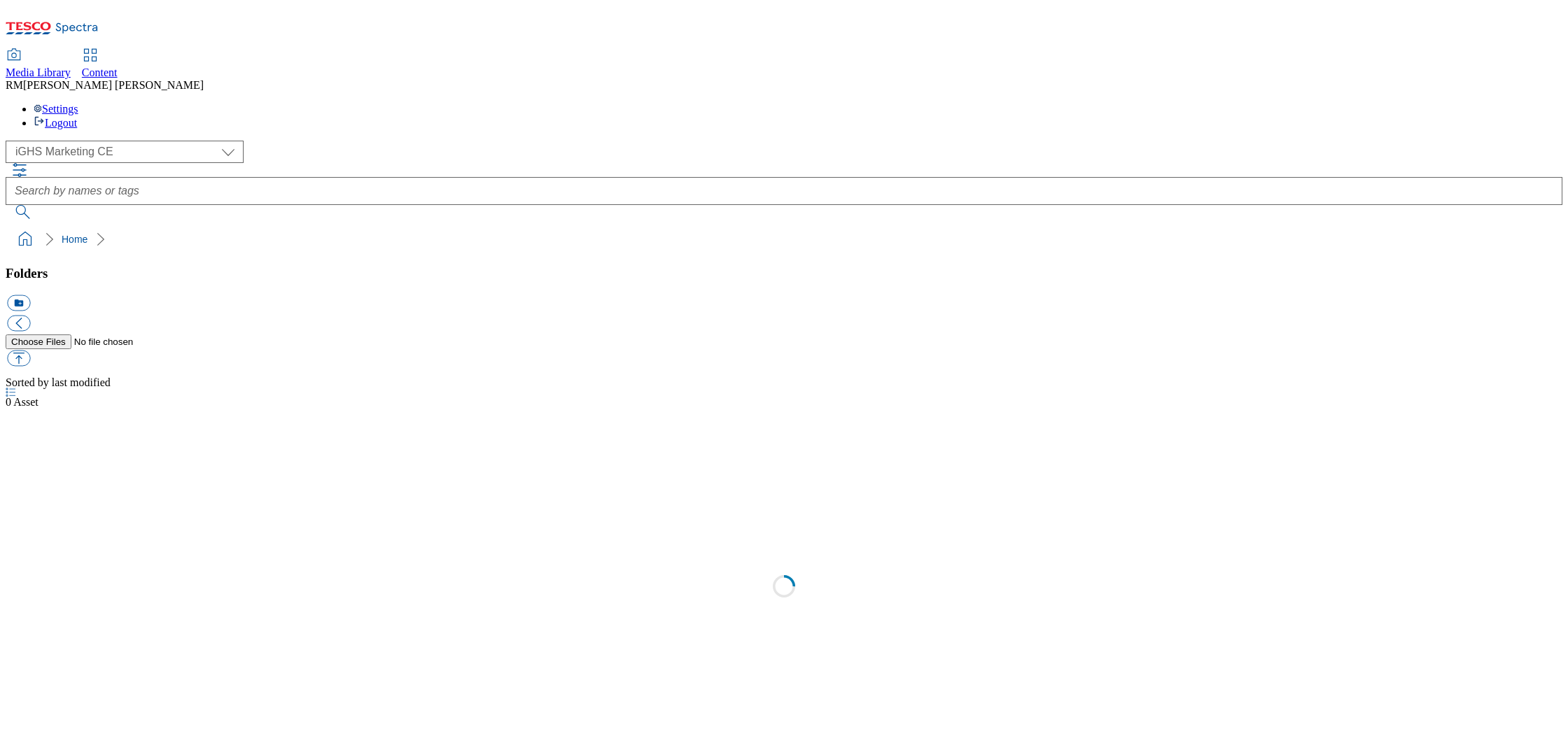
select select "flare-ighs-ce-mktg"
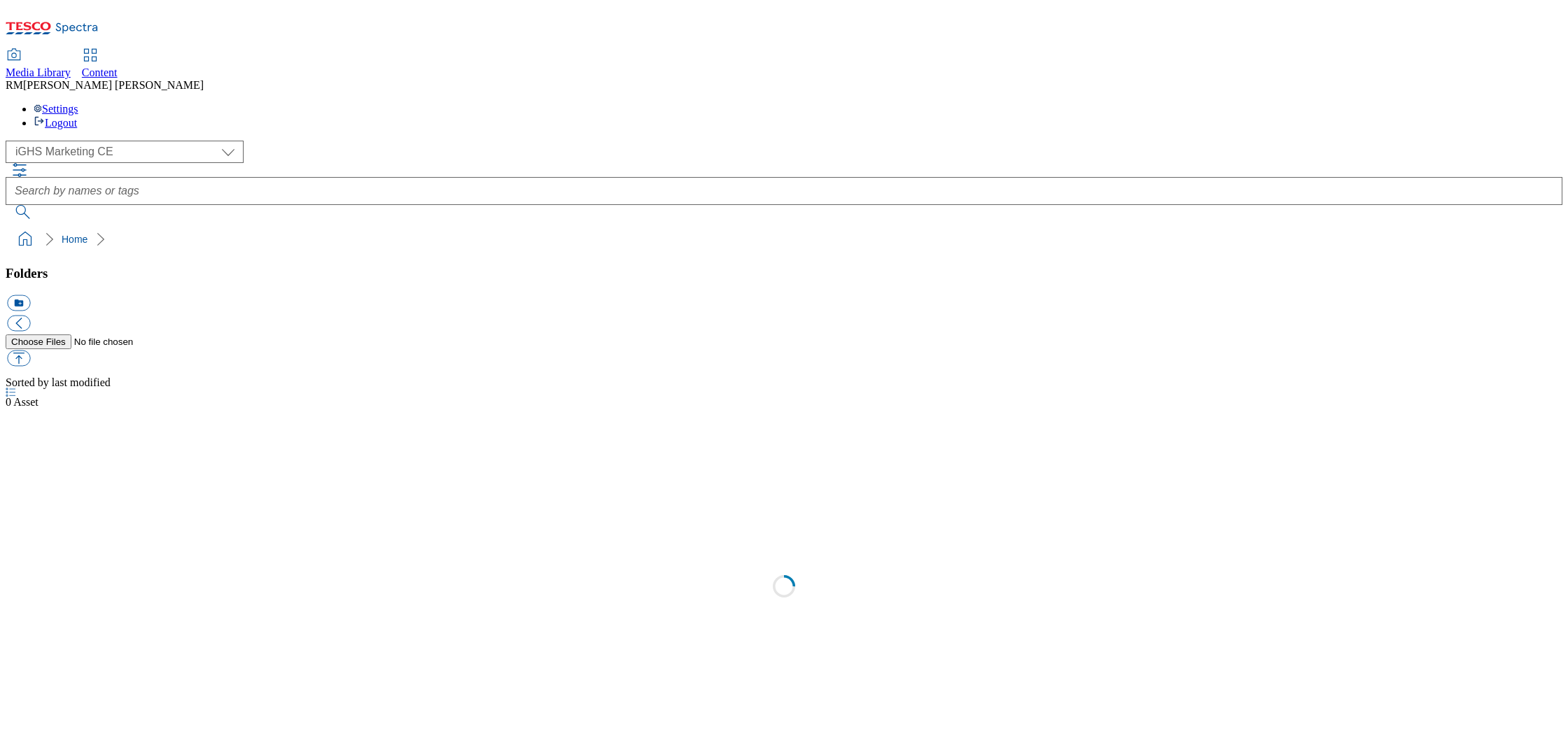
select select "flare-ighs-ce-mktg"
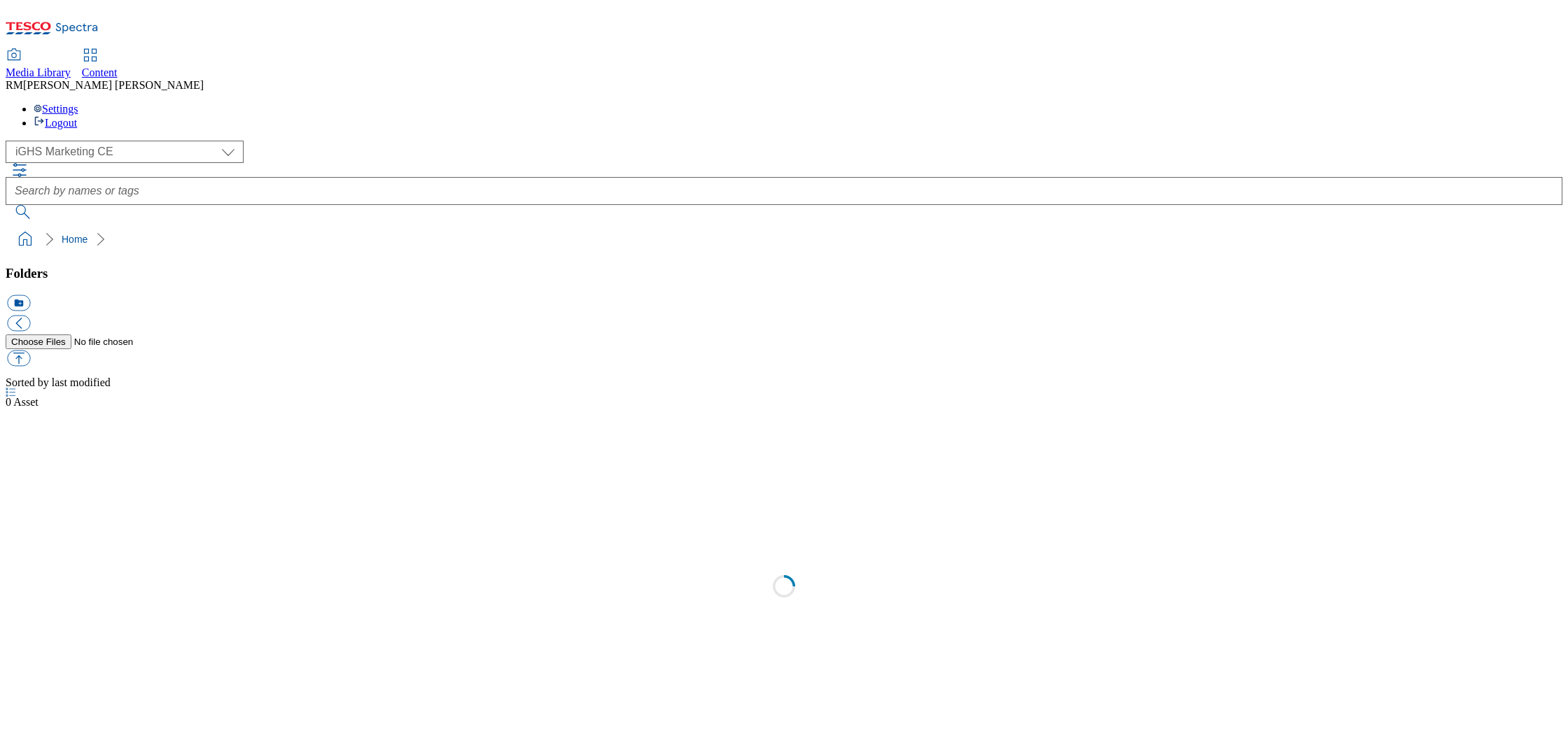
select select "flare-ighs-ce-mktg"
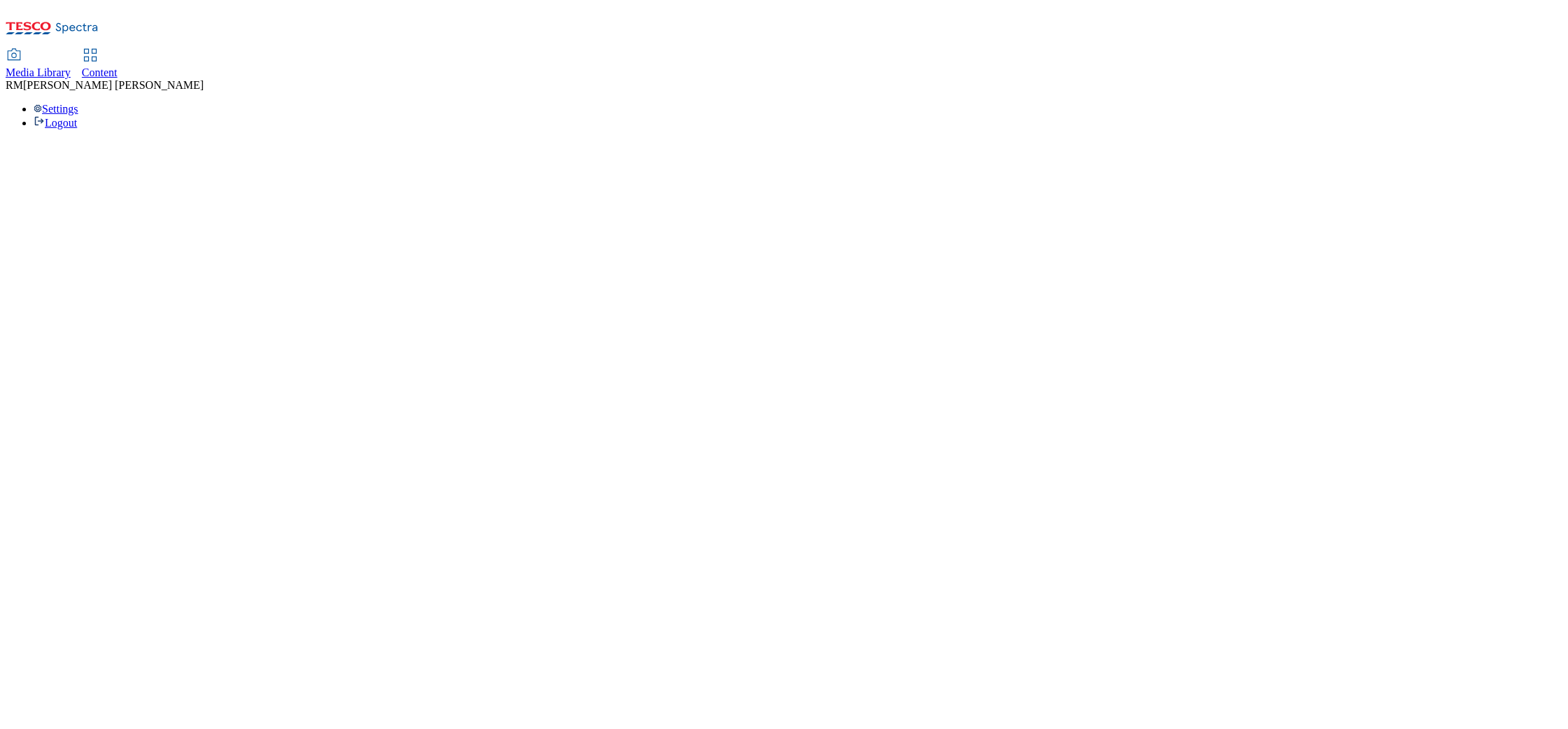
select select "flare-ighs-ce-mktg"
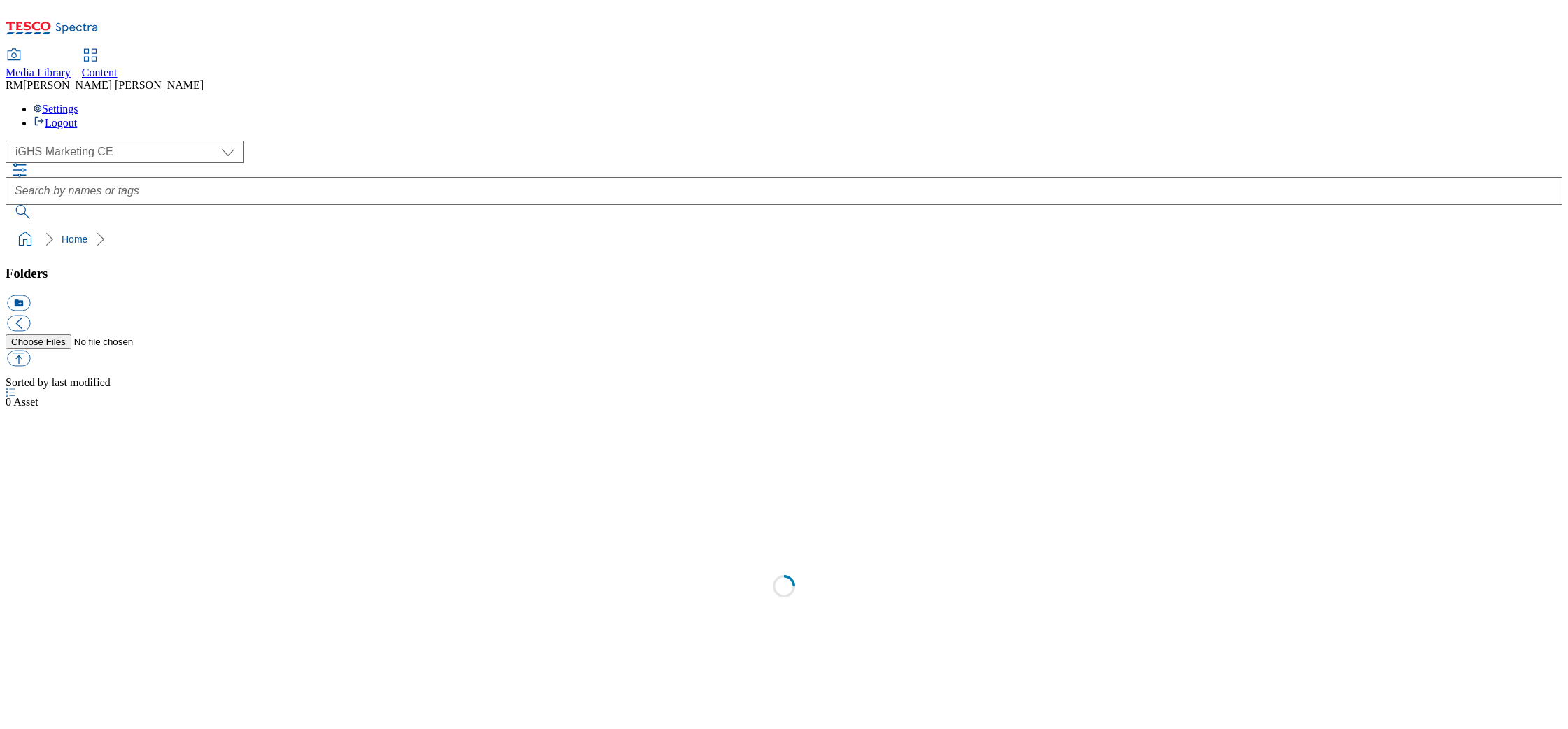
select select "flare-ighs-ce-mktg"
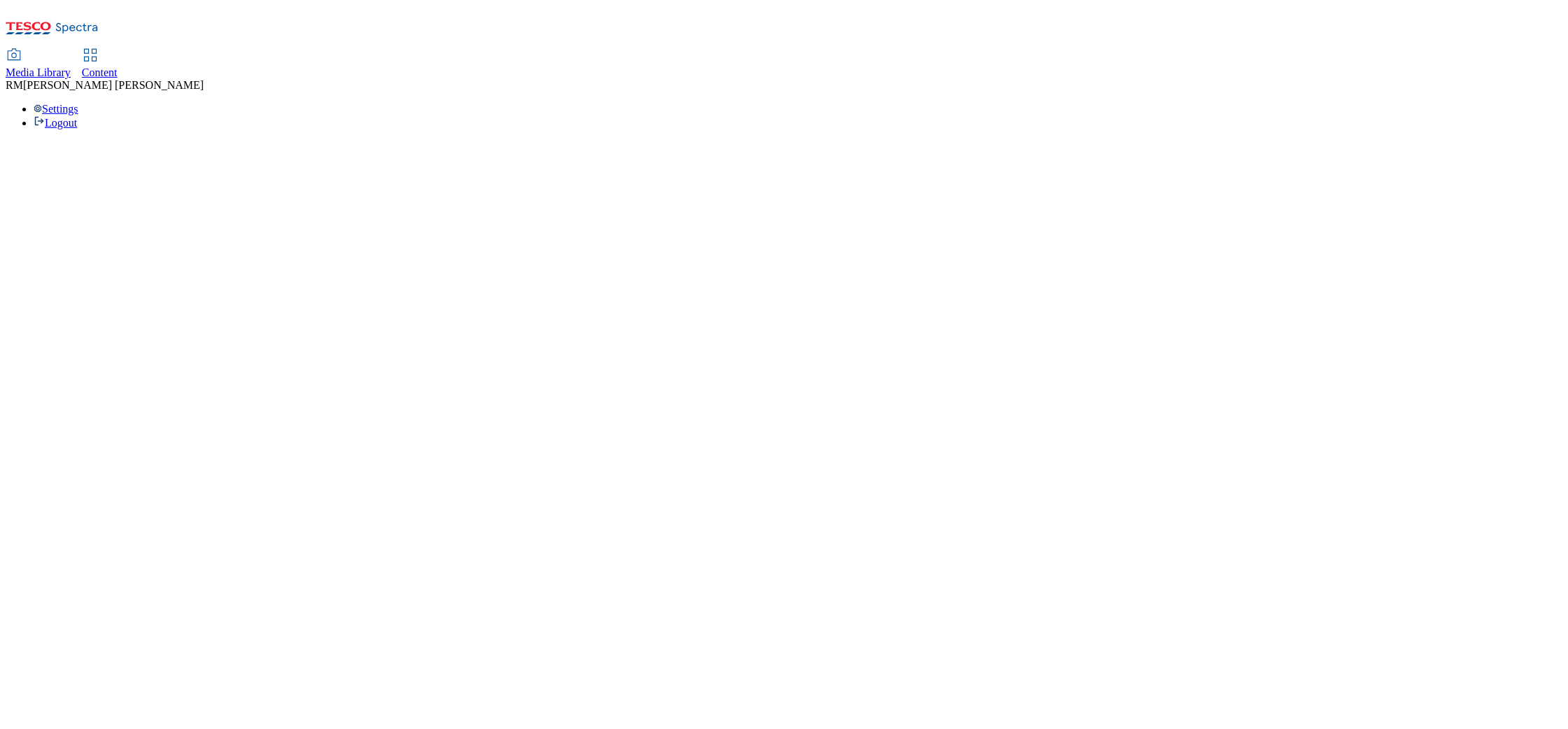
select select "flare-ighs-ce-mktg"
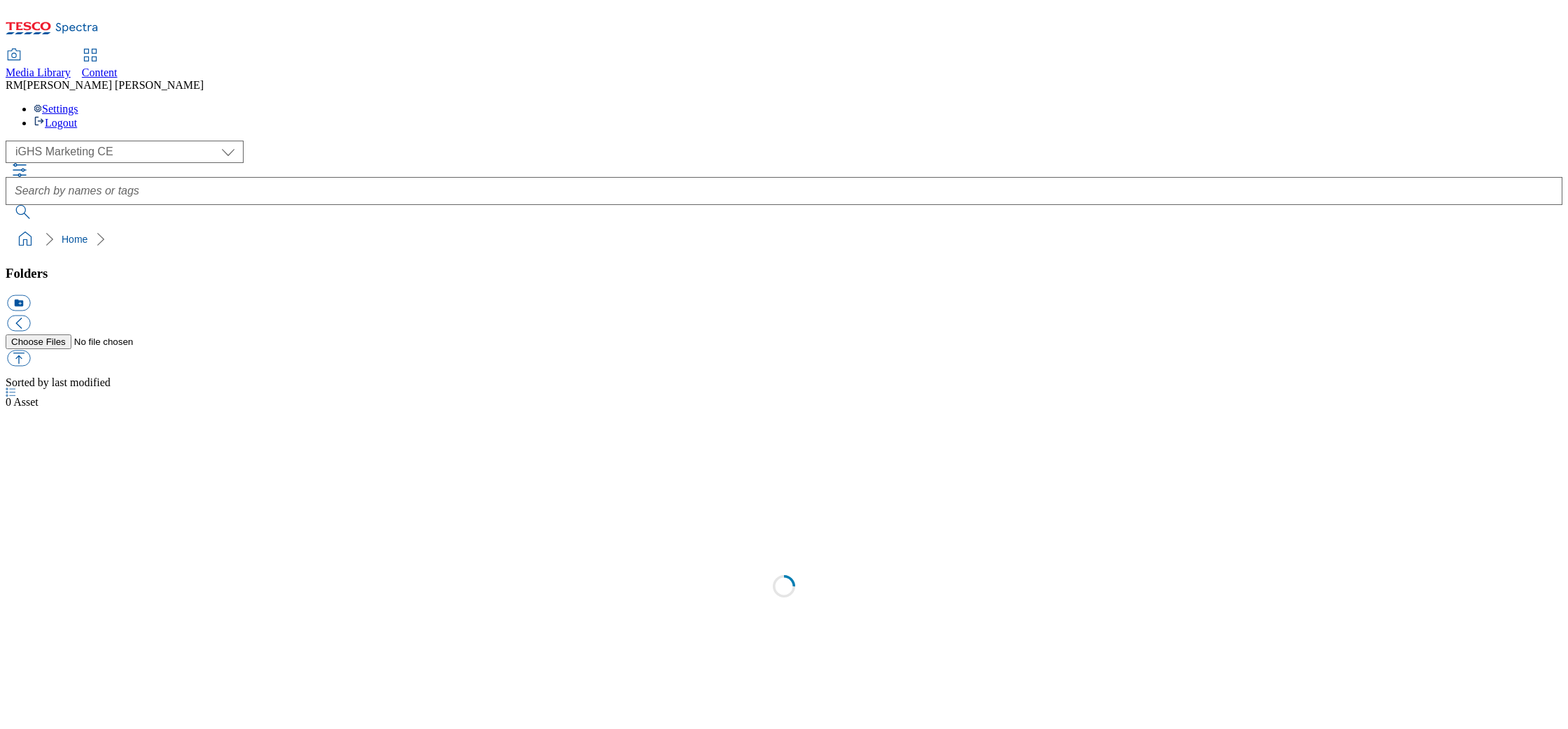
select select "flare-ighs-ce-mktg"
